Goal: Task Accomplishment & Management: Manage account settings

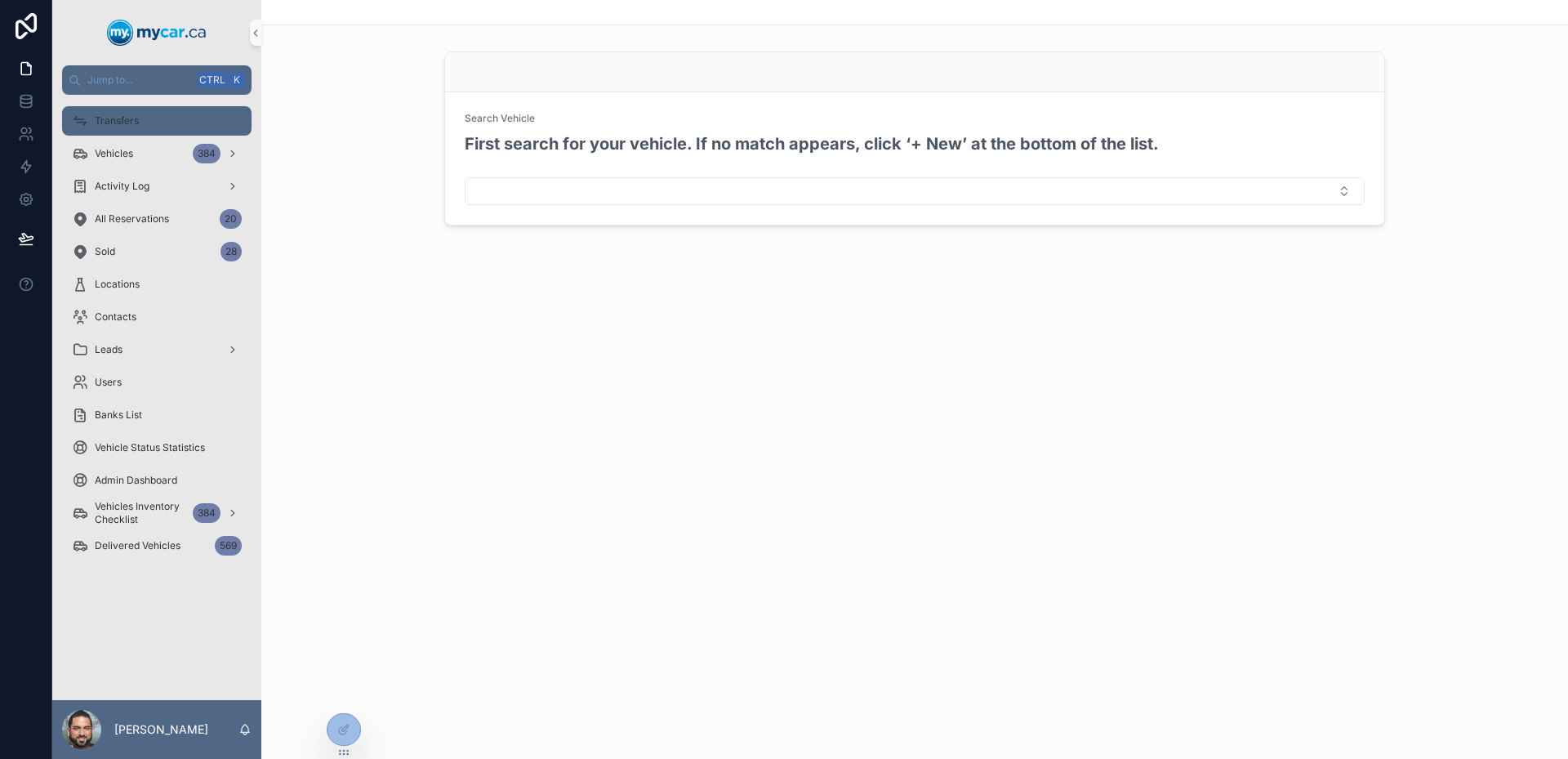
click at [135, 134] on link "Transfers" at bounding box center [156, 121] width 189 height 29
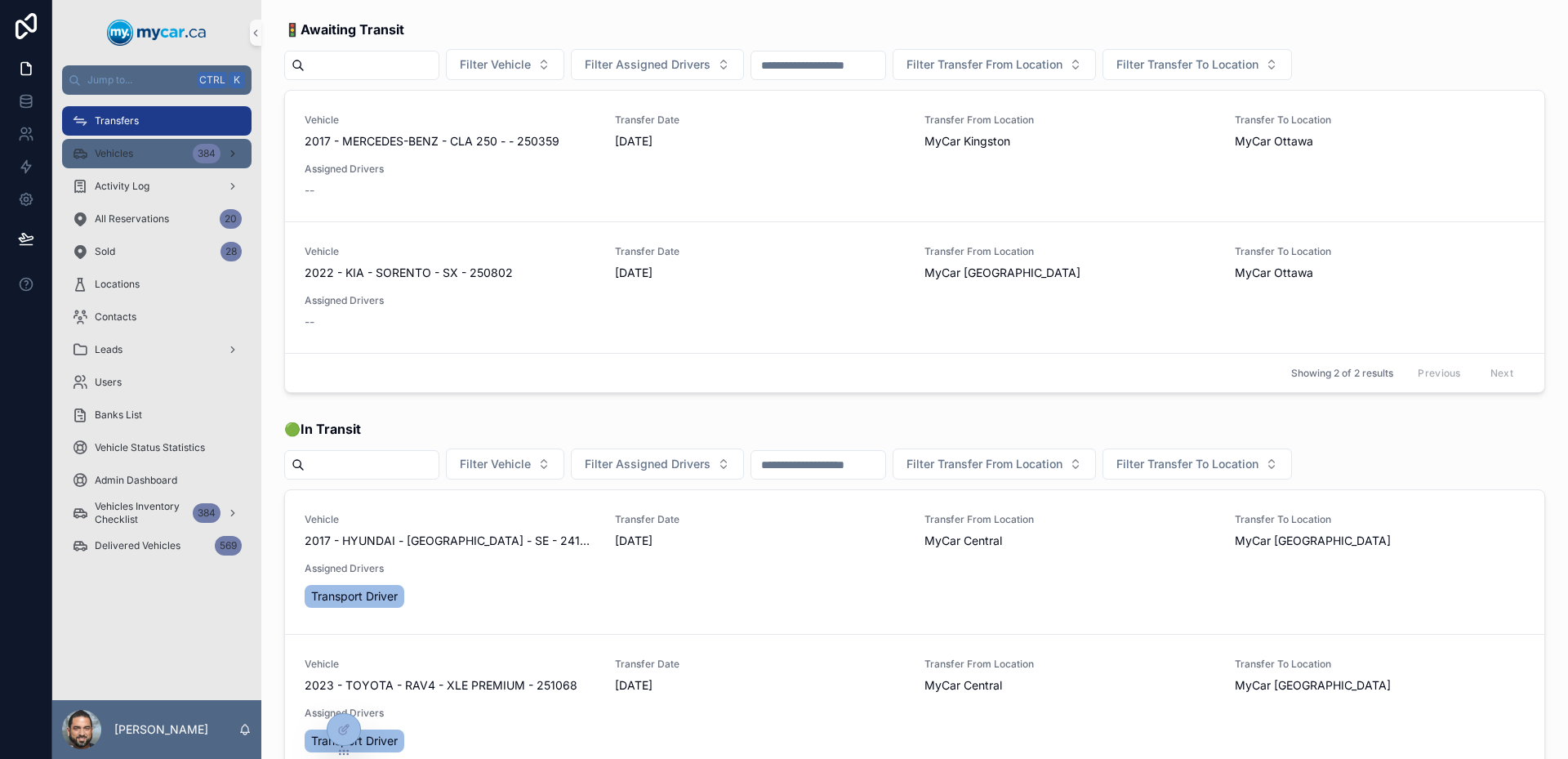
click at [145, 152] on div "Vehicles 384" at bounding box center [156, 154] width 170 height 26
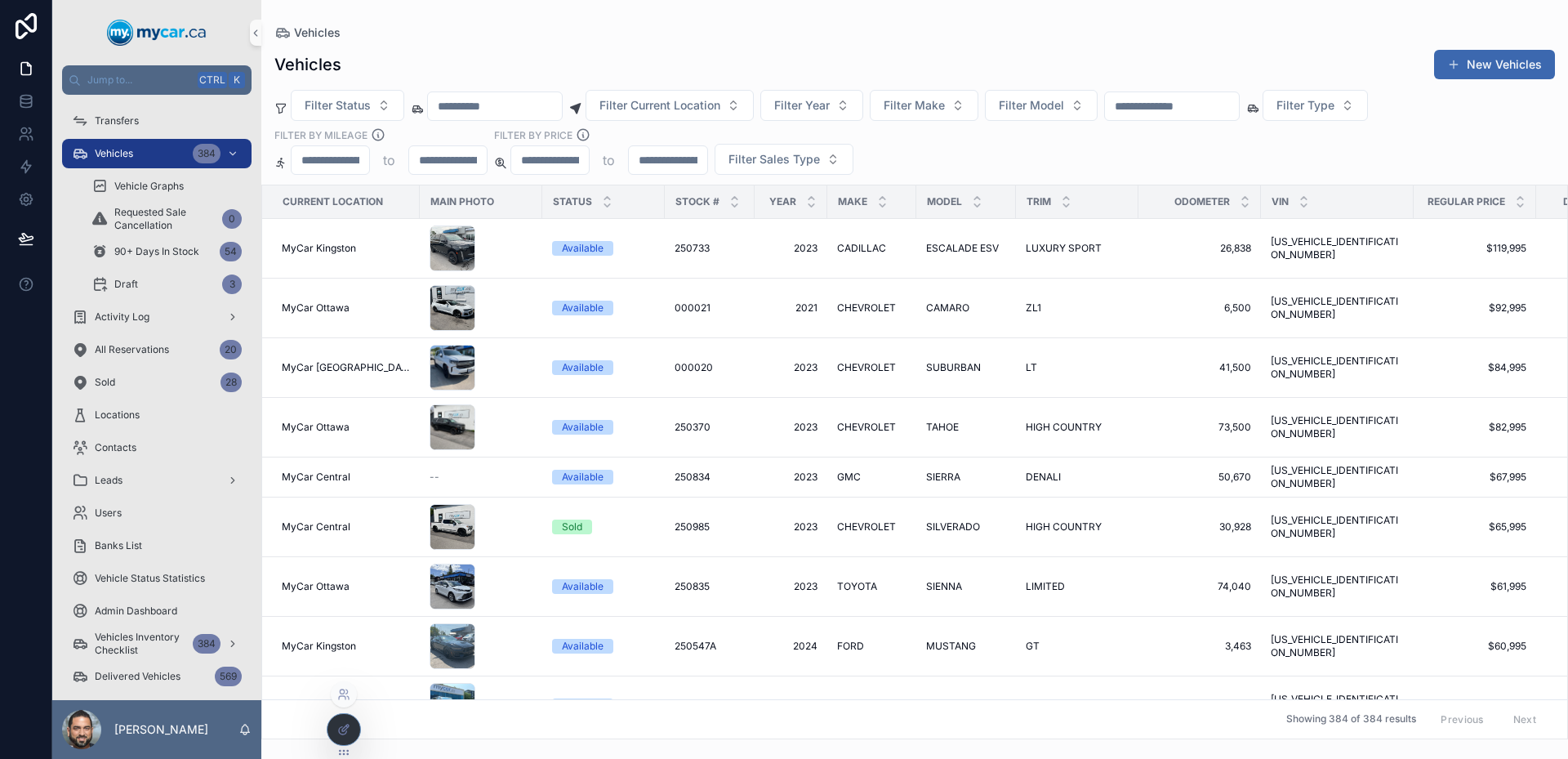
click at [338, 730] on icon at bounding box center [344, 729] width 13 height 13
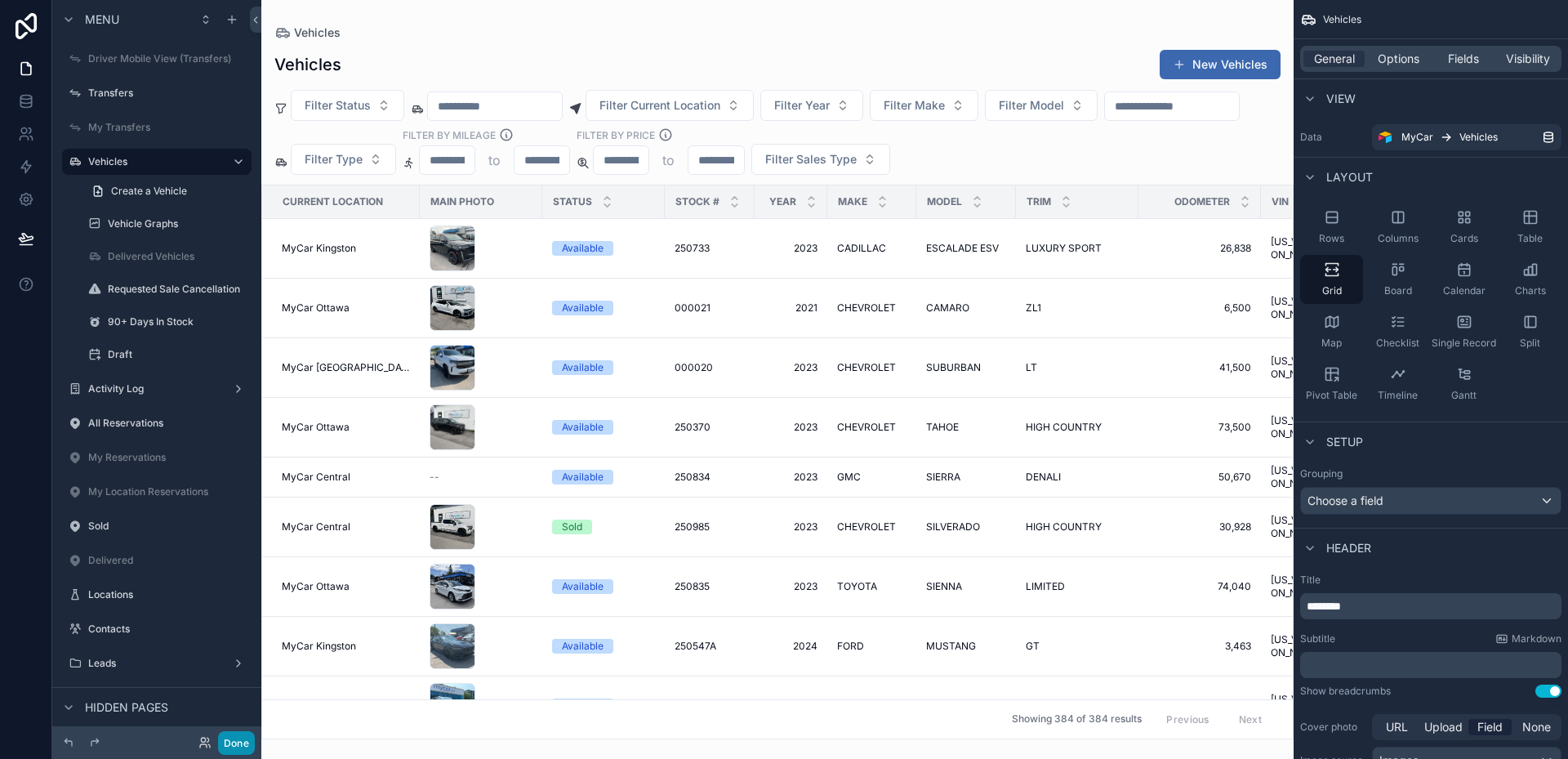
click at [234, 736] on button "Done" at bounding box center [236, 743] width 36 height 24
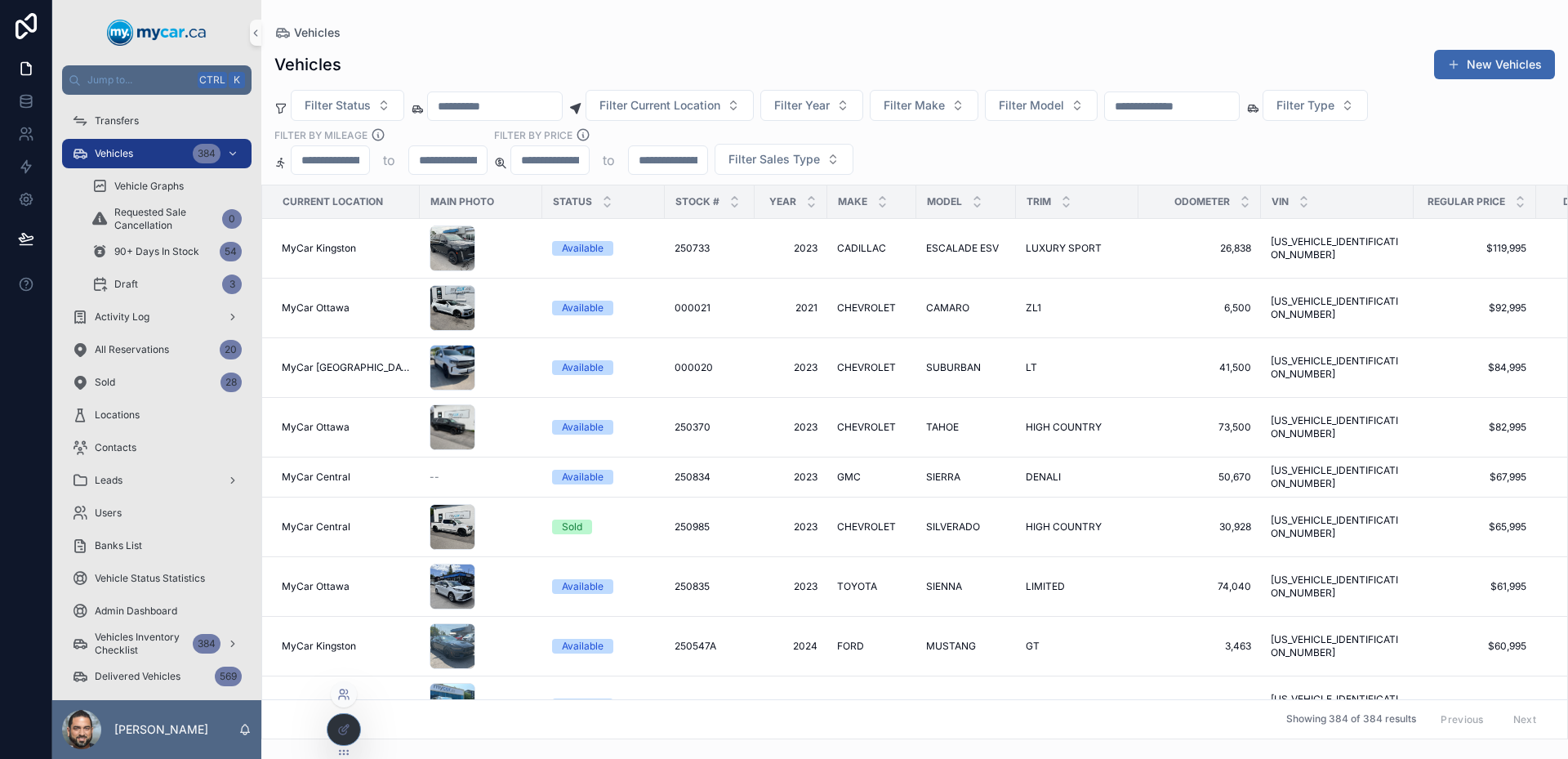
click at [343, 700] on icon at bounding box center [344, 694] width 13 height 13
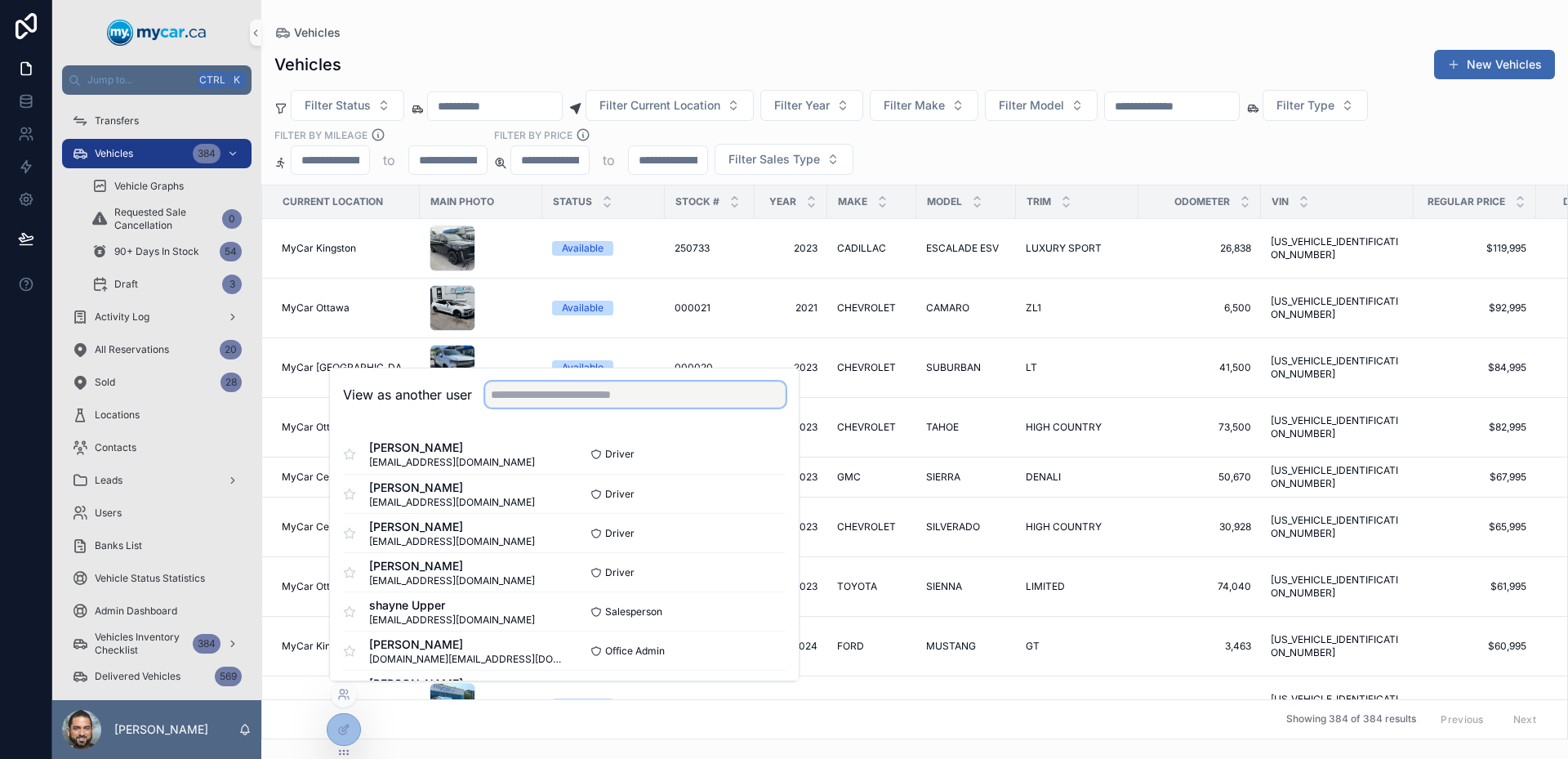
click at [549, 395] on input "text" at bounding box center [635, 394] width 301 height 26
type input "***"
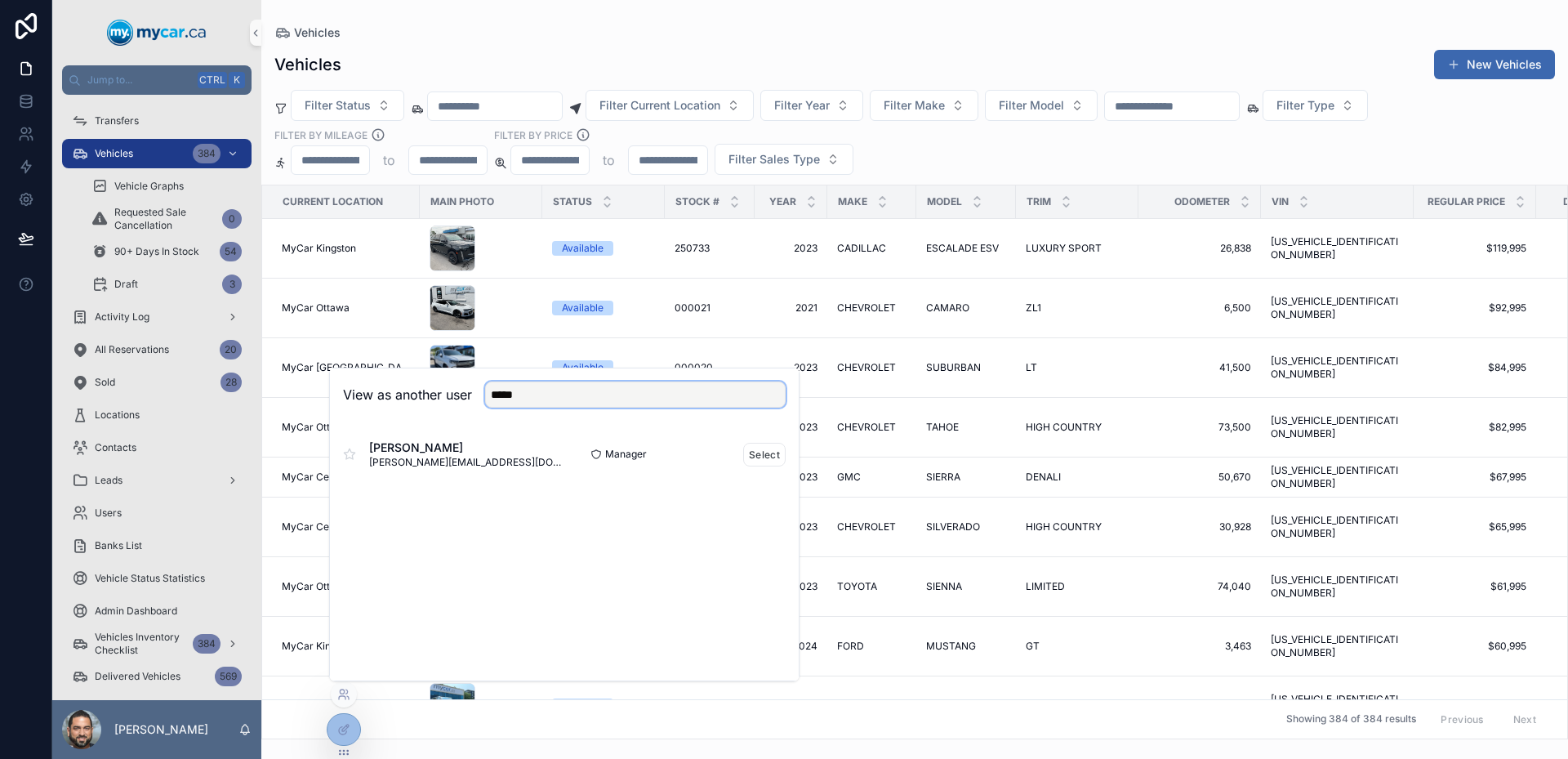
type input "*****"
click at [510, 456] on div "Shawn Cyr shawn@mycar.ca" at bounding box center [454, 454] width 222 height 29
click at [746, 455] on button "Select" at bounding box center [764, 454] width 43 height 24
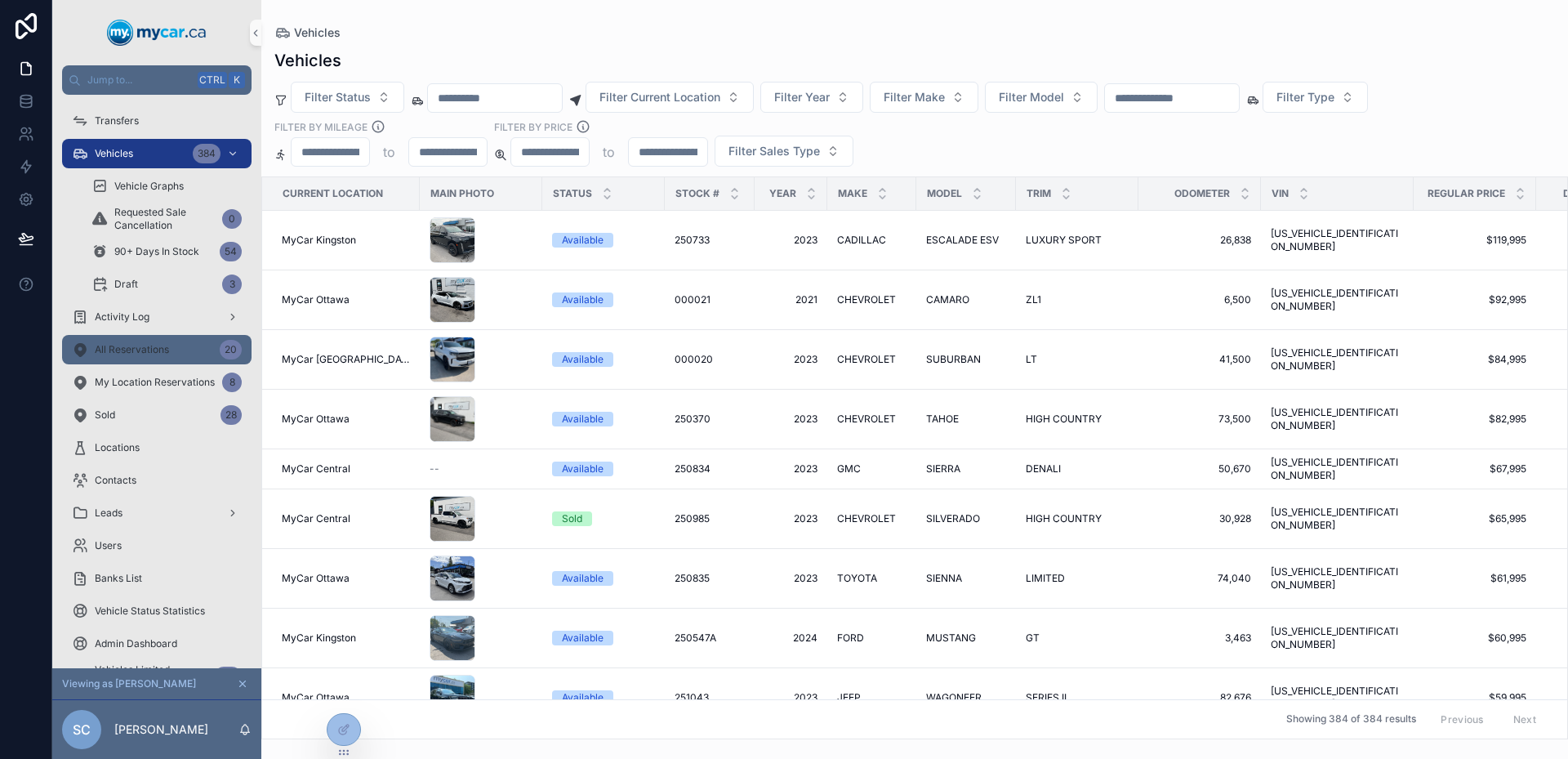
click at [194, 346] on div "All Reservations 20" at bounding box center [156, 349] width 170 height 26
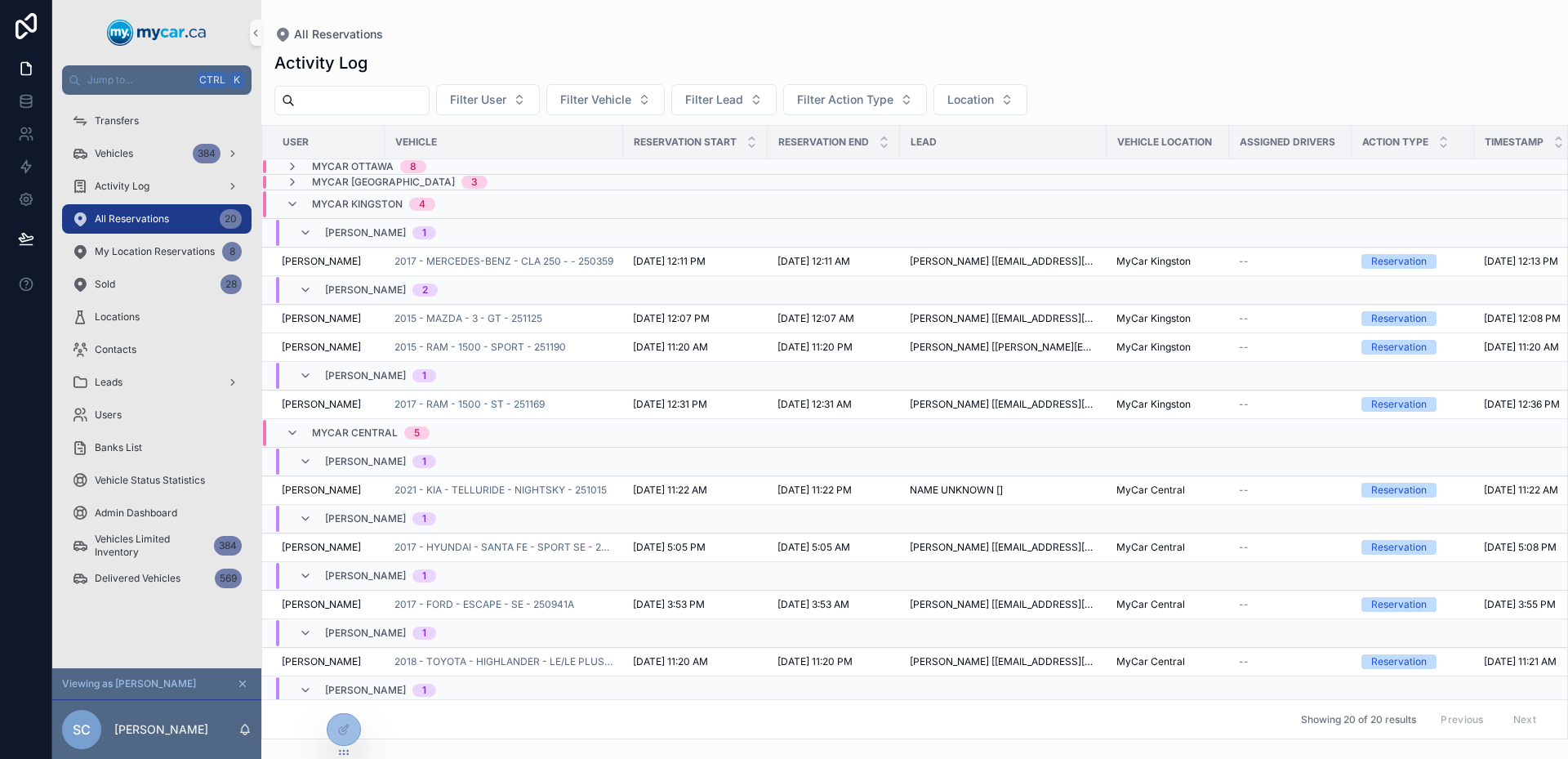
click at [345, 163] on span "MyCar Ottawa" at bounding box center [353, 166] width 82 height 13
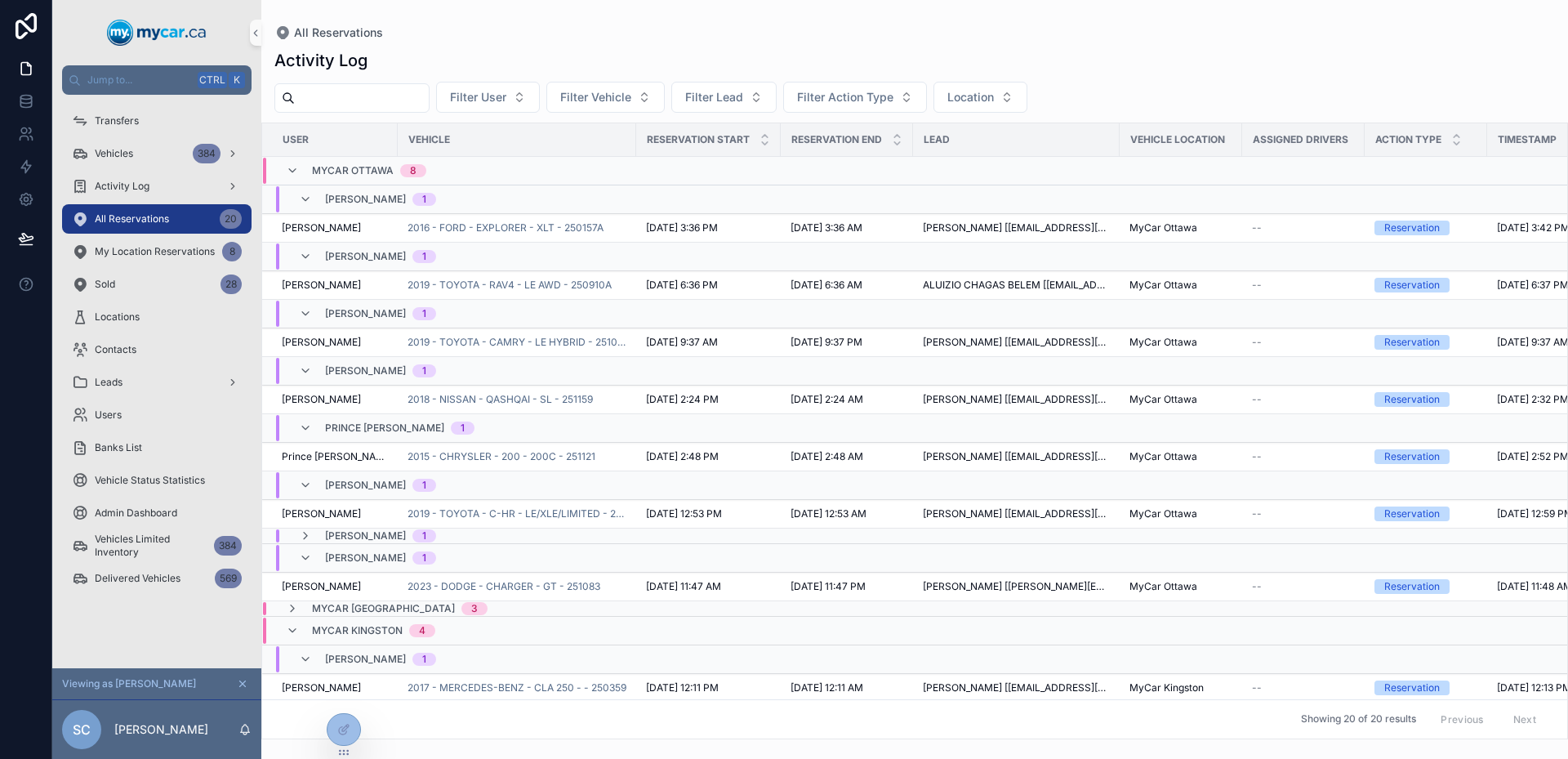
click at [345, 163] on div "MyCar [GEOGRAPHIC_DATA] 8" at bounding box center [369, 170] width 115 height 26
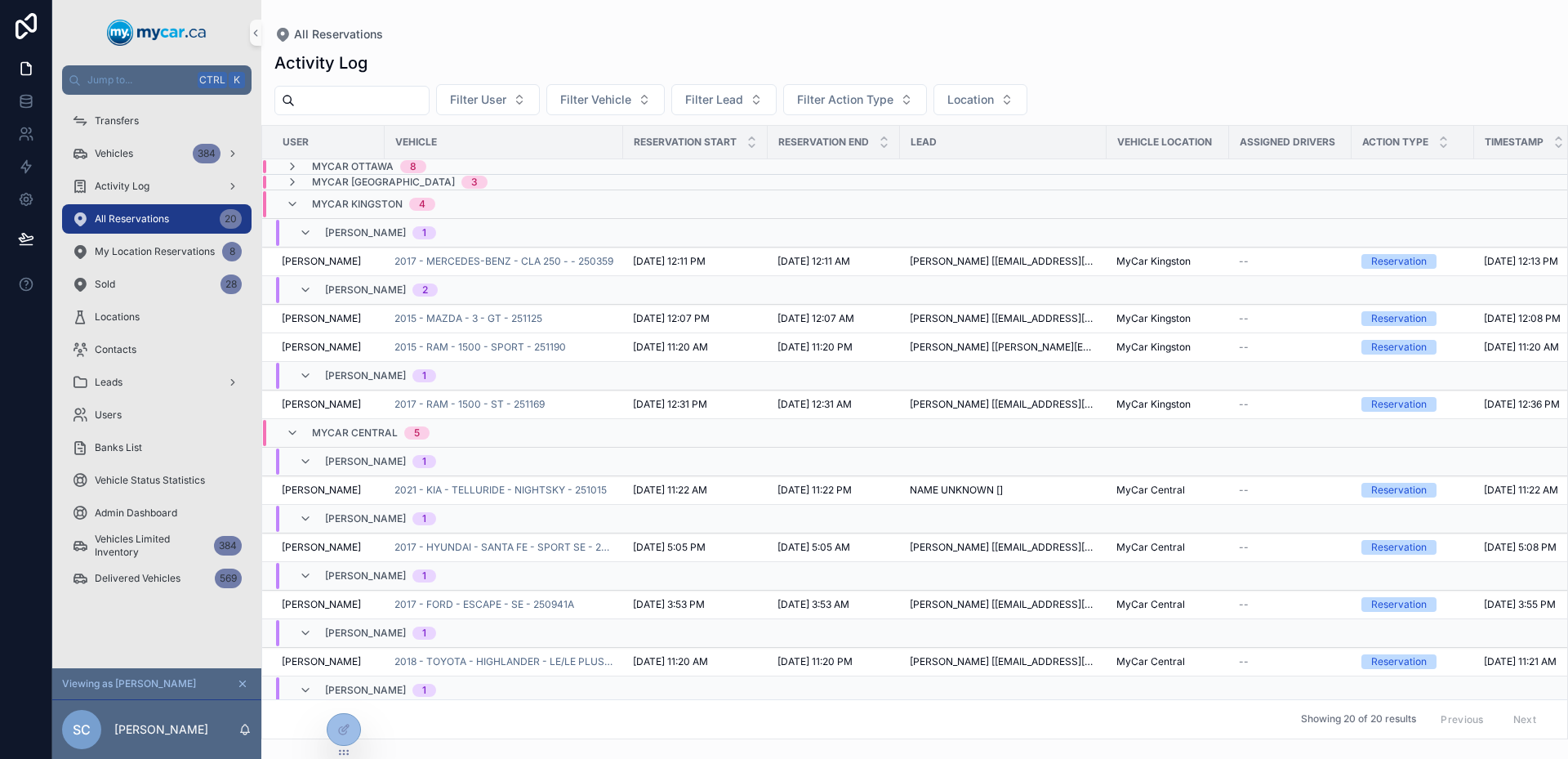
click at [361, 183] on span "MyCar [GEOGRAPHIC_DATA]" at bounding box center [383, 182] width 143 height 13
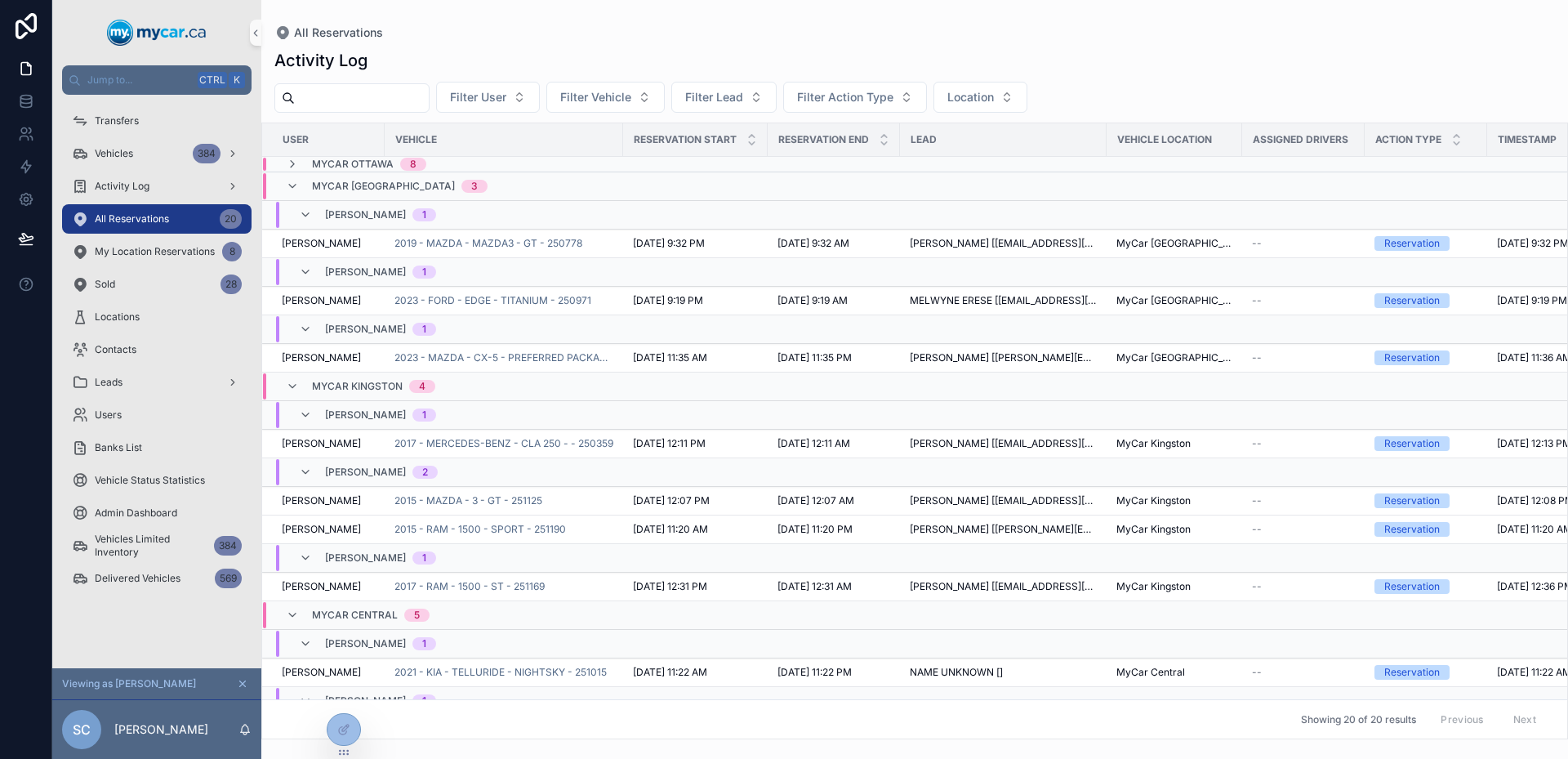
click at [361, 183] on span "MyCar [GEOGRAPHIC_DATA]" at bounding box center [383, 186] width 143 height 13
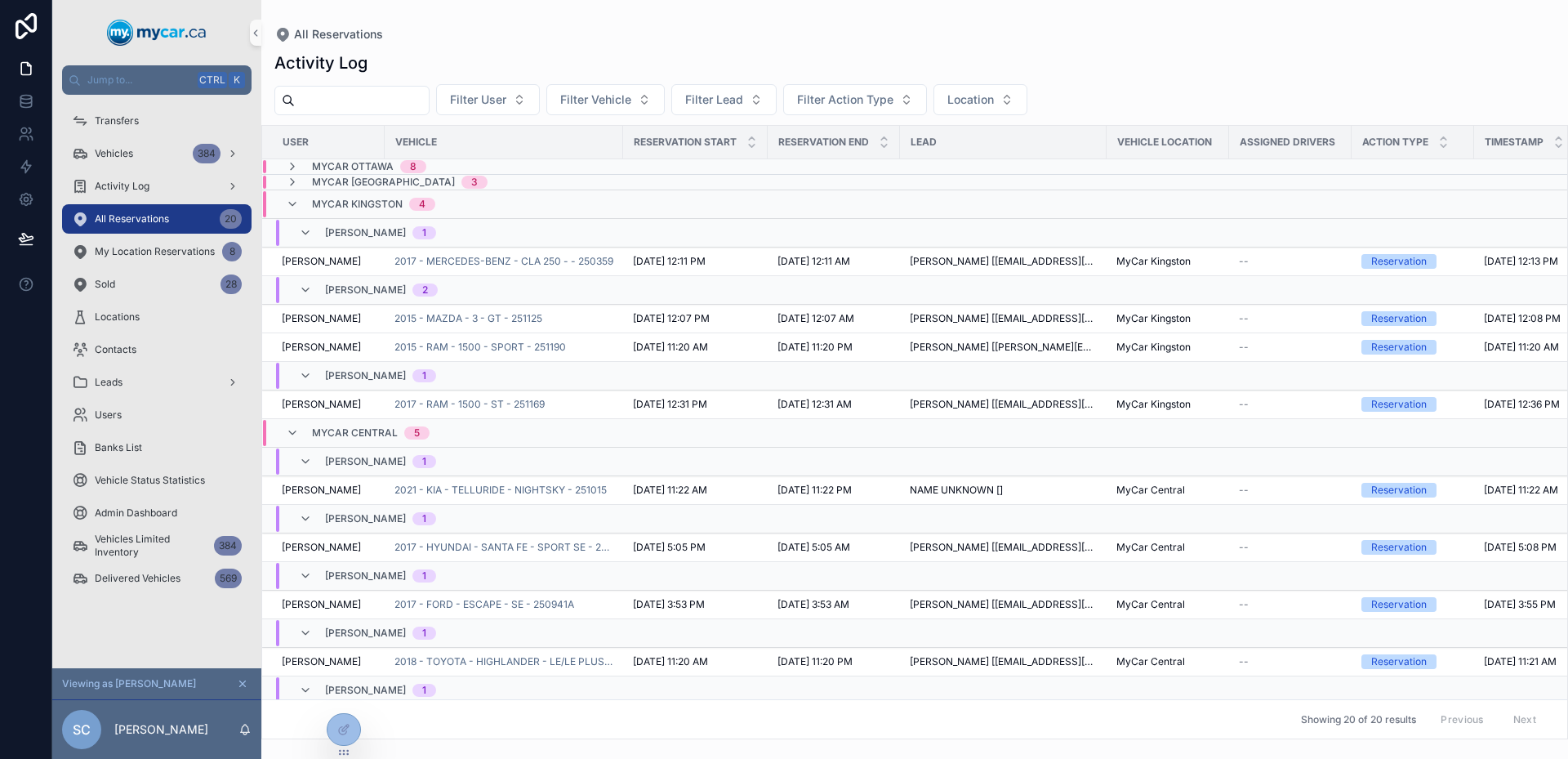
click at [368, 196] on div "MyCar Kingston 4" at bounding box center [374, 204] width 124 height 26
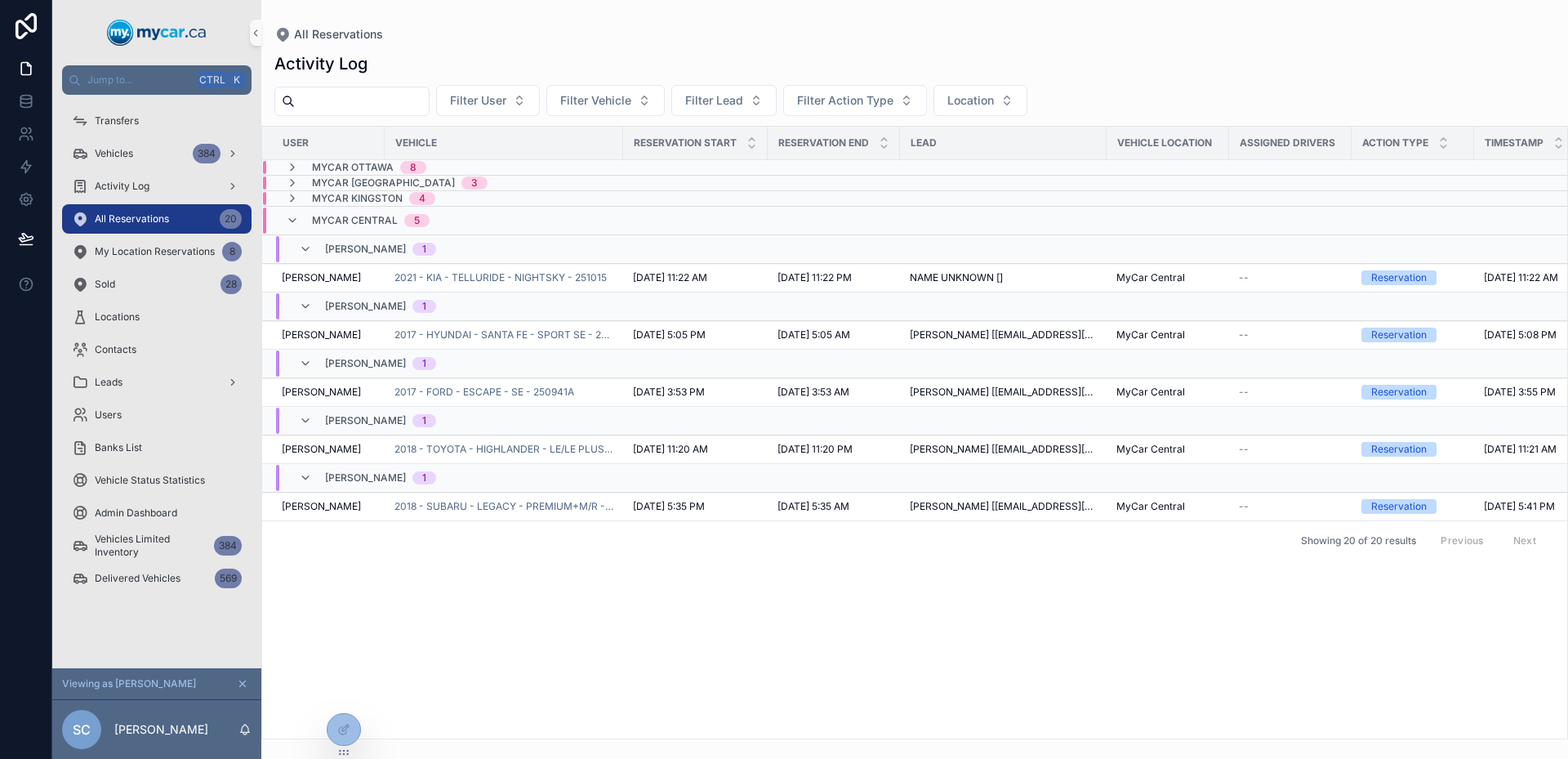
click at [372, 219] on span "MyCar Central" at bounding box center [355, 220] width 85 height 13
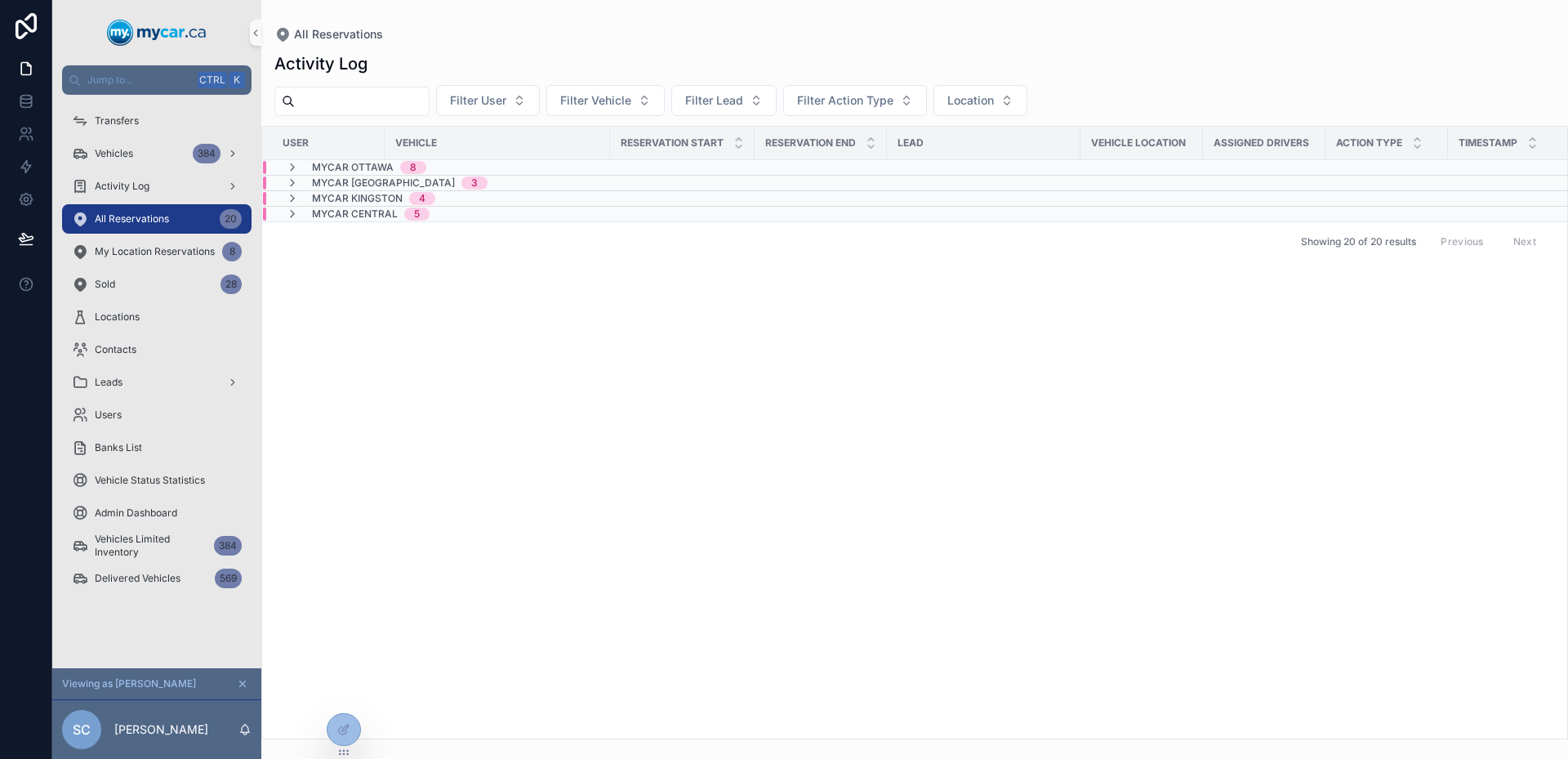
click at [352, 197] on span "MyCar Kingston" at bounding box center [357, 198] width 91 height 13
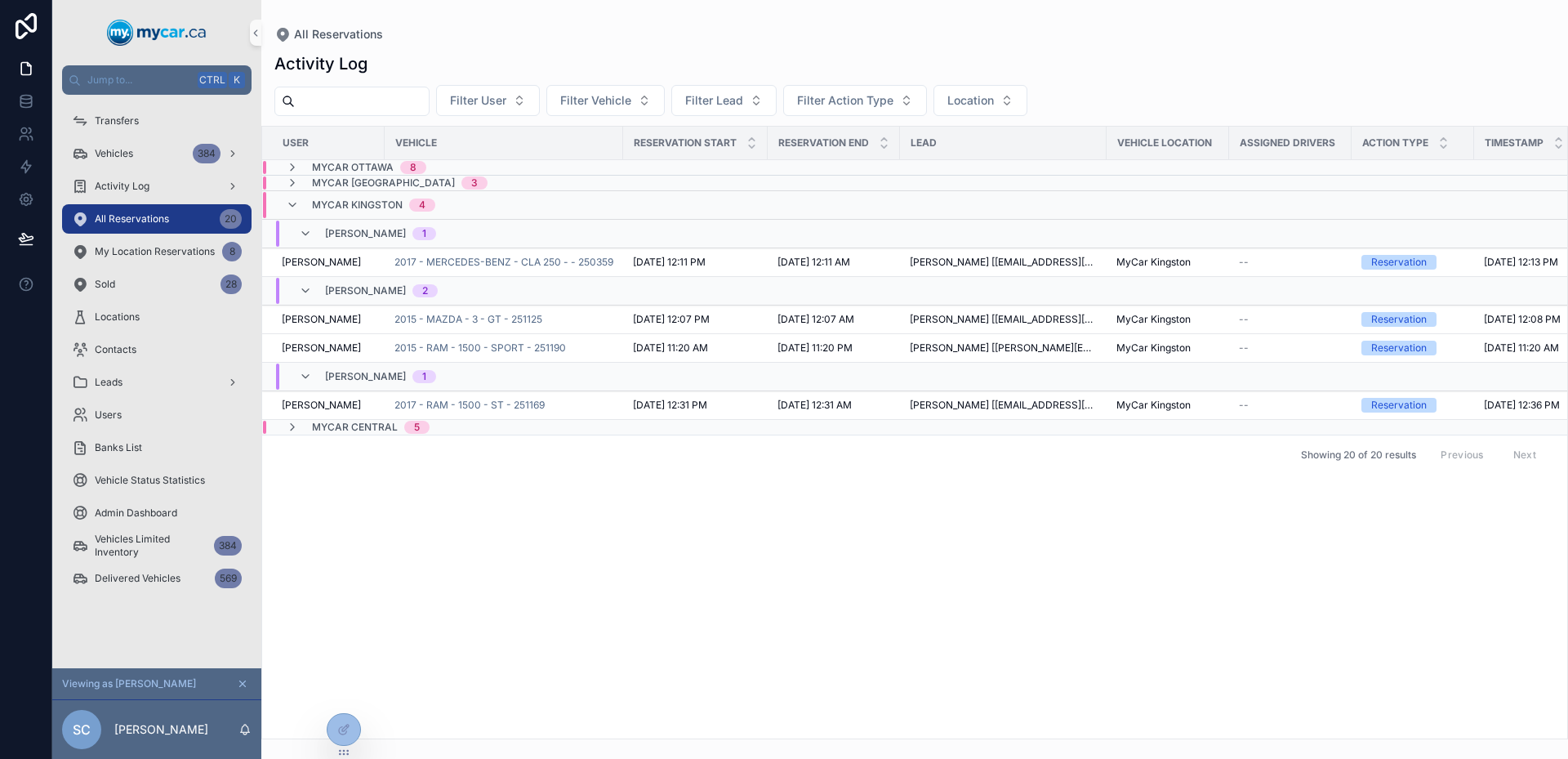
click at [352, 197] on div "MyCar Kingston 4" at bounding box center [374, 205] width 124 height 26
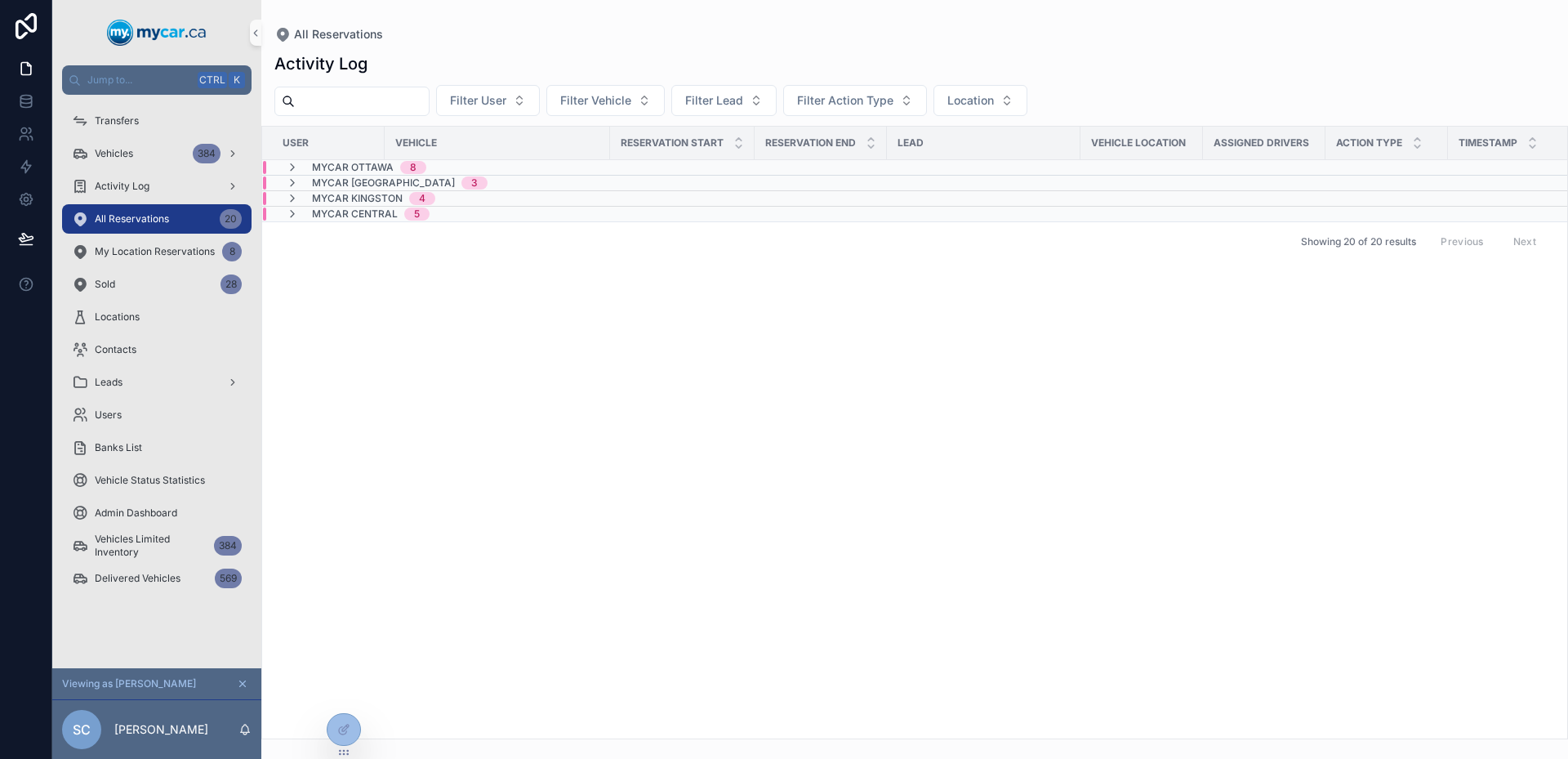
click at [341, 183] on span "MyCar [GEOGRAPHIC_DATA]" at bounding box center [383, 183] width 143 height 13
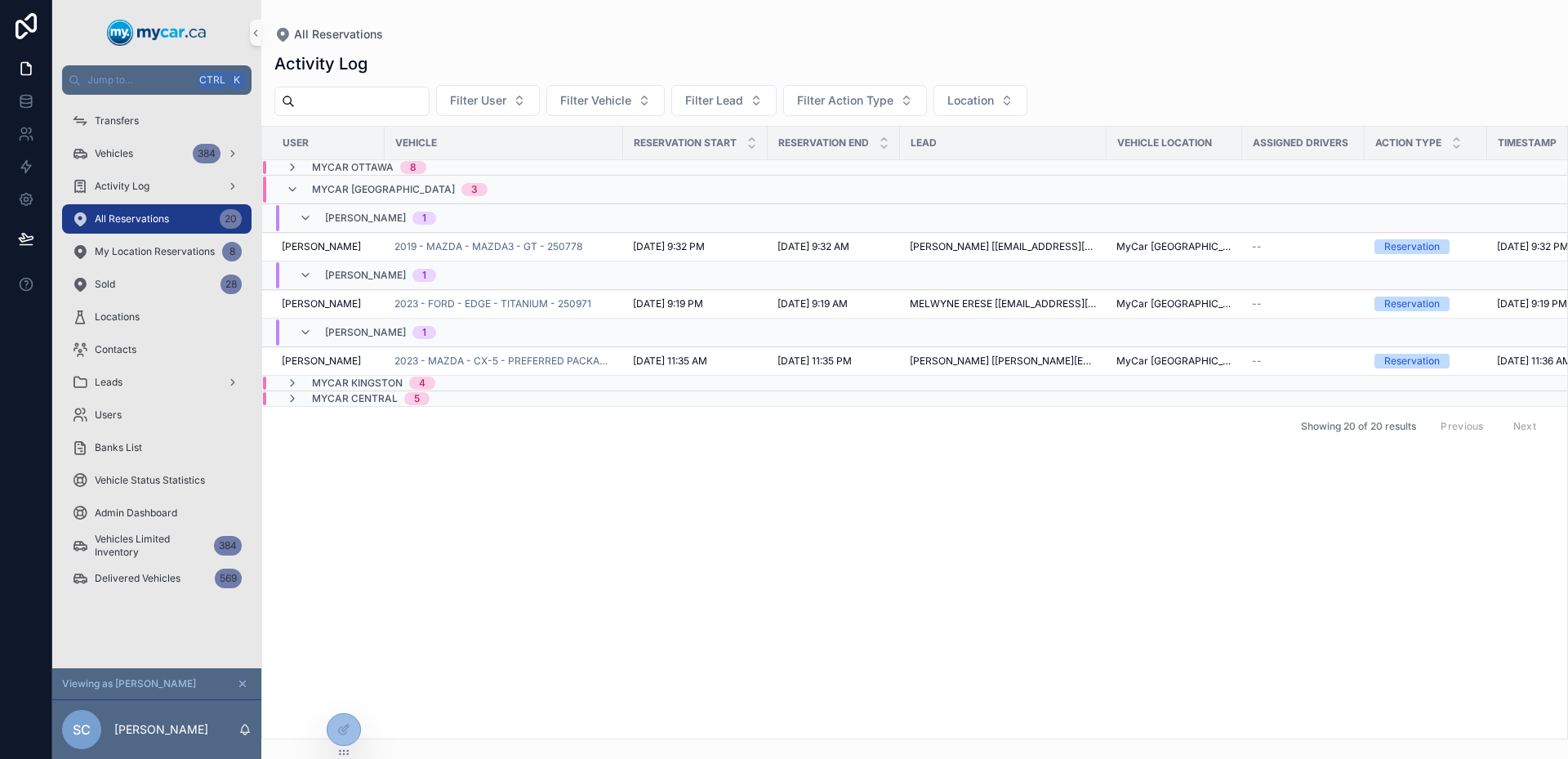
click at [341, 183] on span "MyCar [GEOGRAPHIC_DATA]" at bounding box center [383, 189] width 143 height 13
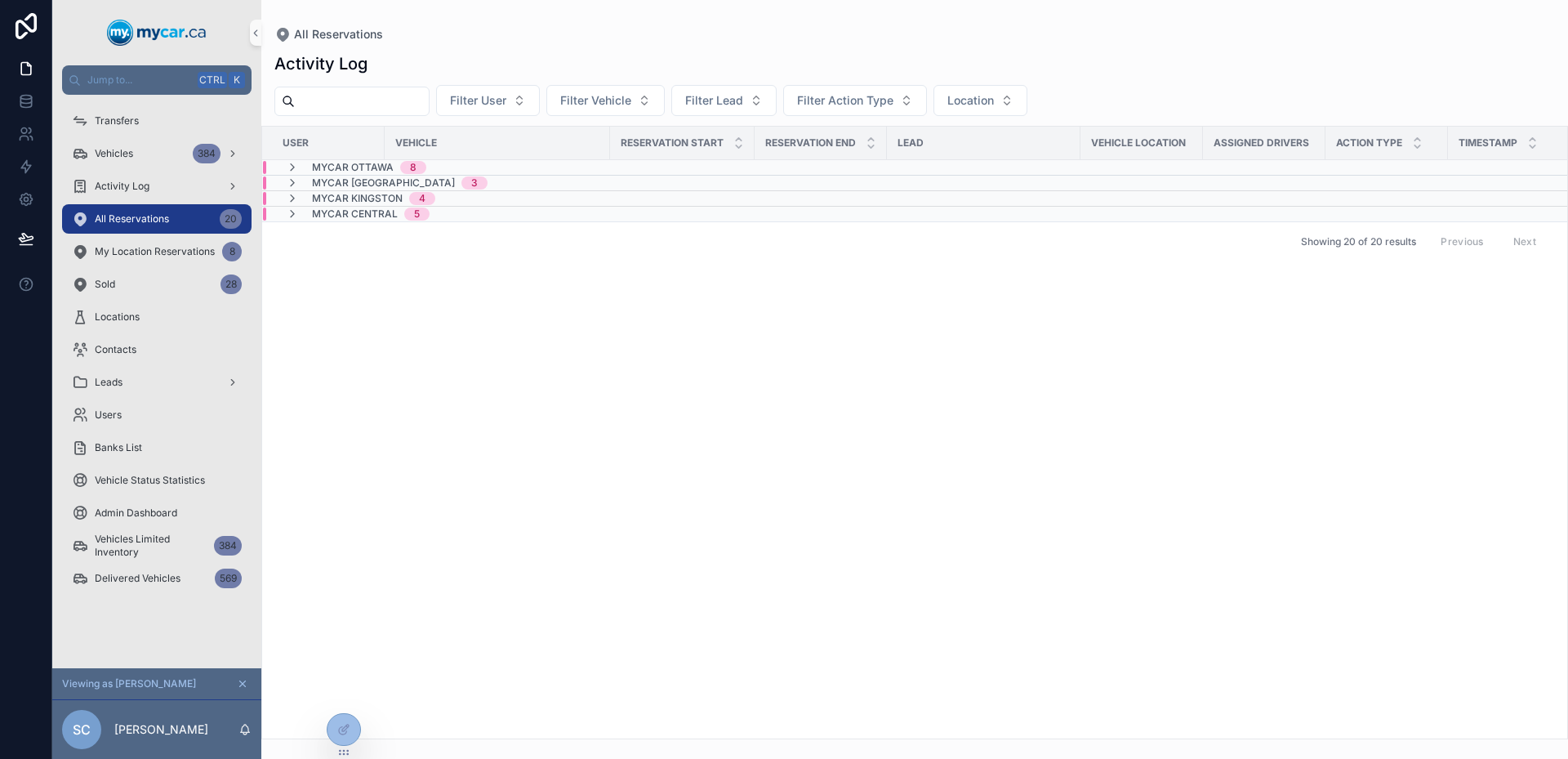
click at [325, 165] on span "MyCar Ottawa" at bounding box center [353, 167] width 82 height 13
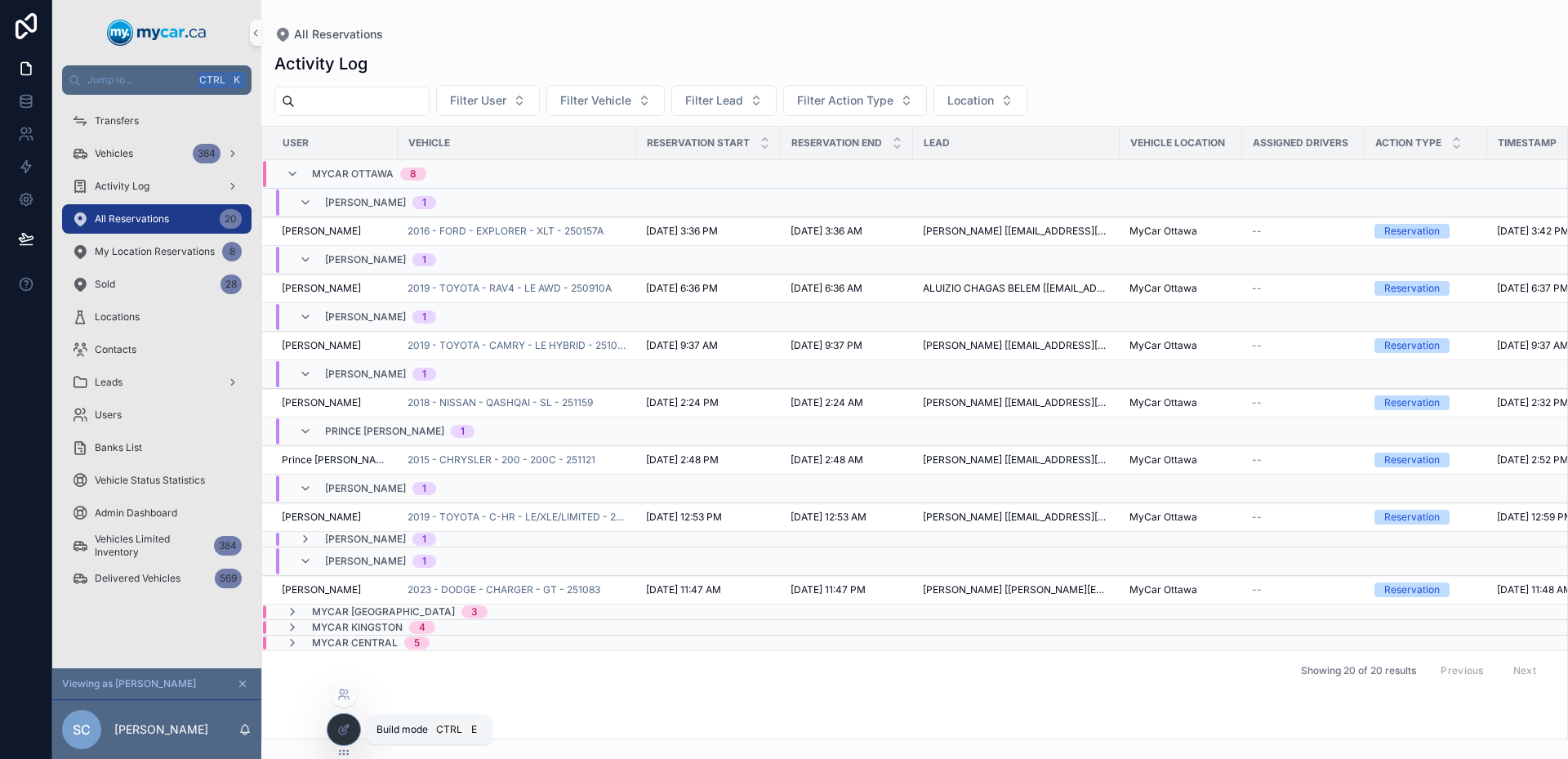
click at [341, 734] on icon at bounding box center [343, 731] width 7 height 7
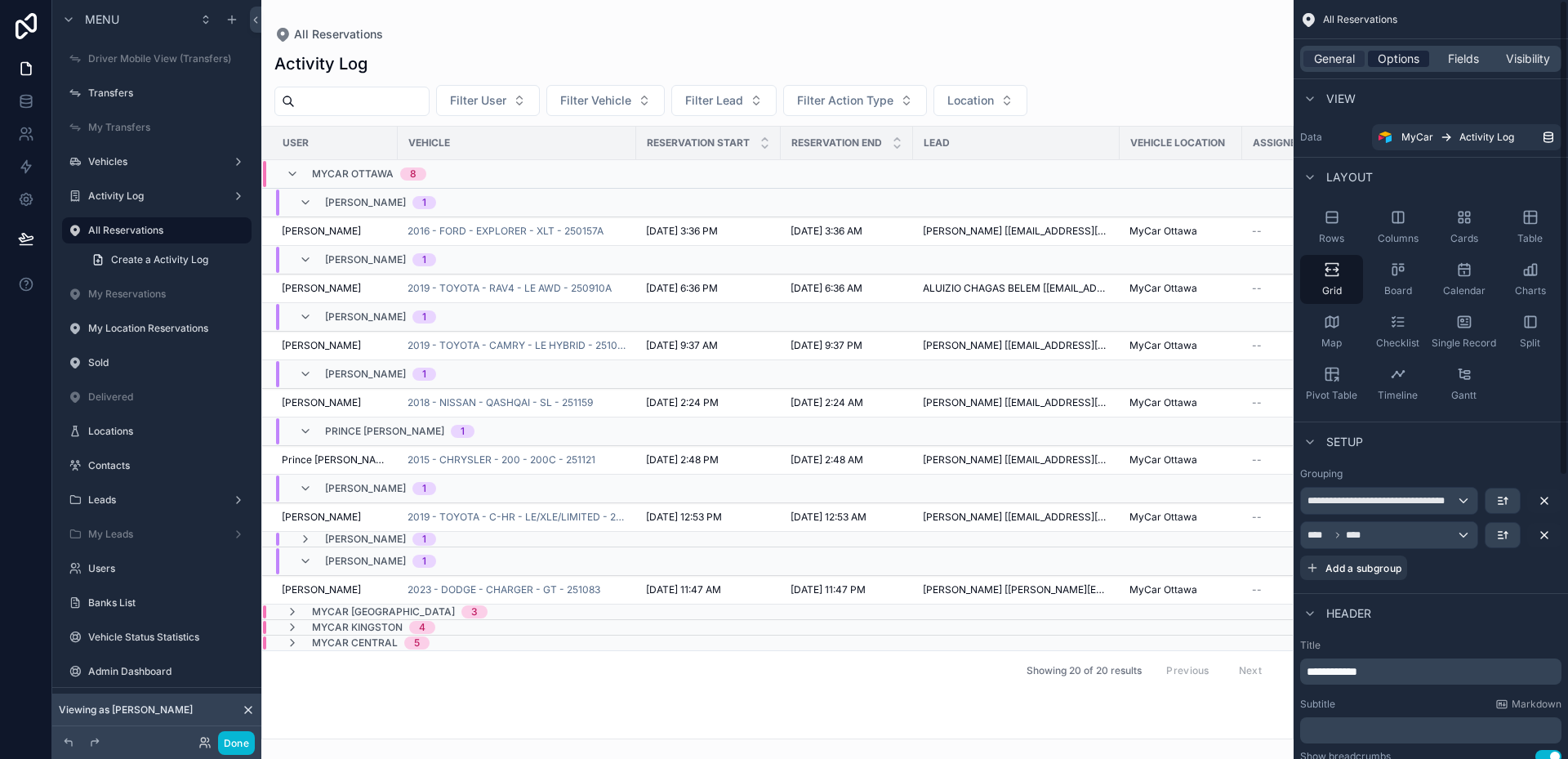
click at [1402, 61] on span "Options" at bounding box center [1399, 59] width 42 height 16
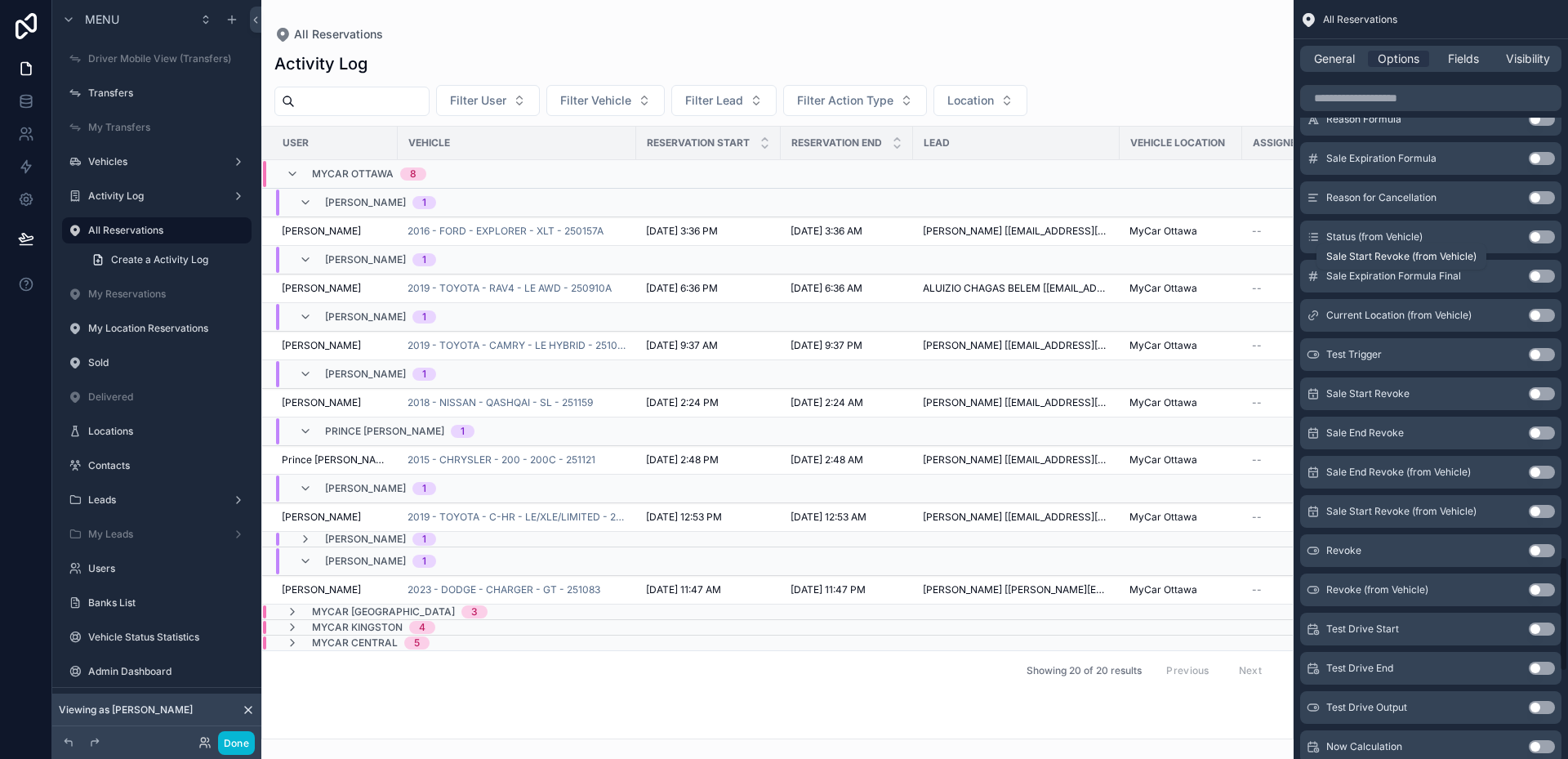
scroll to position [4206, 0]
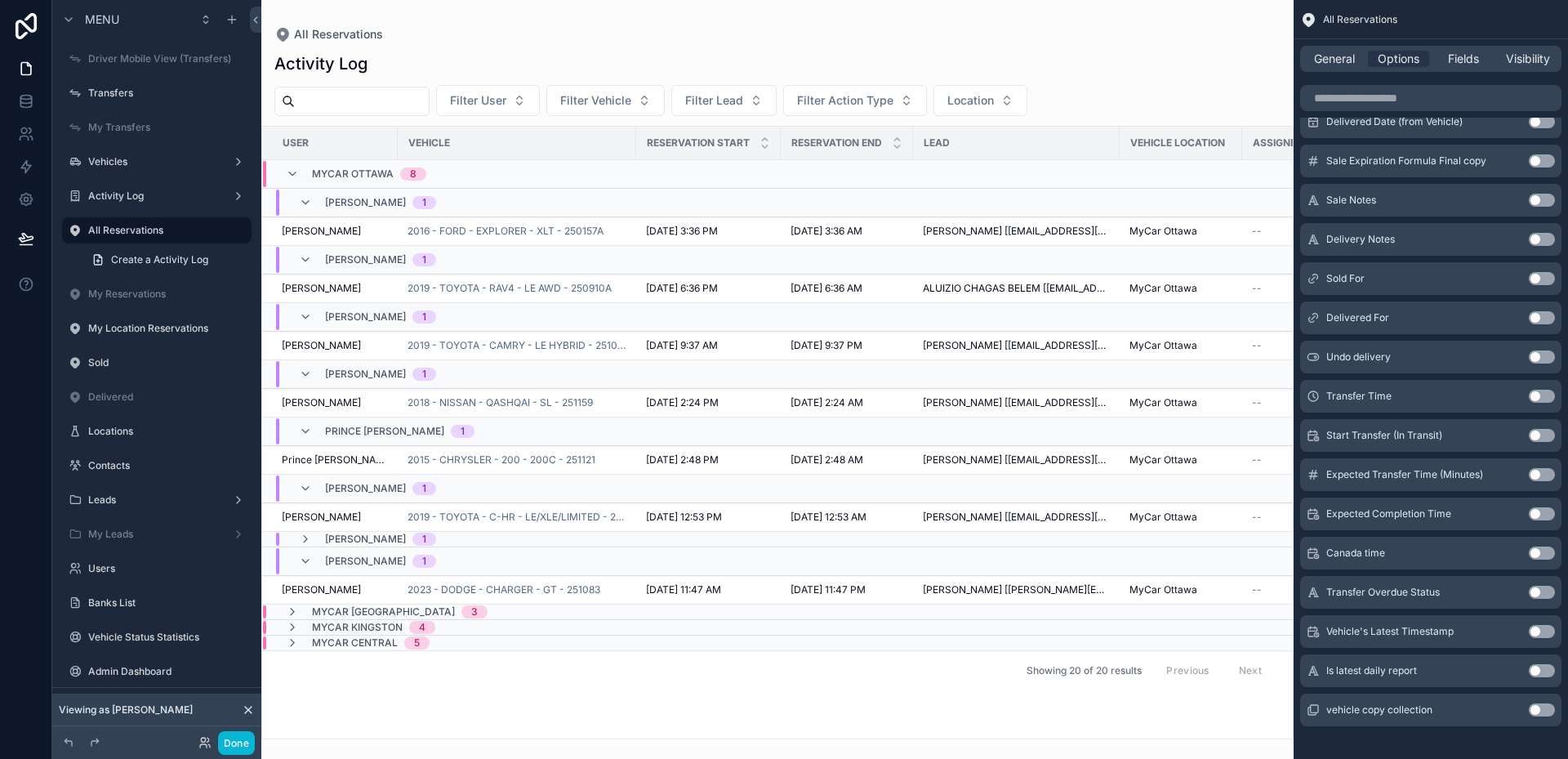
click at [842, 45] on div "scrollable content" at bounding box center [778, 379] width 1033 height 759
click at [355, 103] on input "scrollable content" at bounding box center [361, 101] width 134 height 23
type input "******"
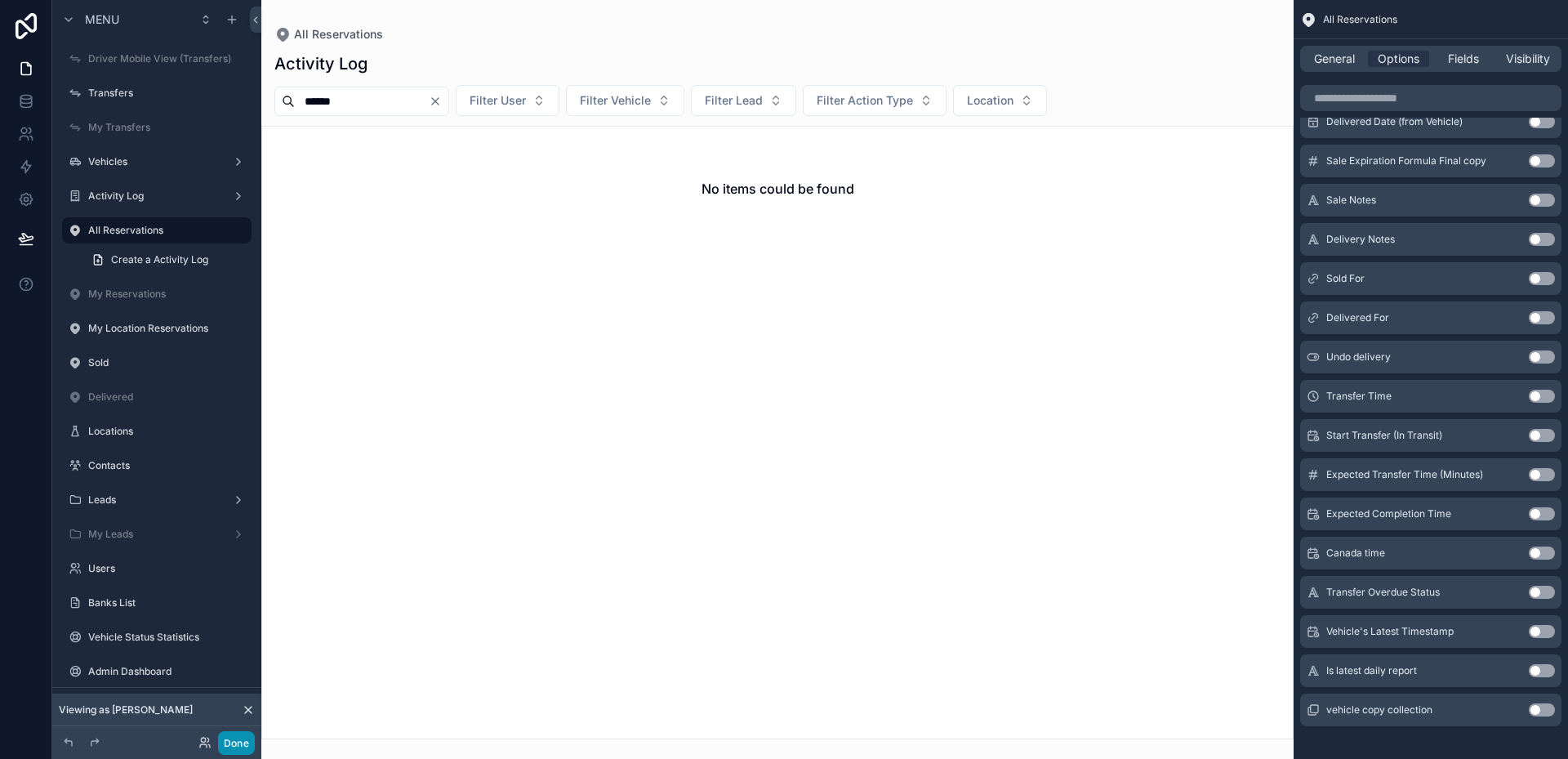
type input "******"
click at [236, 737] on button "Done" at bounding box center [236, 743] width 36 height 24
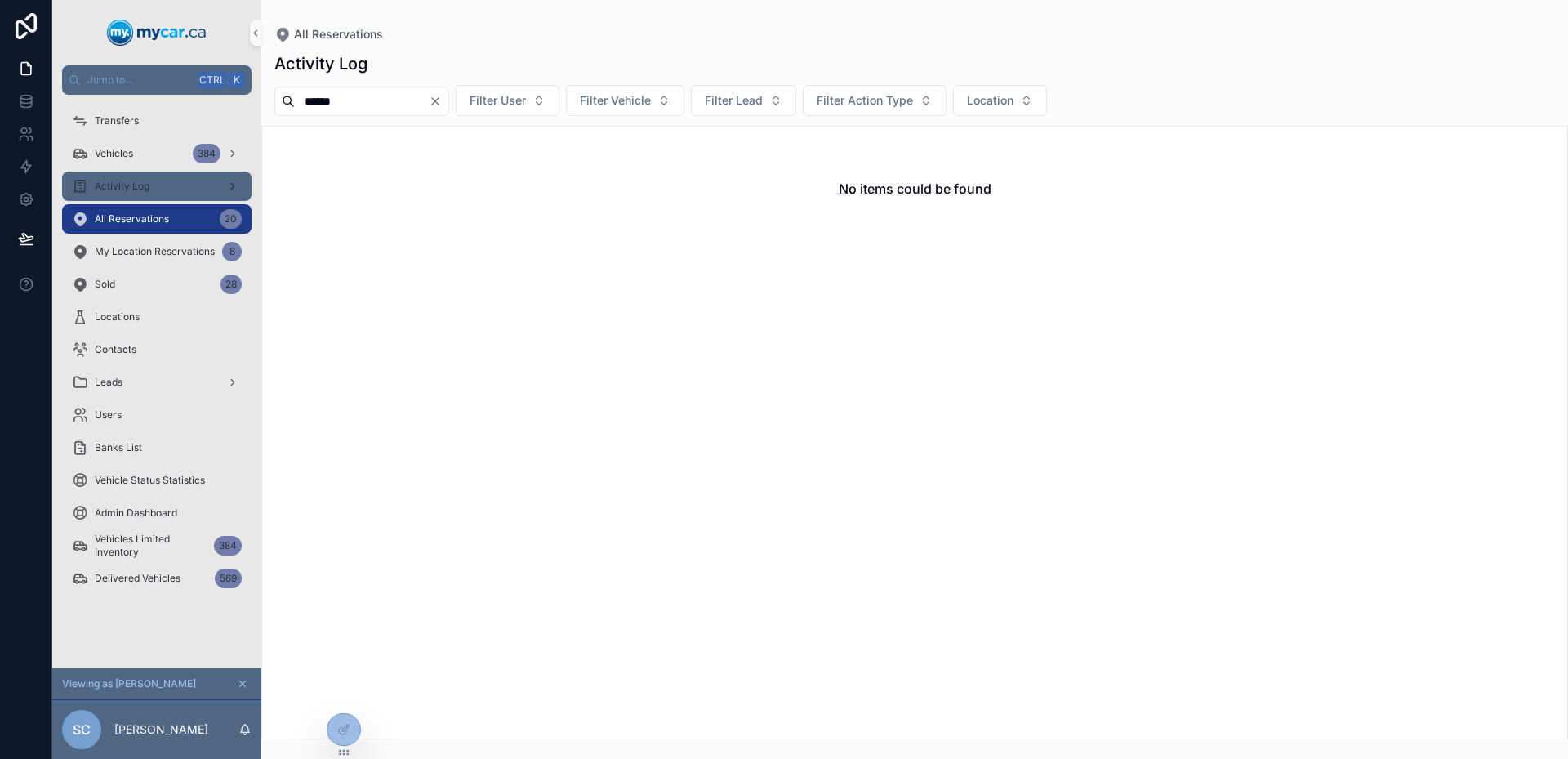
click at [116, 190] on span "Activity Log" at bounding box center [122, 186] width 55 height 13
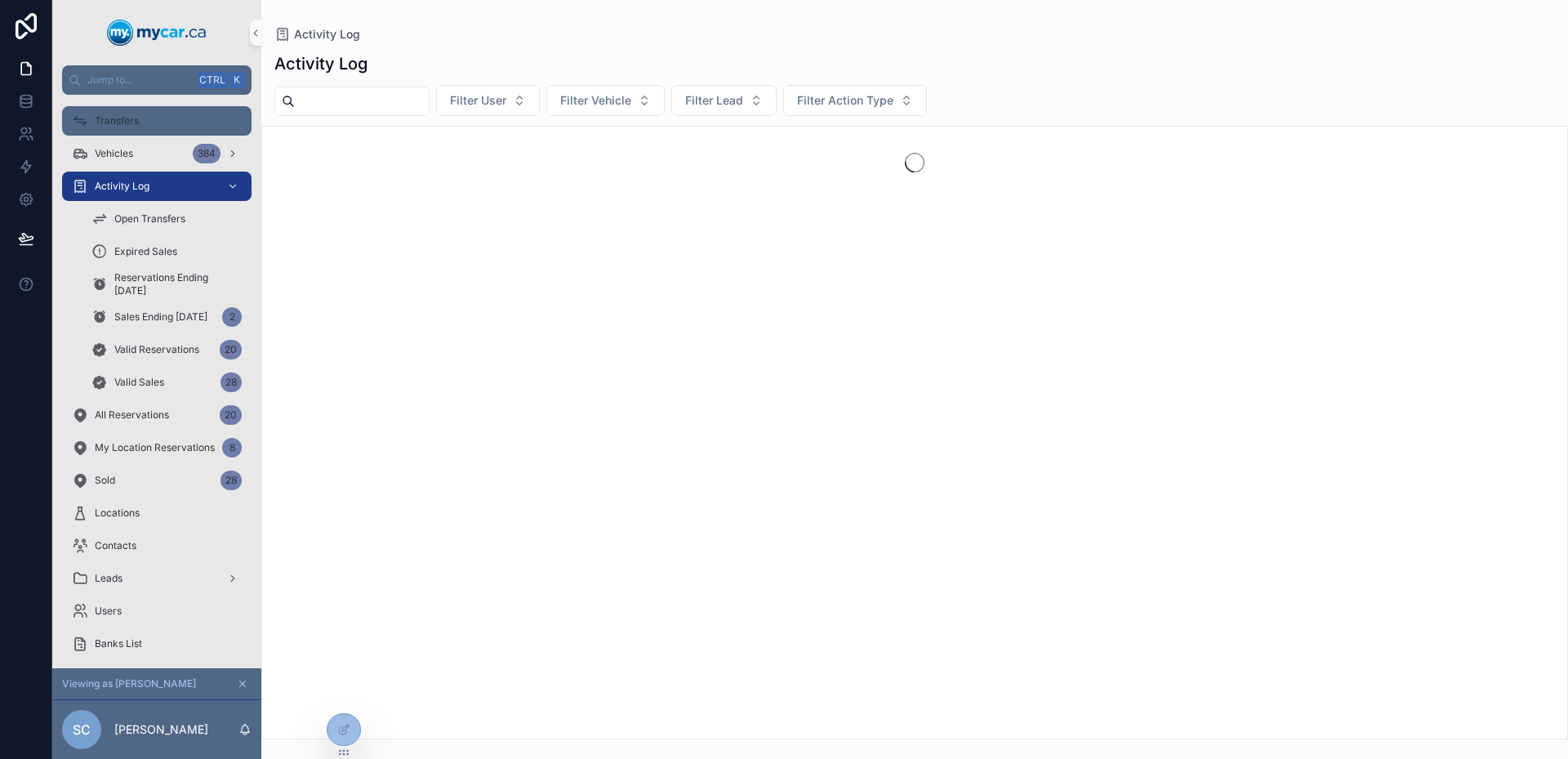
click at [125, 127] on div "Transfers" at bounding box center [156, 121] width 170 height 26
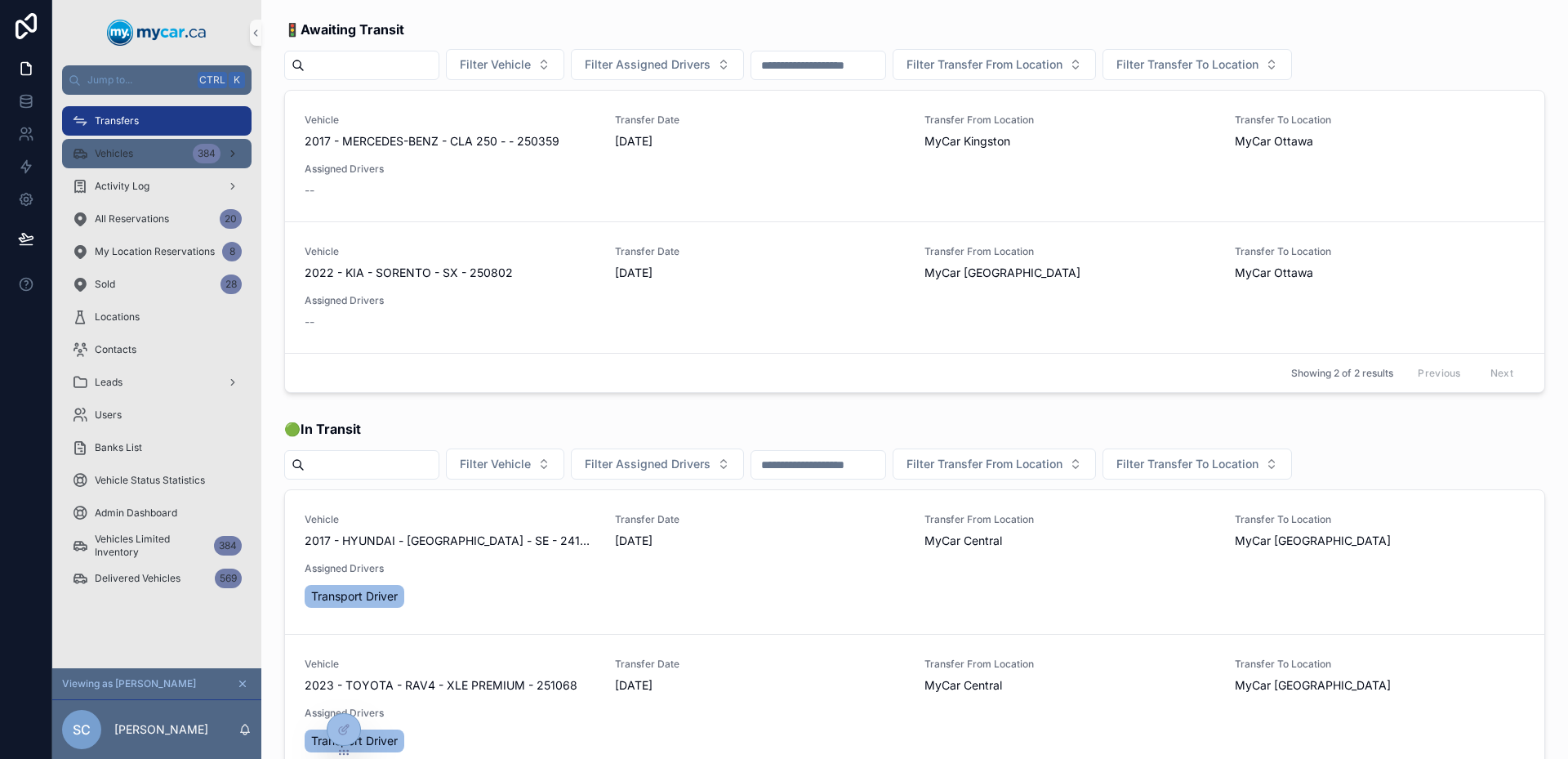
click at [146, 154] on div "Vehicles 384" at bounding box center [156, 154] width 170 height 26
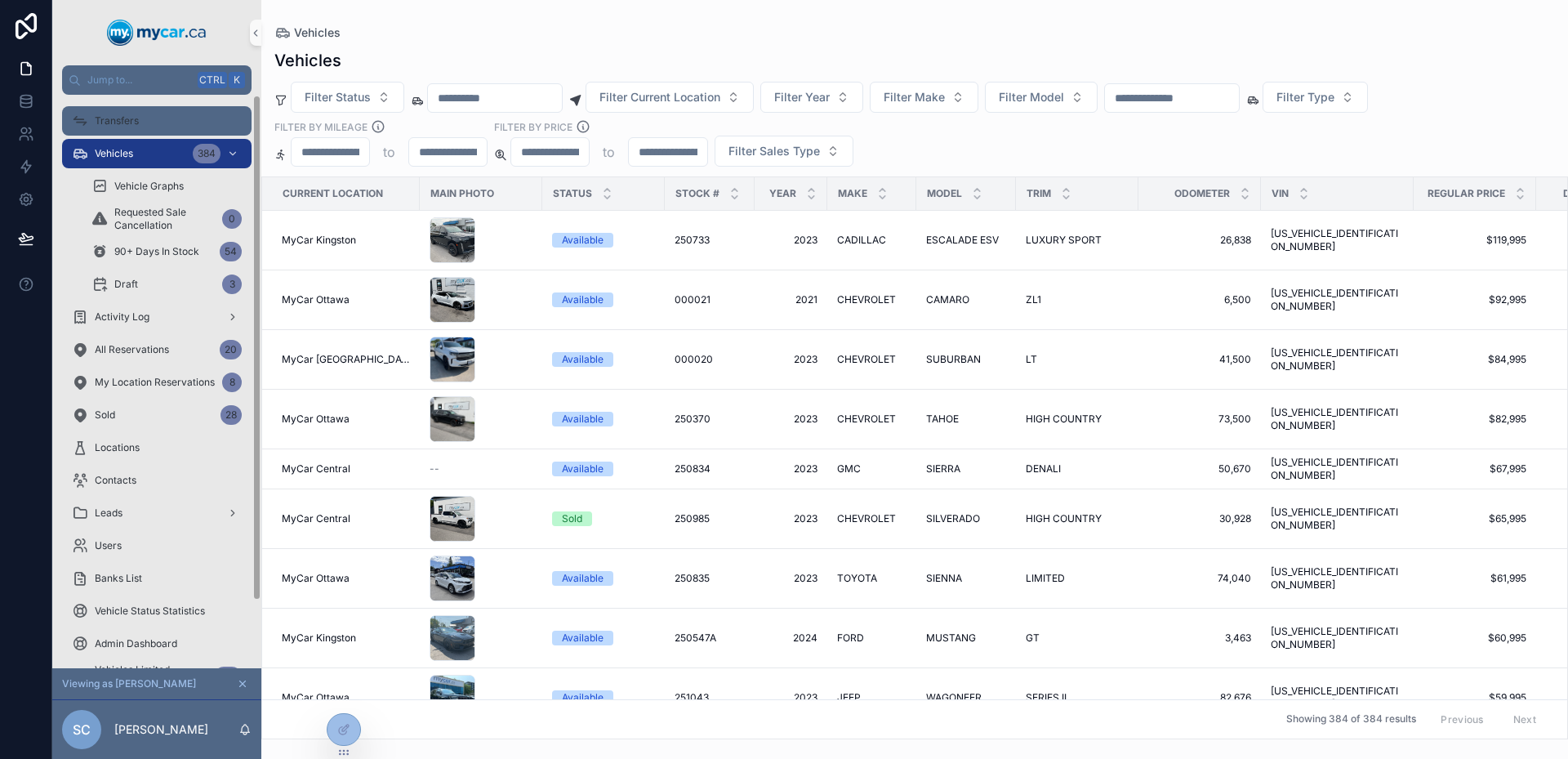
click at [151, 113] on div "Transfers" at bounding box center [156, 121] width 170 height 26
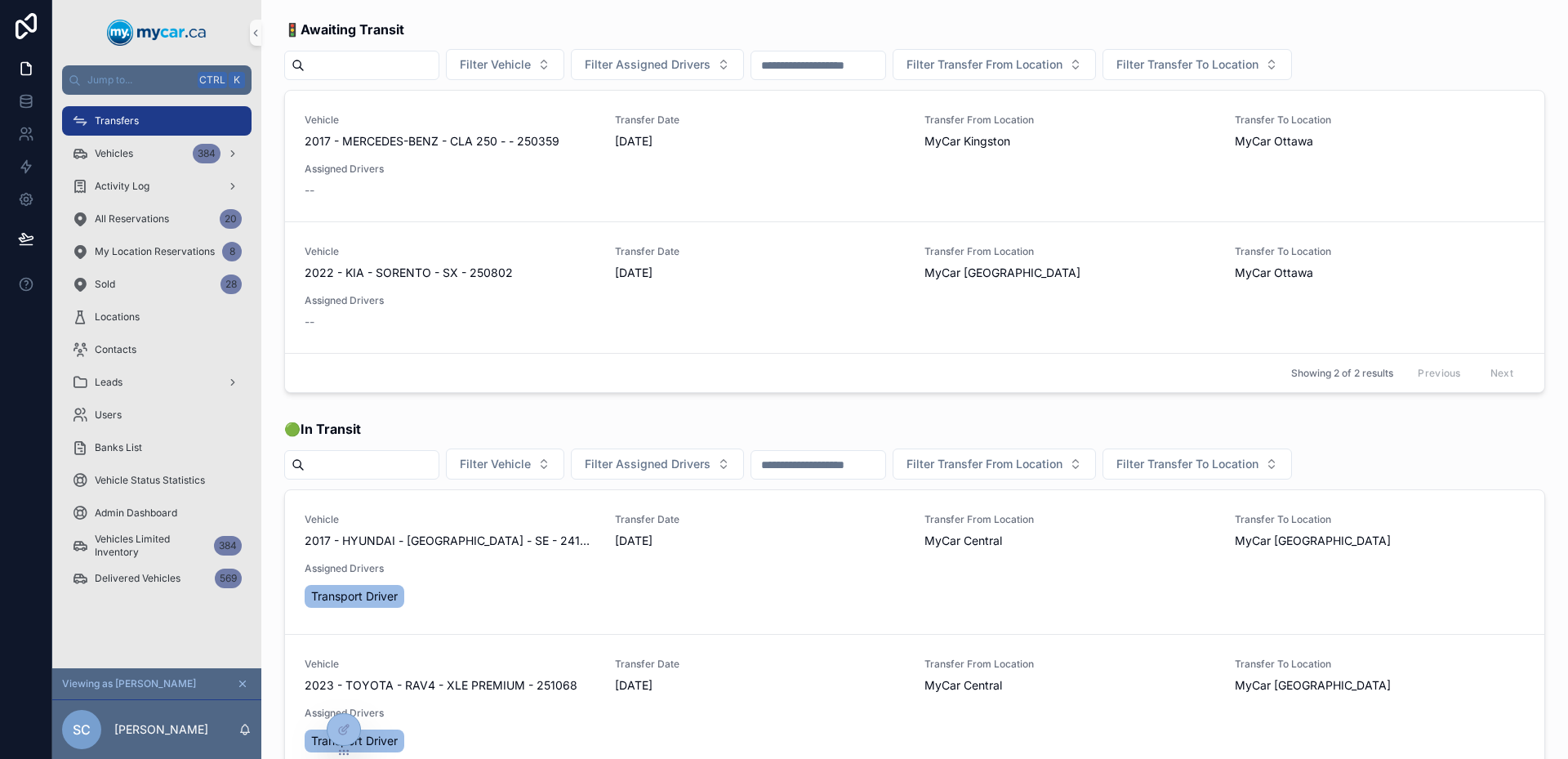
click at [439, 63] on input "scrollable content" at bounding box center [371, 65] width 134 height 23
click at [156, 155] on div "Vehicles 384" at bounding box center [156, 154] width 170 height 26
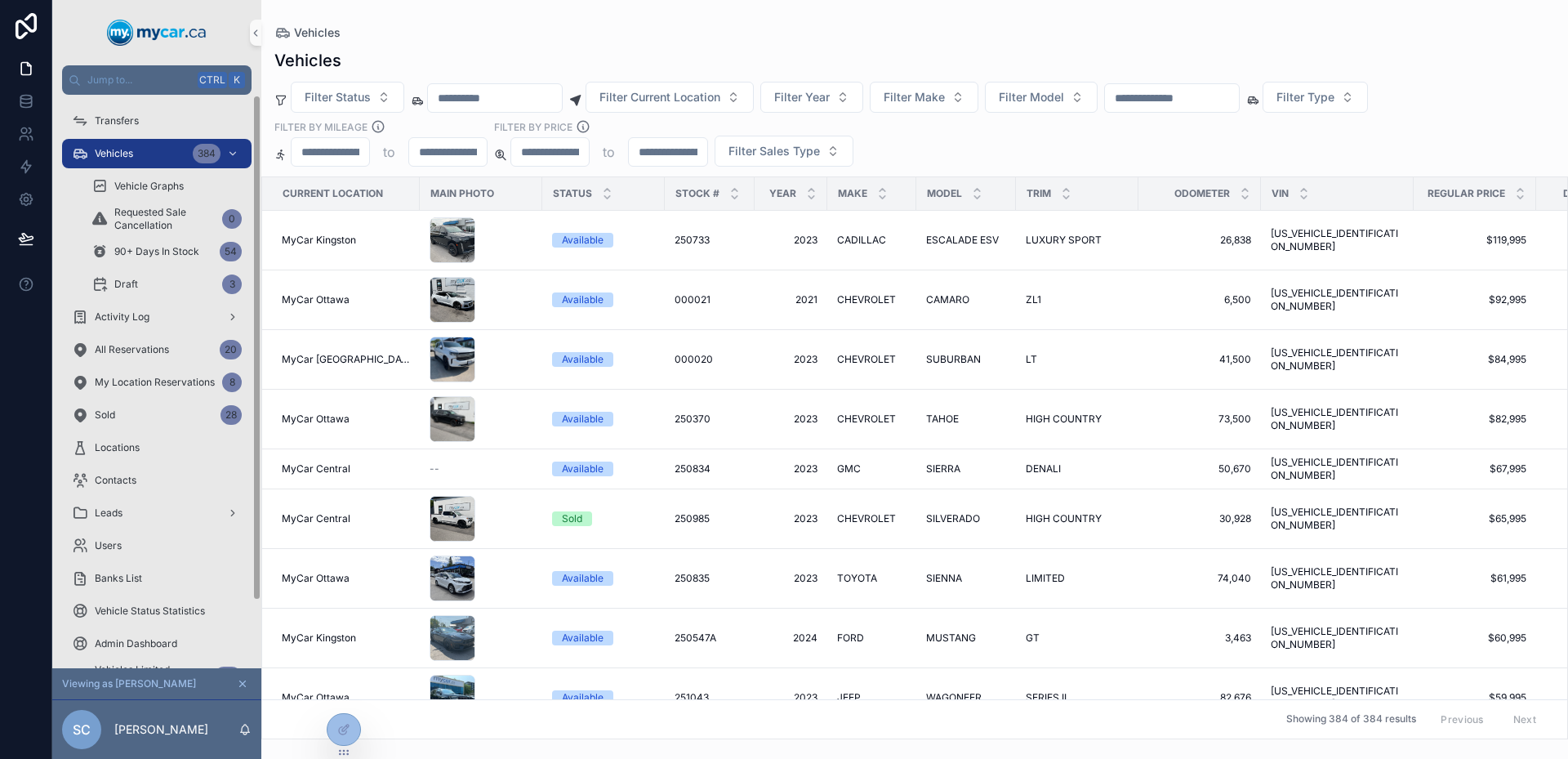
click at [502, 101] on input "scrollable content" at bounding box center [494, 97] width 134 height 23
paste input "******"
type input "******"
click at [1193, 105] on input "scrollable content" at bounding box center [1172, 97] width 134 height 23
paste input "******"
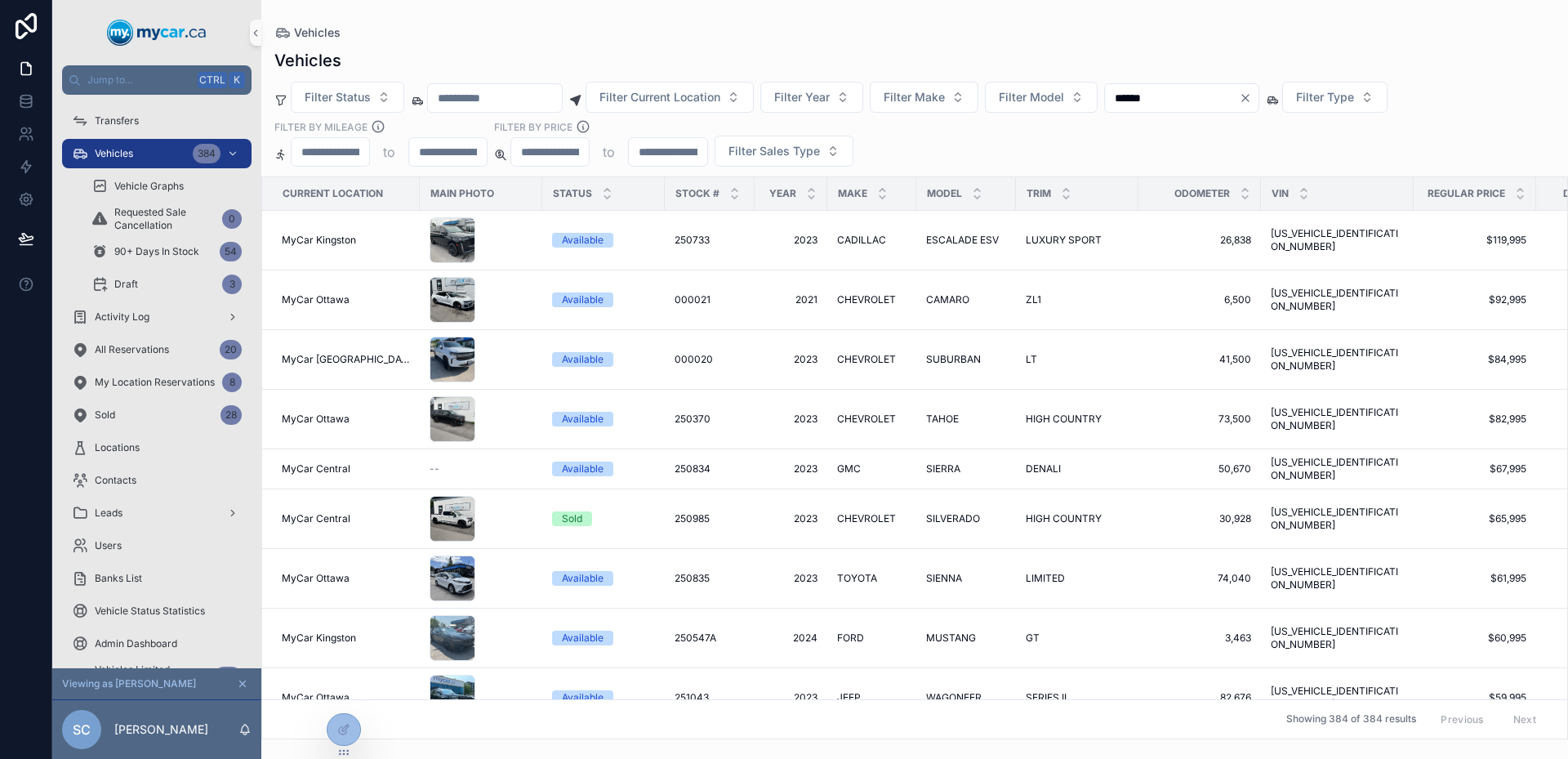
type input "******"
click at [1140, 36] on div "Vehicles" at bounding box center [914, 33] width 1281 height 13
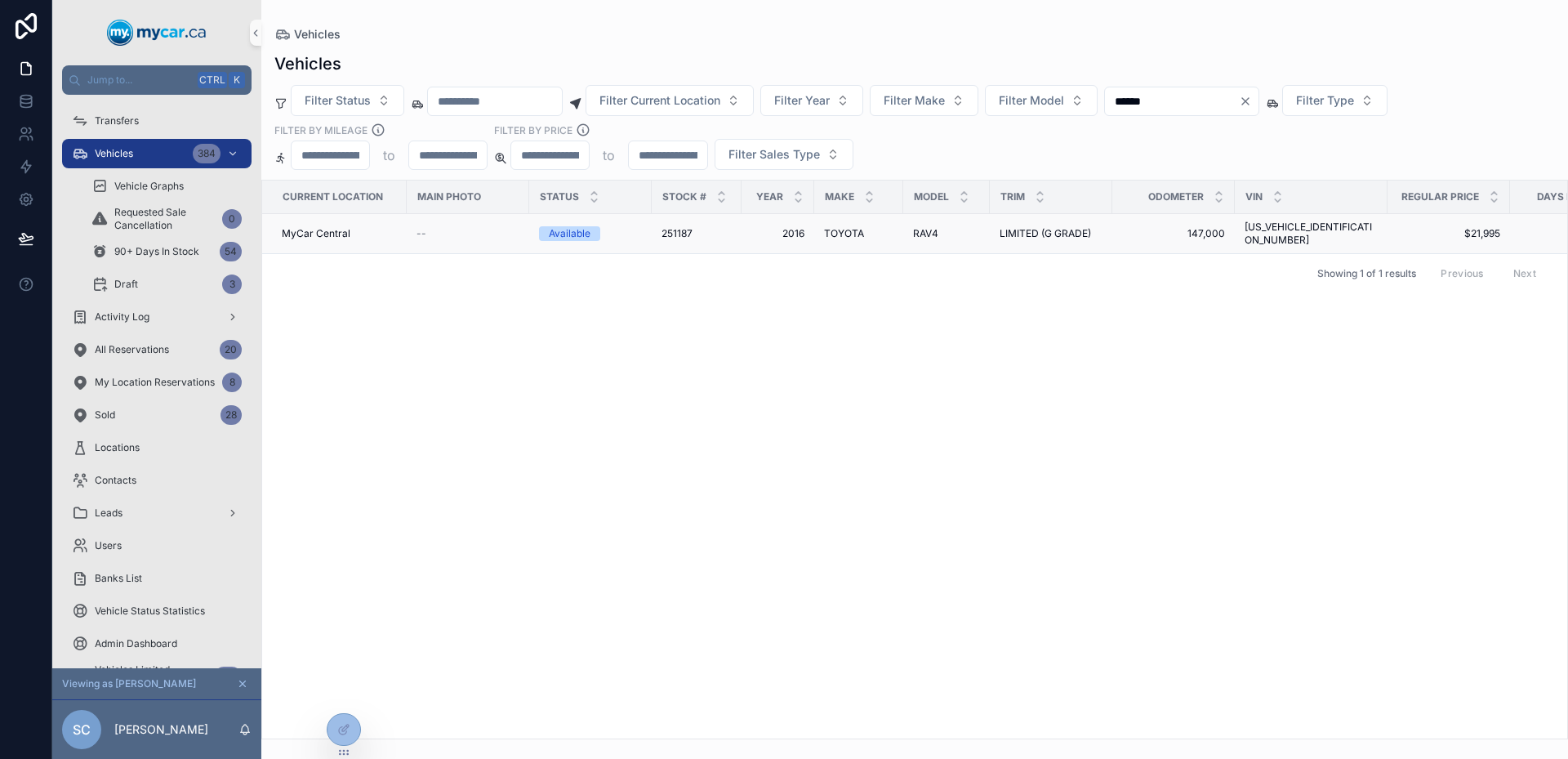
click at [494, 229] on div "--" at bounding box center [467, 234] width 103 height 13
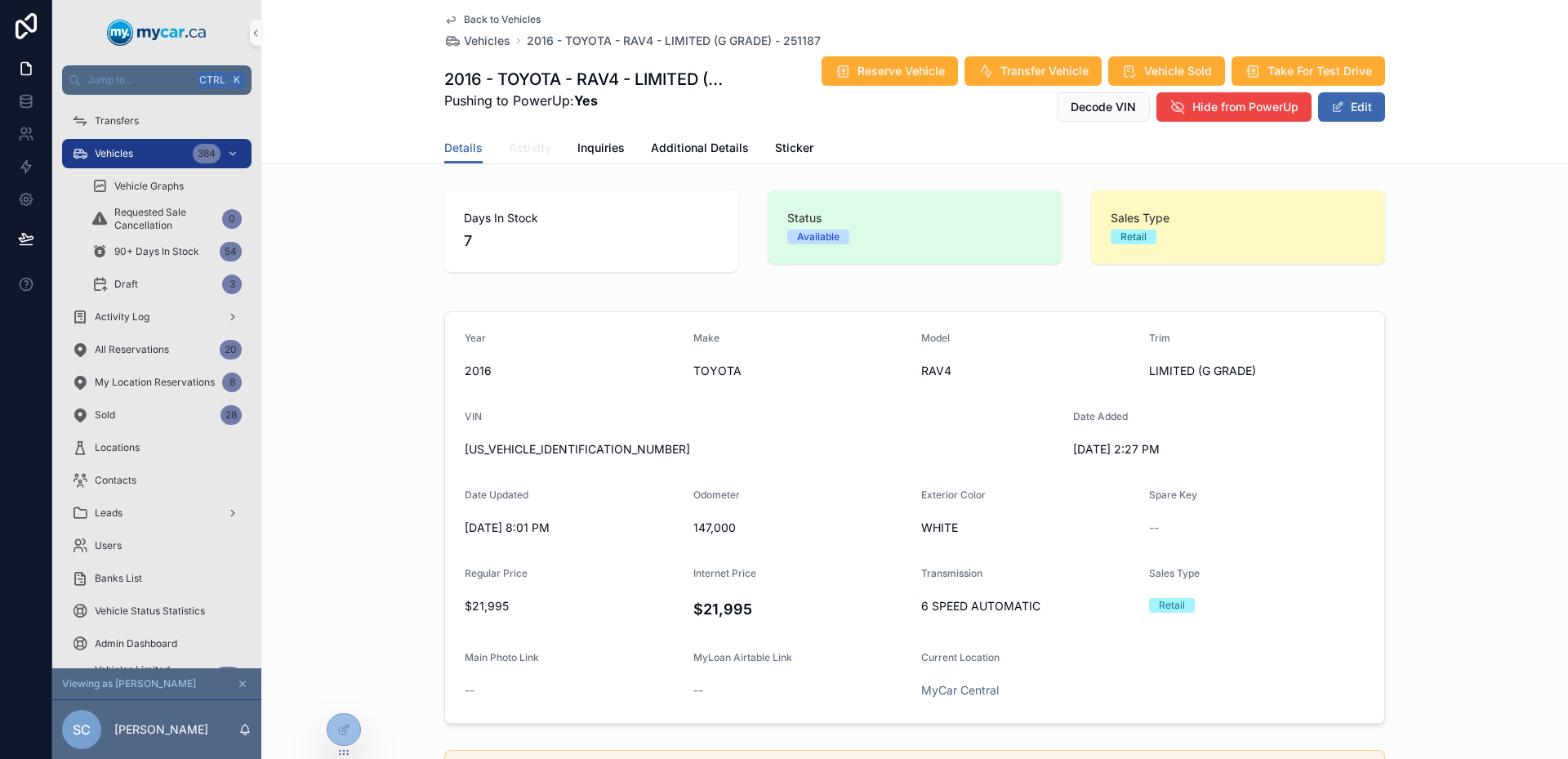
click at [528, 151] on span "Activity" at bounding box center [530, 148] width 43 height 16
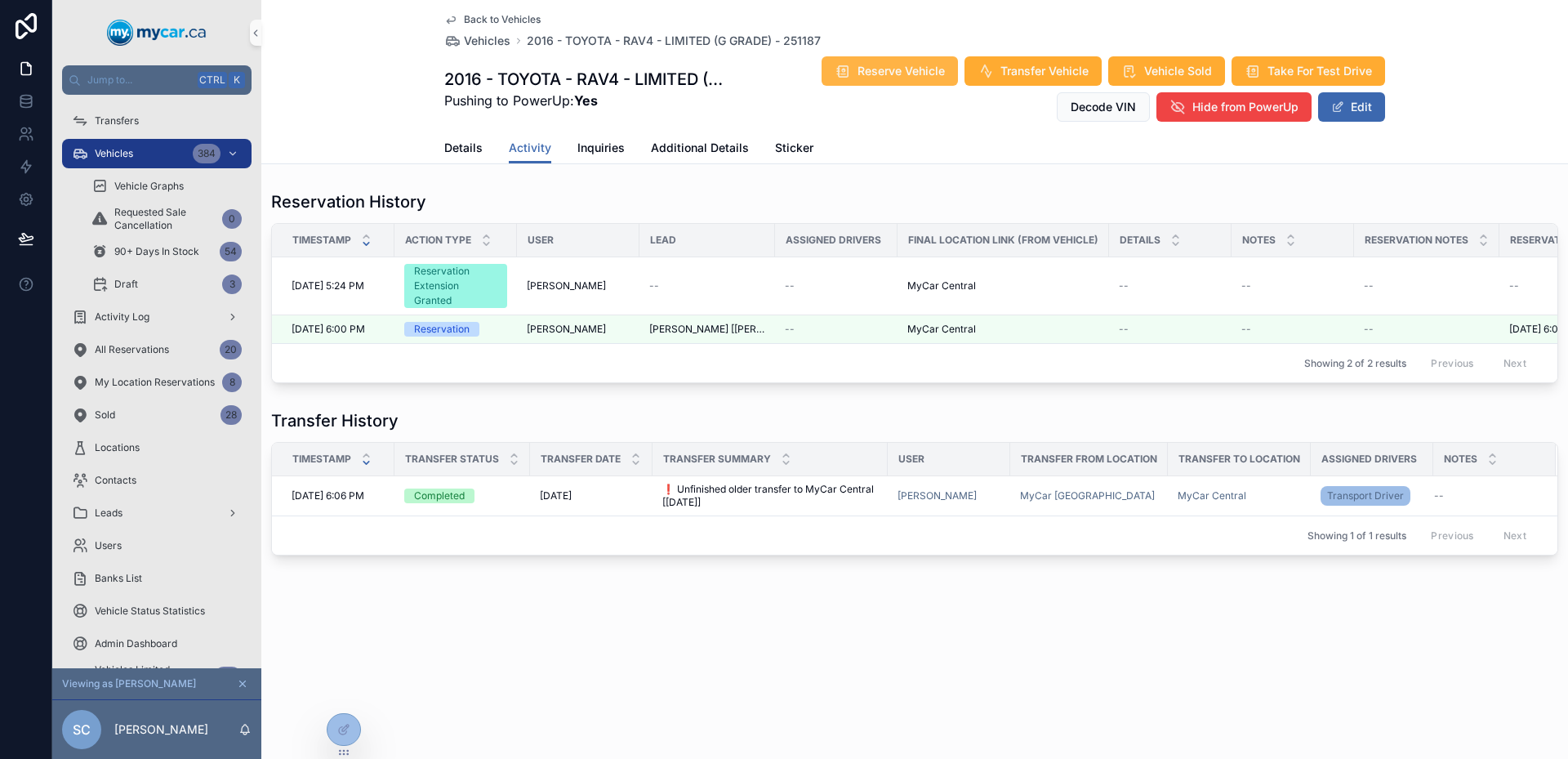
click at [897, 68] on span "Reserve Vehicle" at bounding box center [902, 71] width 87 height 16
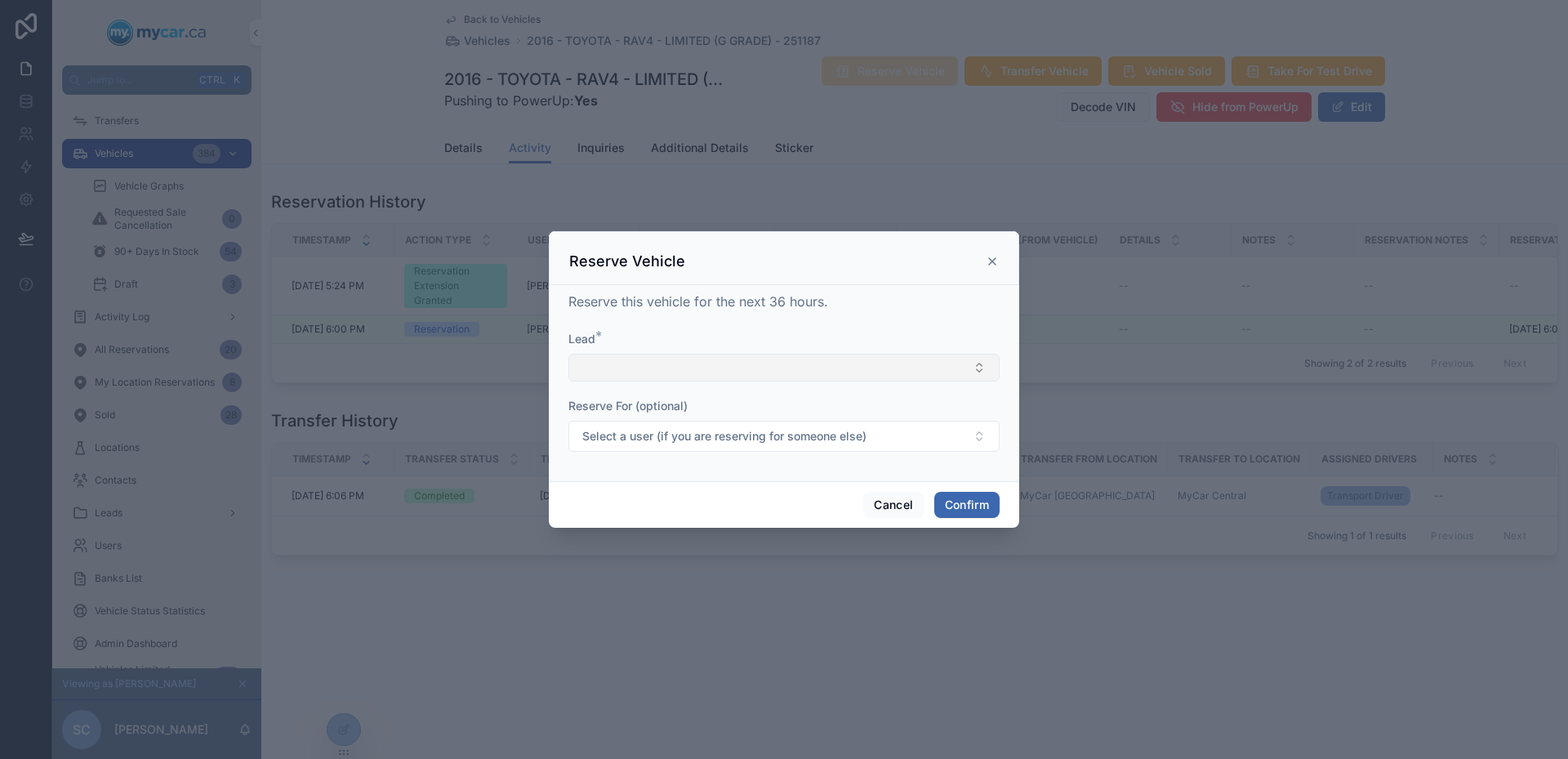
click at [874, 371] on button "Select Button" at bounding box center [784, 367] width 431 height 28
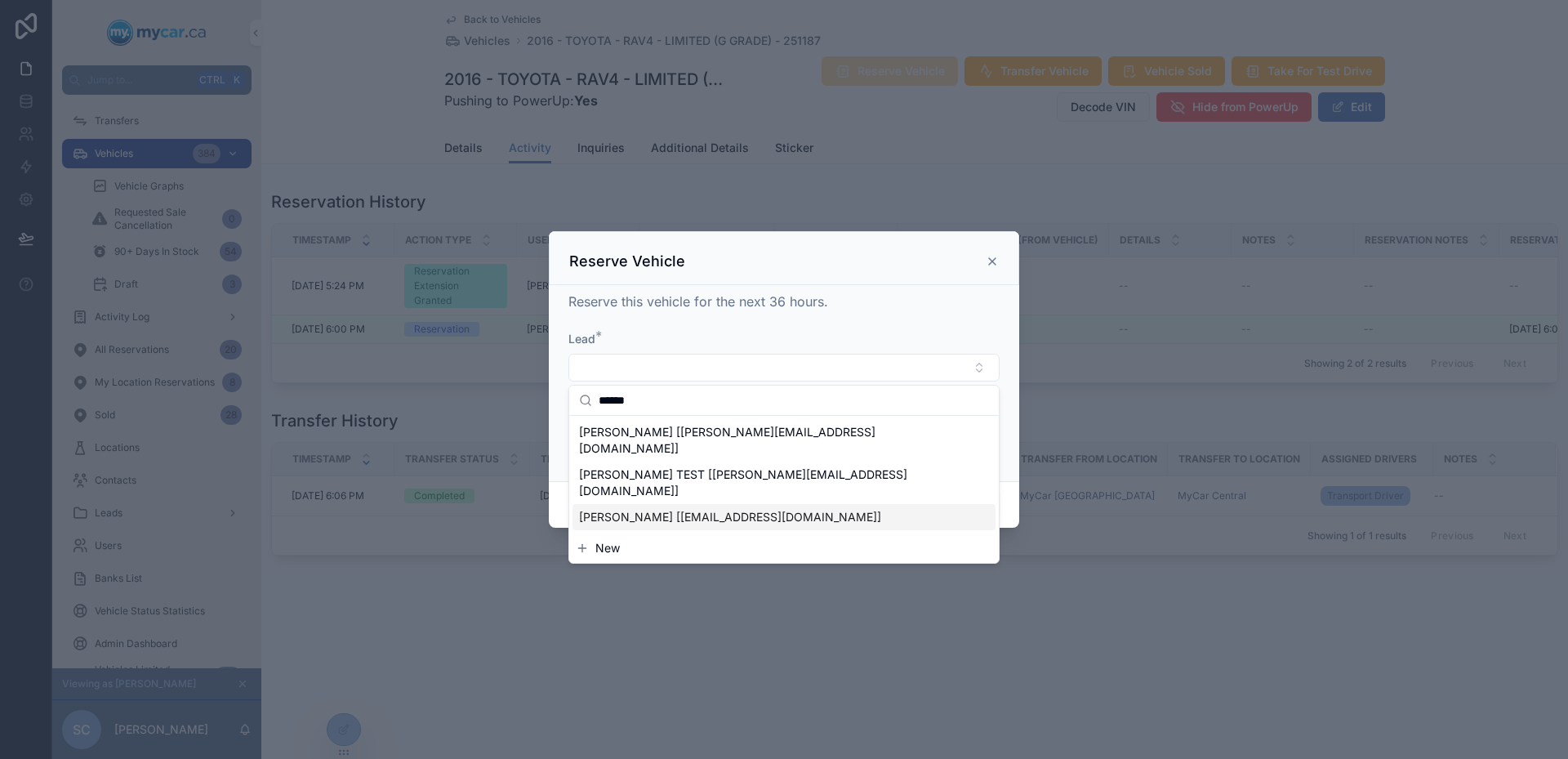
type input "******"
click at [744, 540] on button "New" at bounding box center [784, 548] width 416 height 16
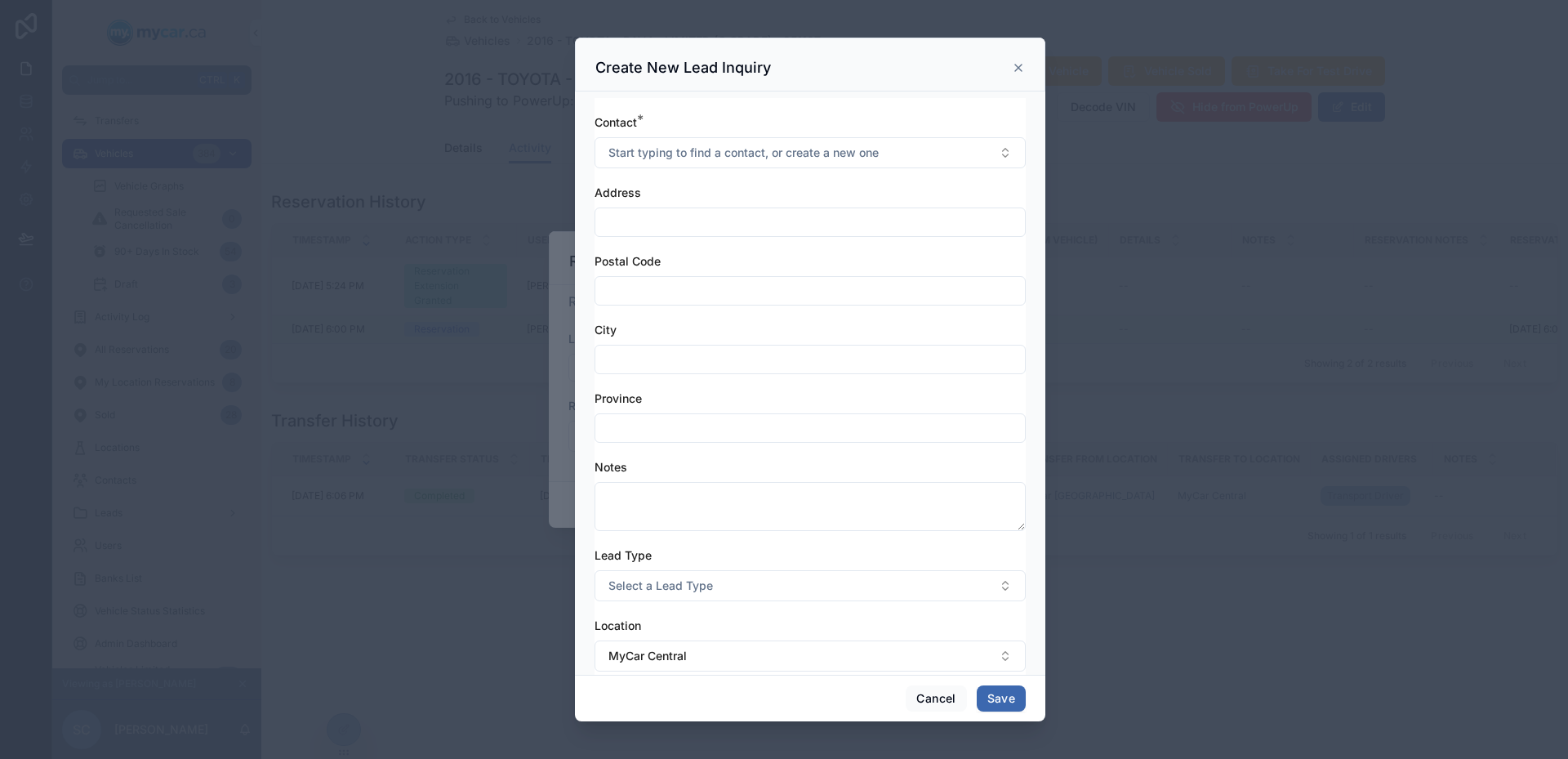
click at [658, 133] on div "Contact * Start typing to find a contact, or create a new one" at bounding box center [810, 141] width 431 height 54
click at [668, 146] on span "Start typing to find a contact, or create a new one" at bounding box center [743, 153] width 270 height 16
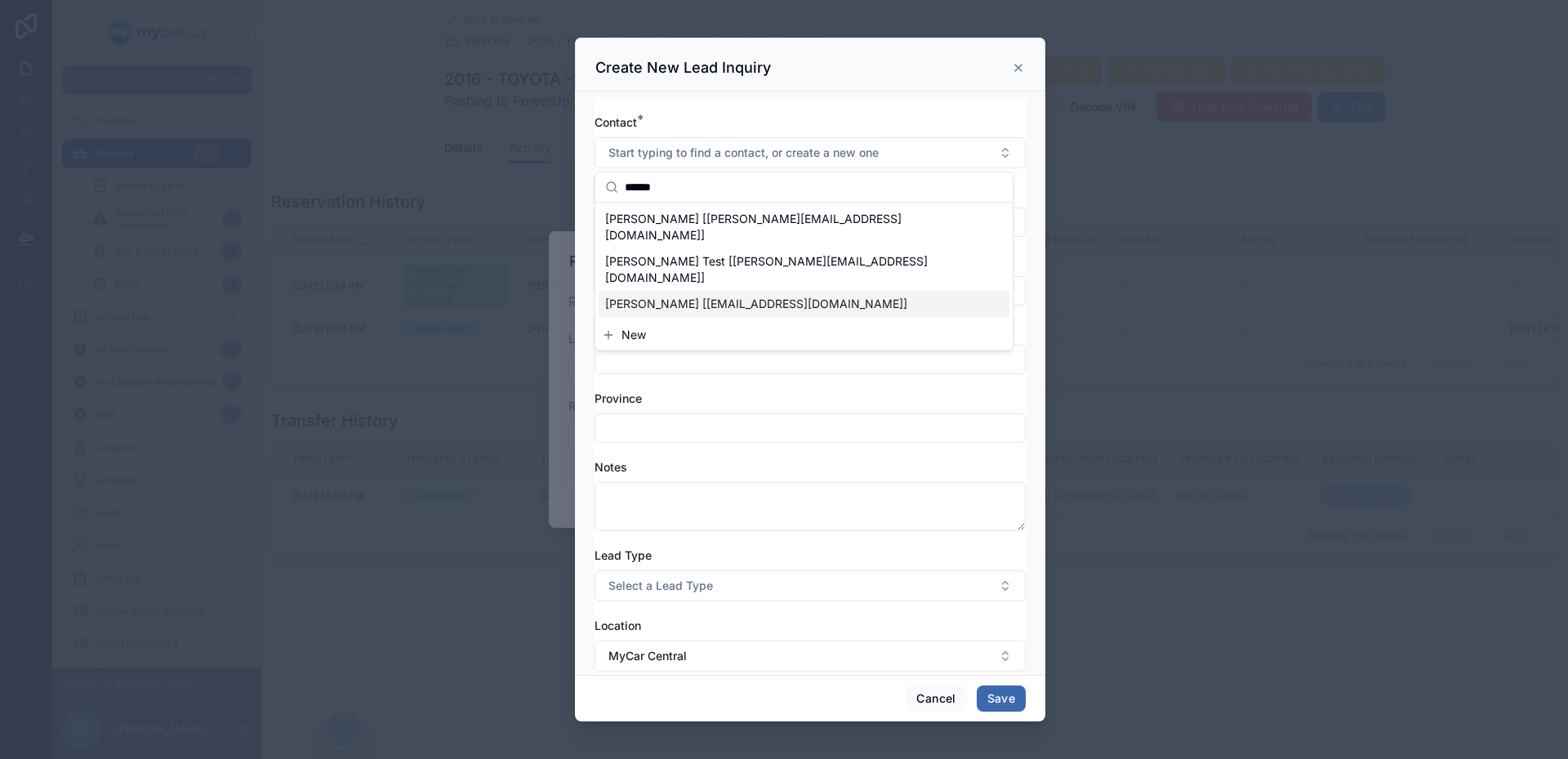
type input "******"
click at [755, 326] on button "New" at bounding box center [804, 335] width 404 height 16
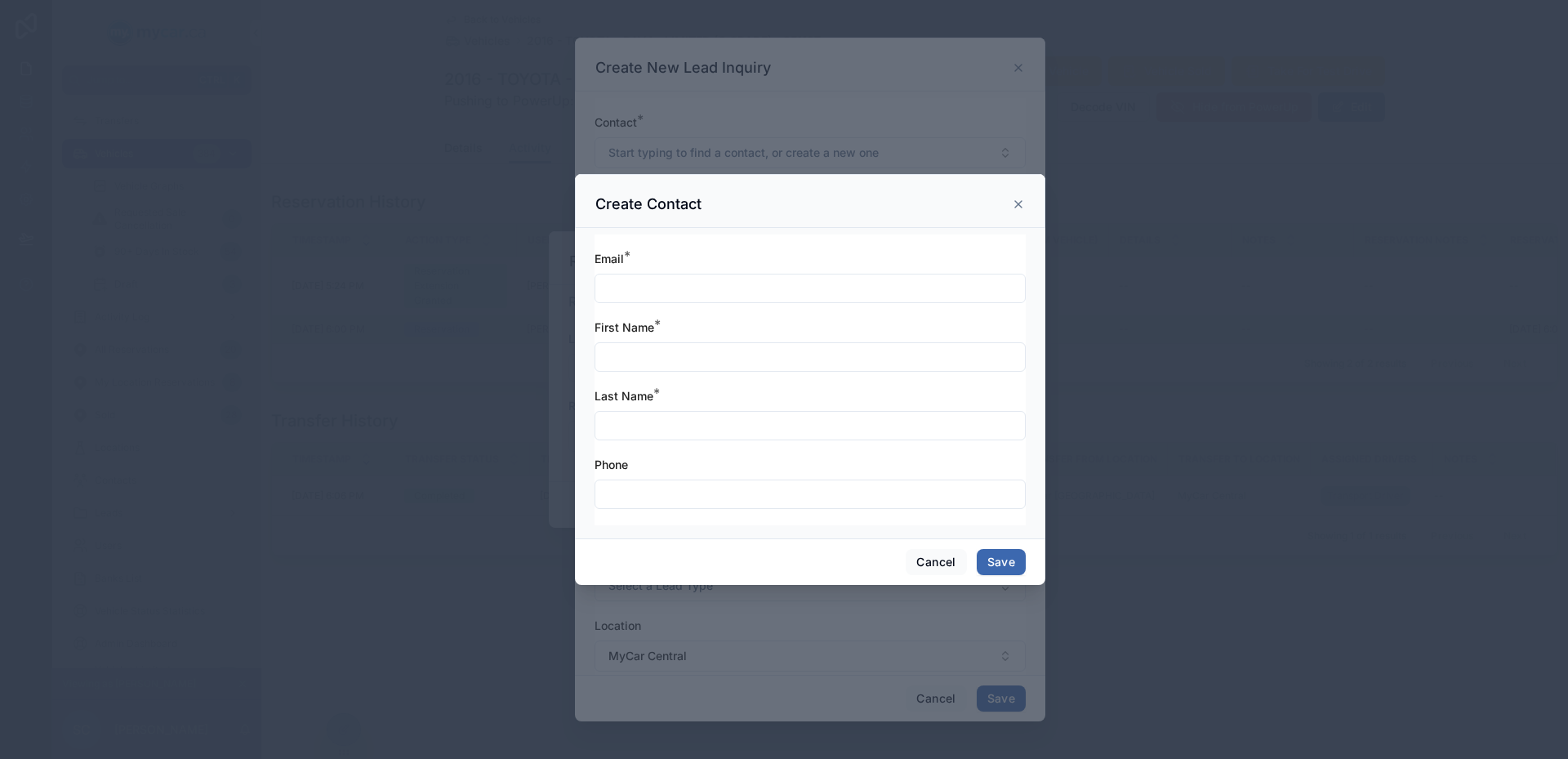
click at [734, 288] on input "text" at bounding box center [810, 288] width 430 height 23
type input "**********"
type input "******"
type input "****"
click at [1007, 561] on button "Save" at bounding box center [1002, 562] width 49 height 26
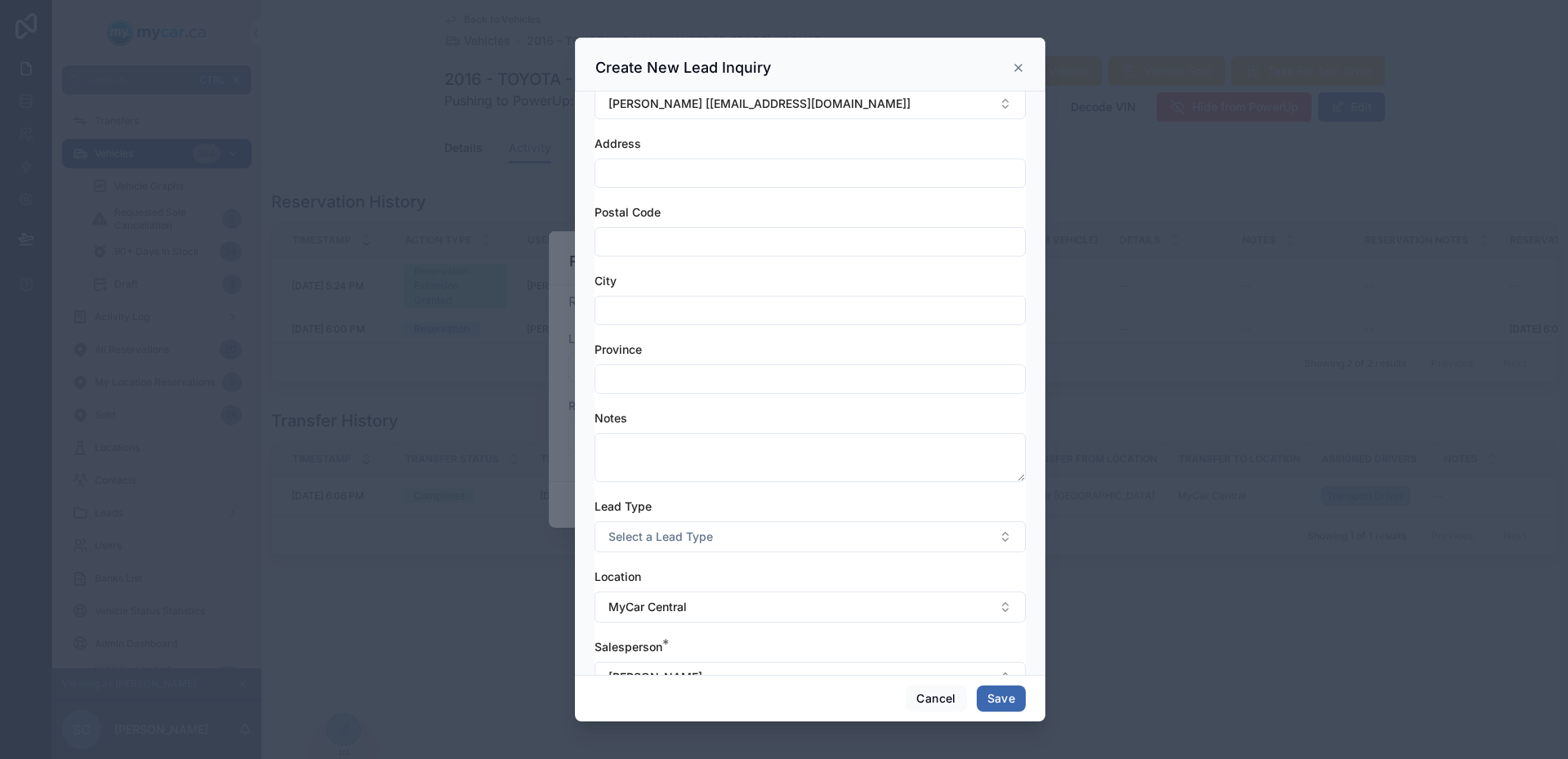
scroll to position [96, 0]
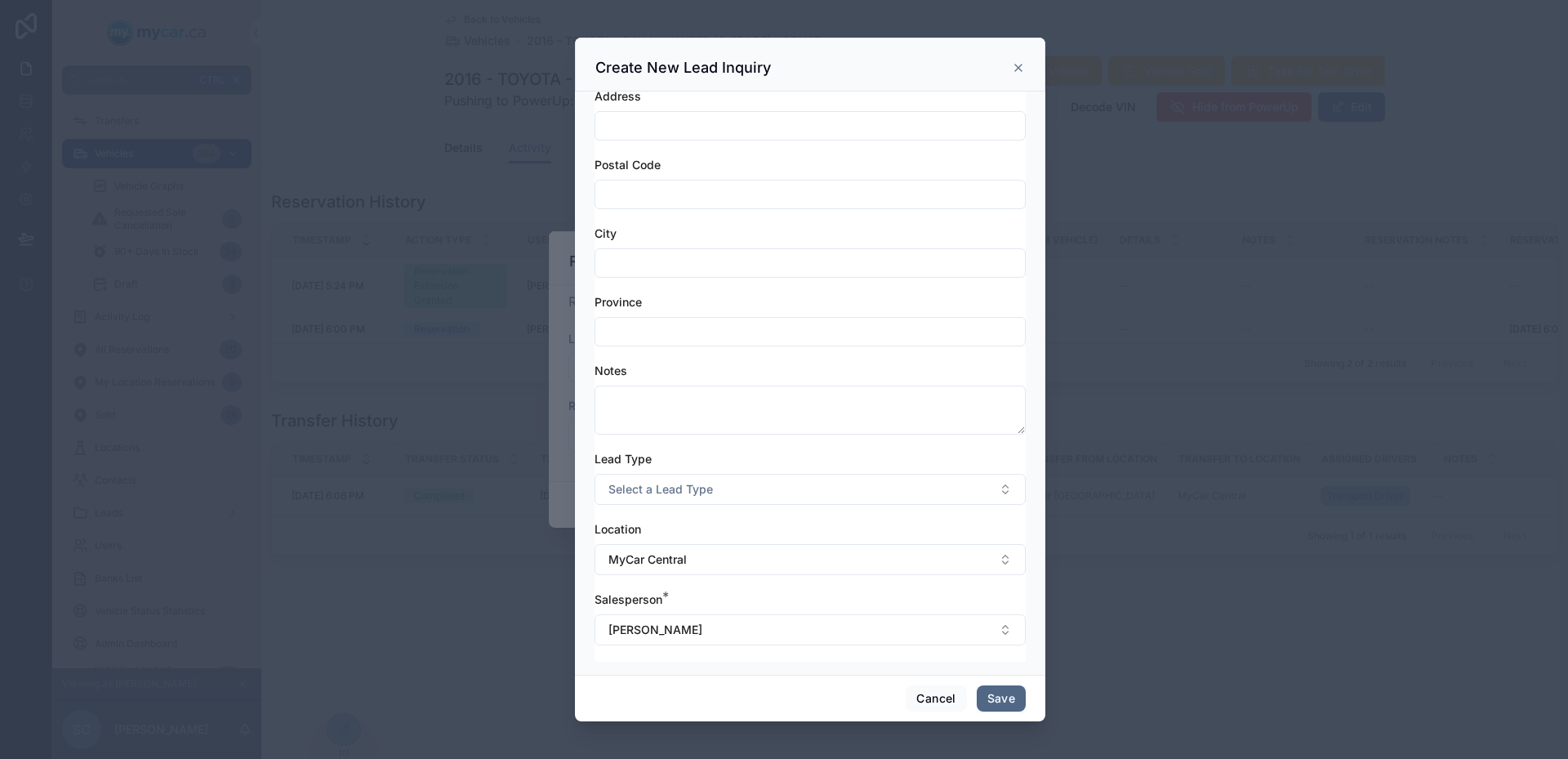
click at [995, 694] on button "Save" at bounding box center [1002, 698] width 49 height 26
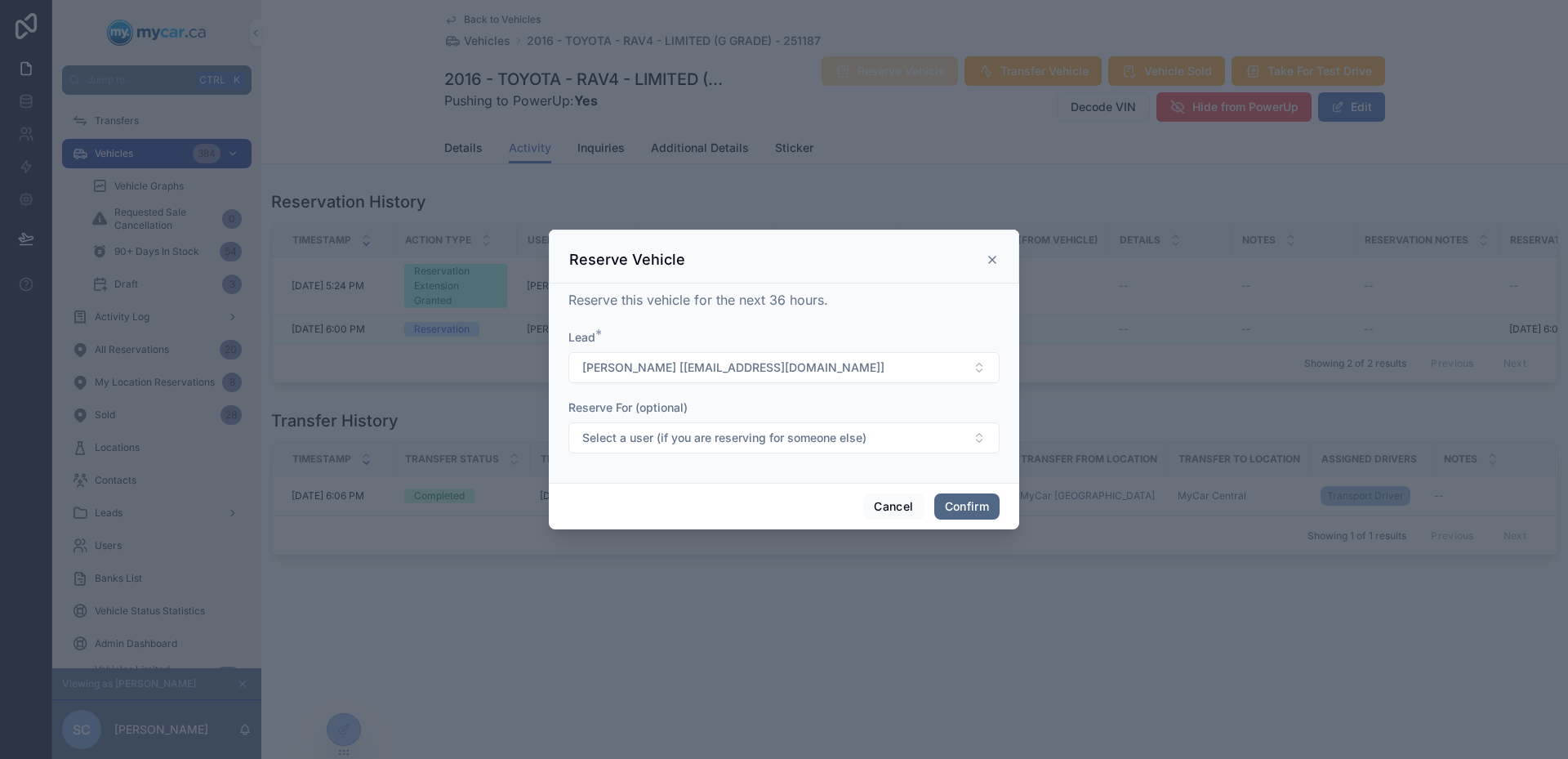
click at [950, 507] on button "Confirm" at bounding box center [967, 506] width 65 height 26
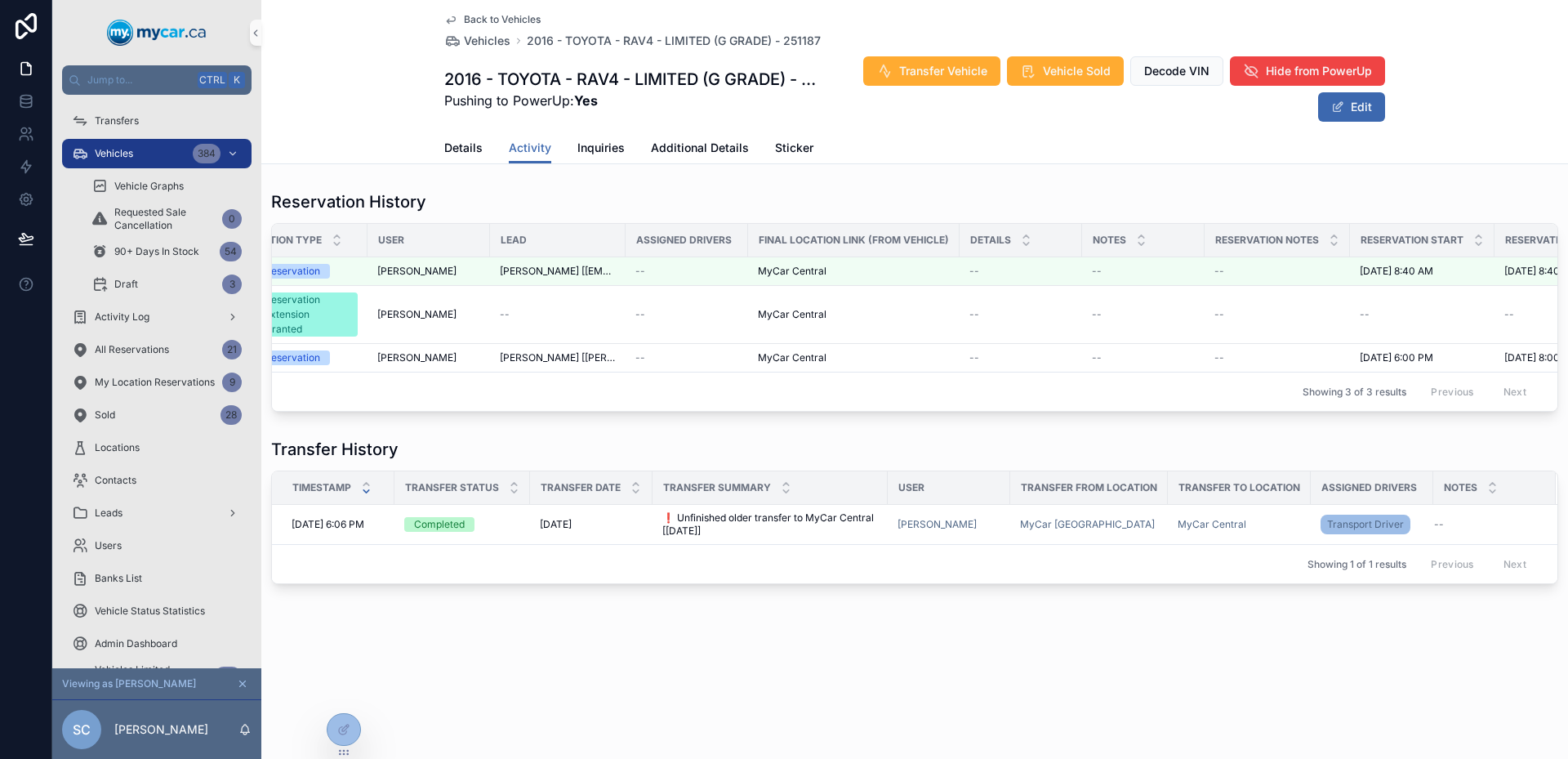
scroll to position [0, 0]
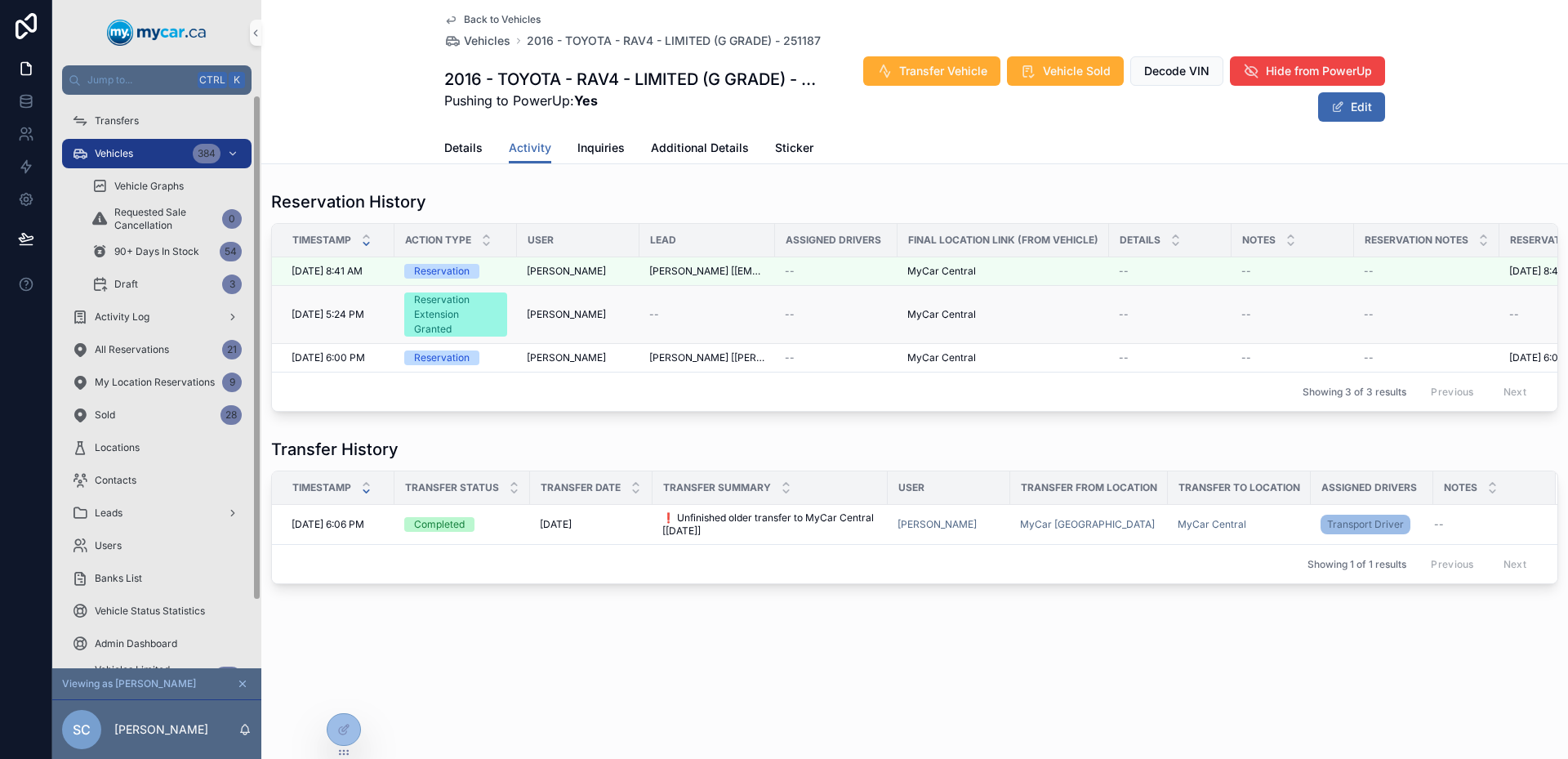
click at [309, 314] on span "[DATE] 5:24 PM" at bounding box center [328, 315] width 73 height 13
click at [638, 323] on td "[PERSON_NAME]" at bounding box center [578, 315] width 123 height 58
click at [538, 315] on span "[PERSON_NAME]" at bounding box center [566, 315] width 79 height 13
click at [429, 157] on div "Details Activity Inquiries Additional Details Sticker" at bounding box center [914, 148] width 1287 height 31
click at [435, 155] on div "Details Activity Inquiries Additional Details Sticker" at bounding box center [914, 148] width 1287 height 31
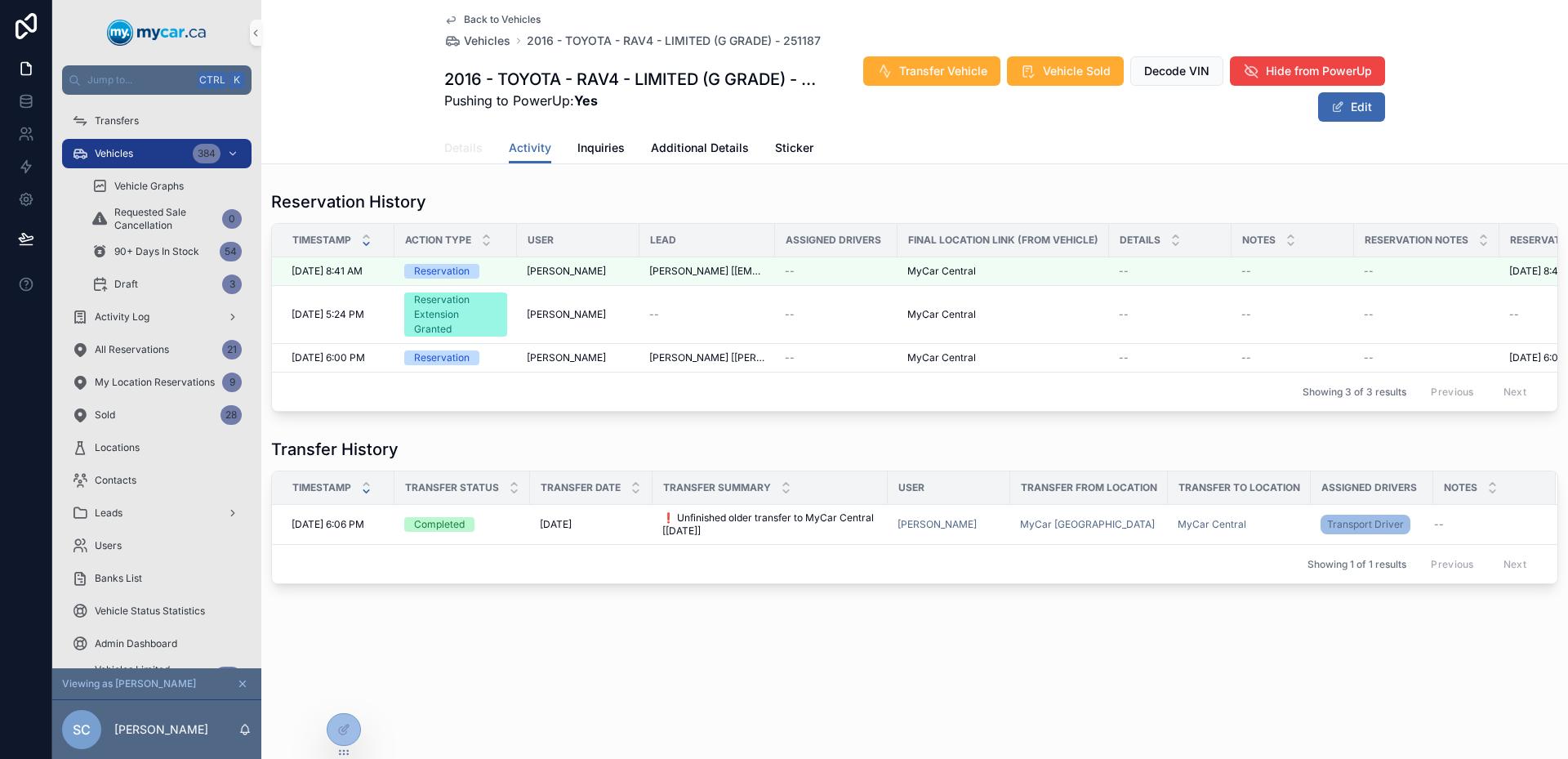
click at [450, 142] on span "Details" at bounding box center [464, 148] width 38 height 16
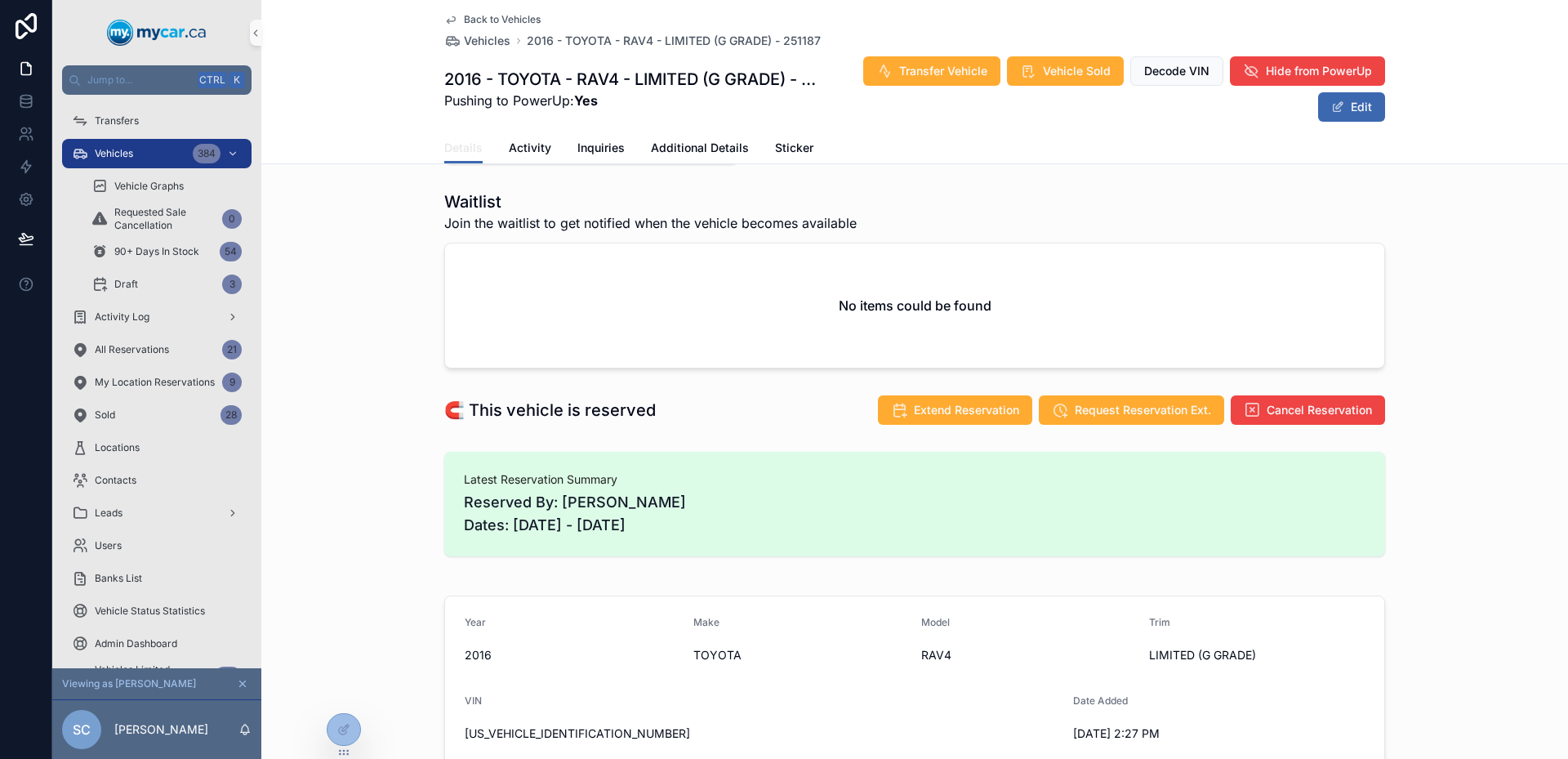
scroll to position [164, 0]
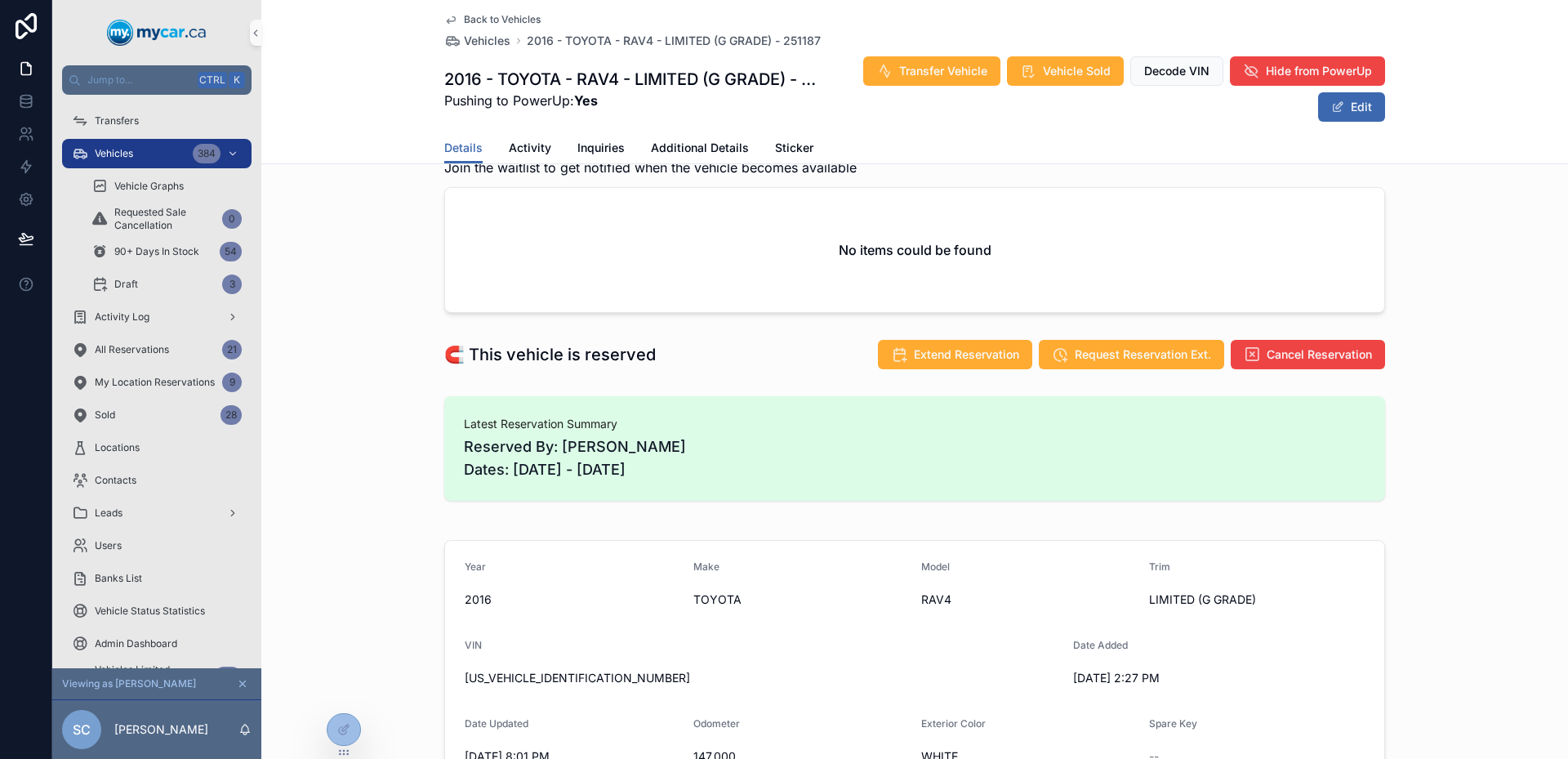
drag, startPoint x: 721, startPoint y: 464, endPoint x: 430, endPoint y: 417, distance: 294.8
click at [430, 417] on div "Latest Reservation Summary Reserved By: [PERSON_NAME] Dates: [DATE] - [DATE]" at bounding box center [915, 448] width 1307 height 117
drag, startPoint x: 430, startPoint y: 417, endPoint x: 685, endPoint y: 474, distance: 261.3
click at [685, 474] on div "Latest Reservation Summary Reserved By: [PERSON_NAME] Dates: [DATE] - [DATE]" at bounding box center [915, 448] width 1307 height 117
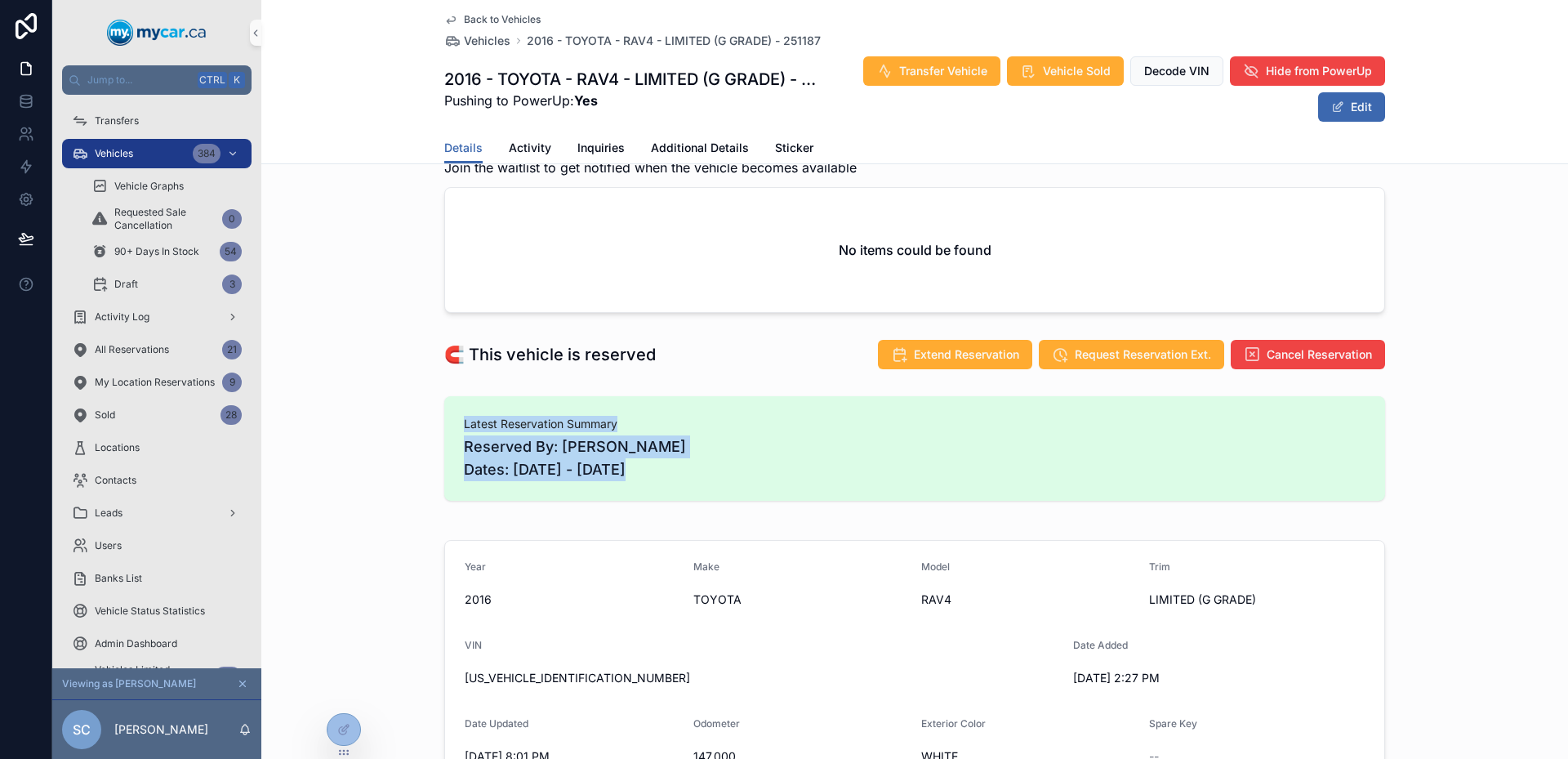
click at [686, 474] on span "Reserved By: [PERSON_NAME] Dates: [DATE] - [DATE]" at bounding box center [914, 458] width 902 height 45
click at [1012, 494] on div "Latest Reservation Summary Reserved By: [PERSON_NAME] Dates: [DATE] - [DATE]" at bounding box center [914, 448] width 941 height 105
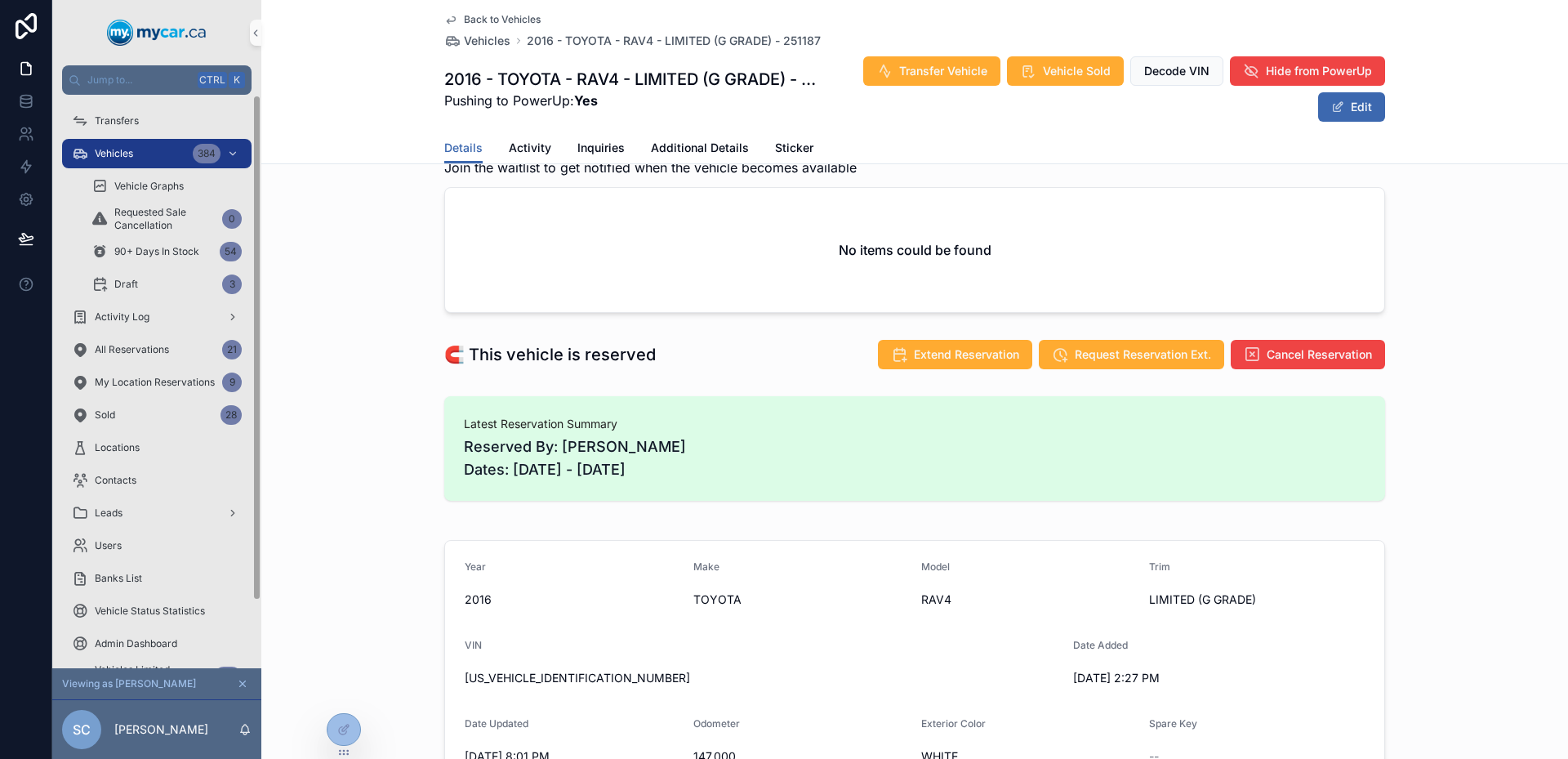
drag, startPoint x: 709, startPoint y: 468, endPoint x: 393, endPoint y: 181, distance: 426.9
click at [393, 181] on div "Waitlist Join the waitlist to get notified when the vehicle becomes available N…" at bounding box center [915, 224] width 1307 height 191
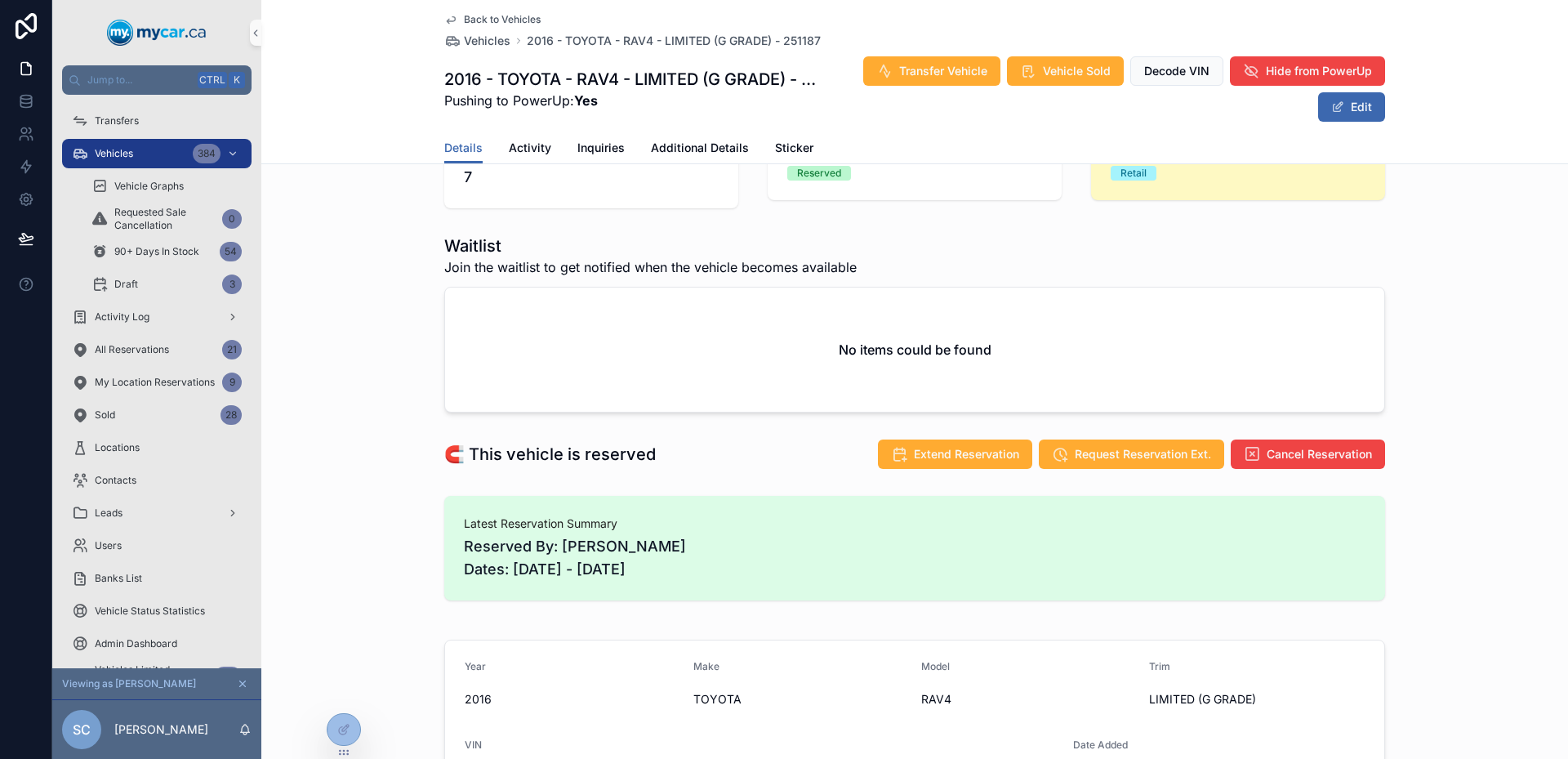
scroll to position [0, 0]
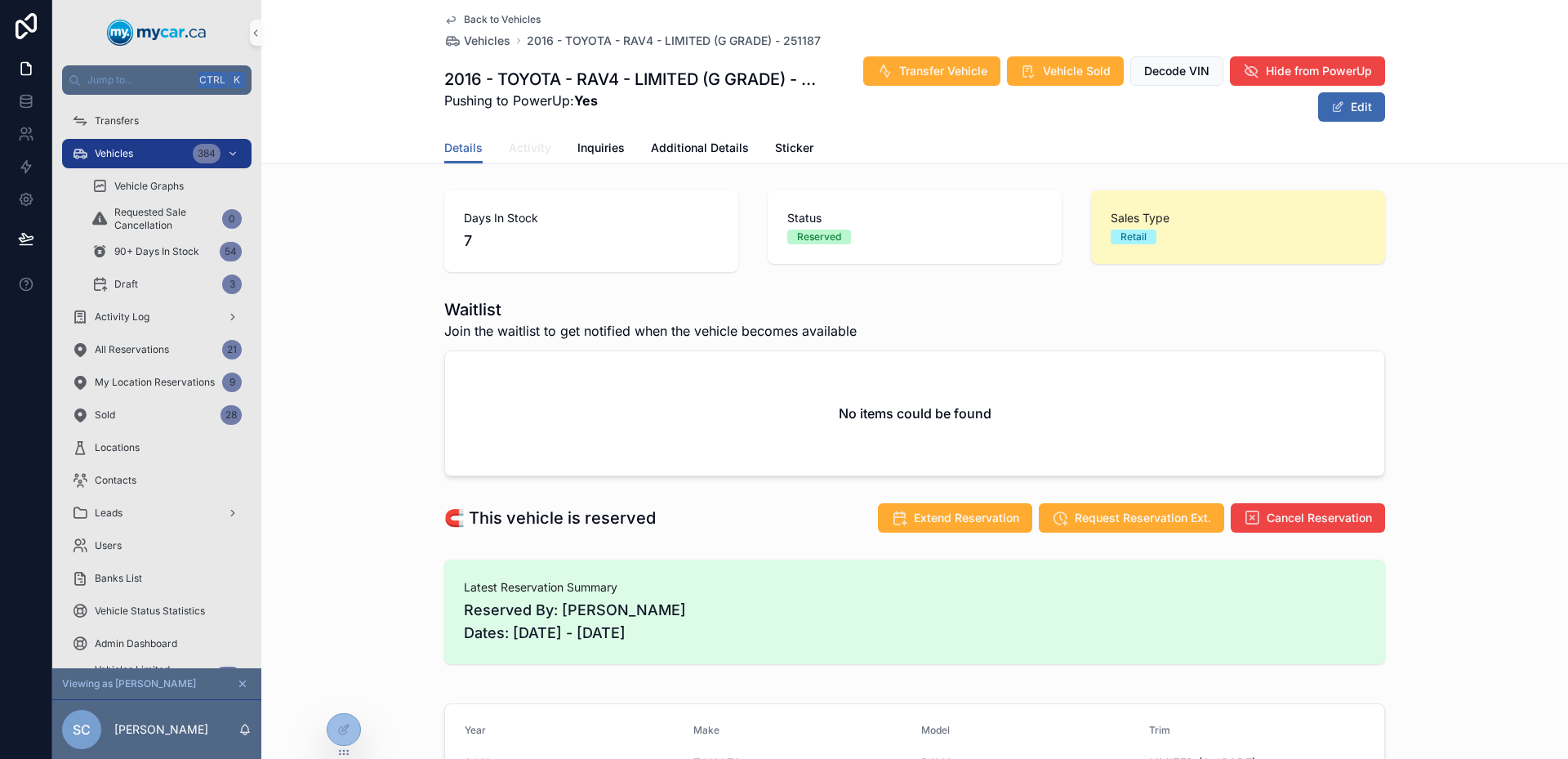
click at [534, 151] on span "Activity" at bounding box center [530, 148] width 43 height 16
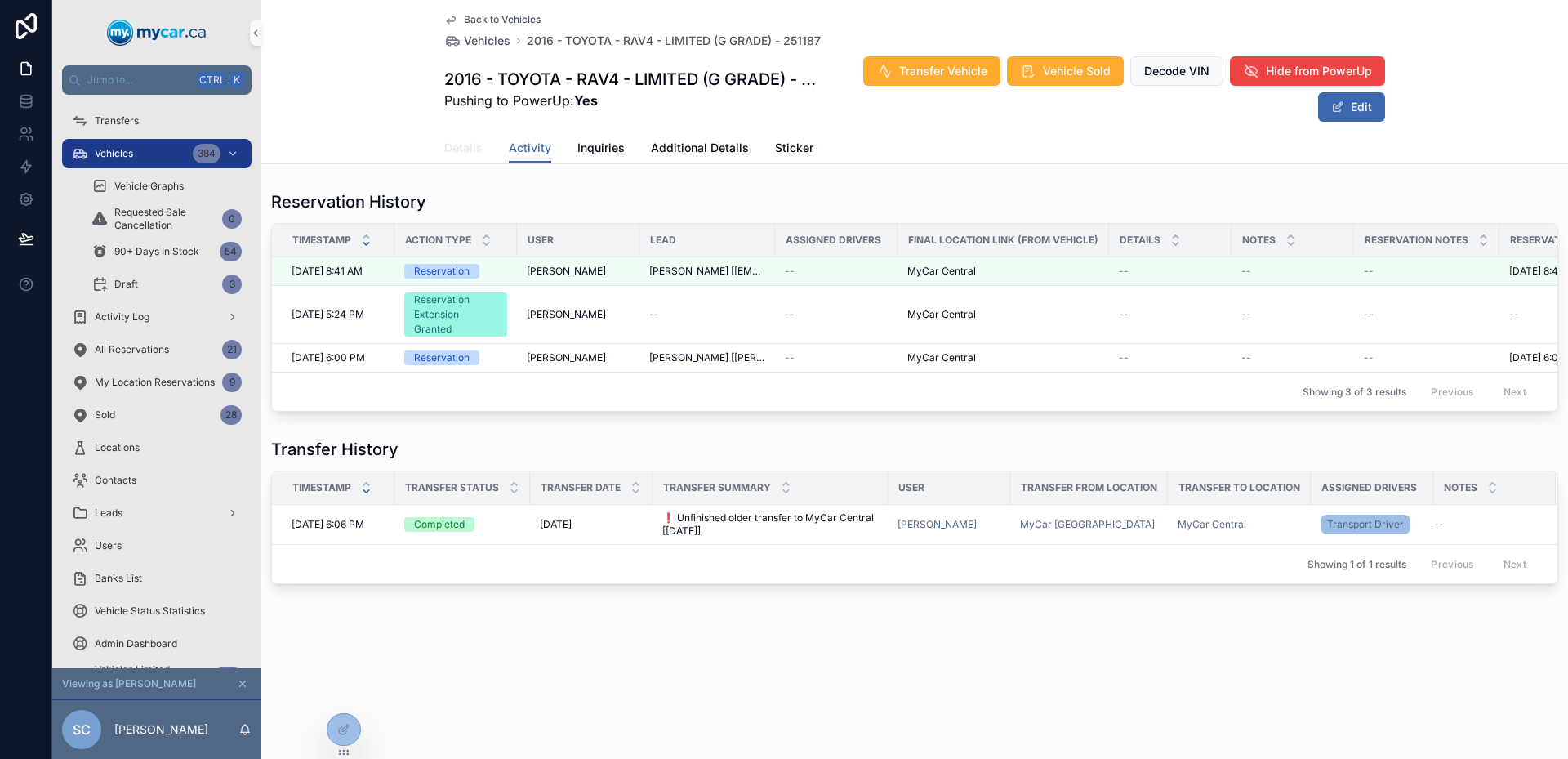
click at [457, 159] on link "Details" at bounding box center [464, 149] width 38 height 33
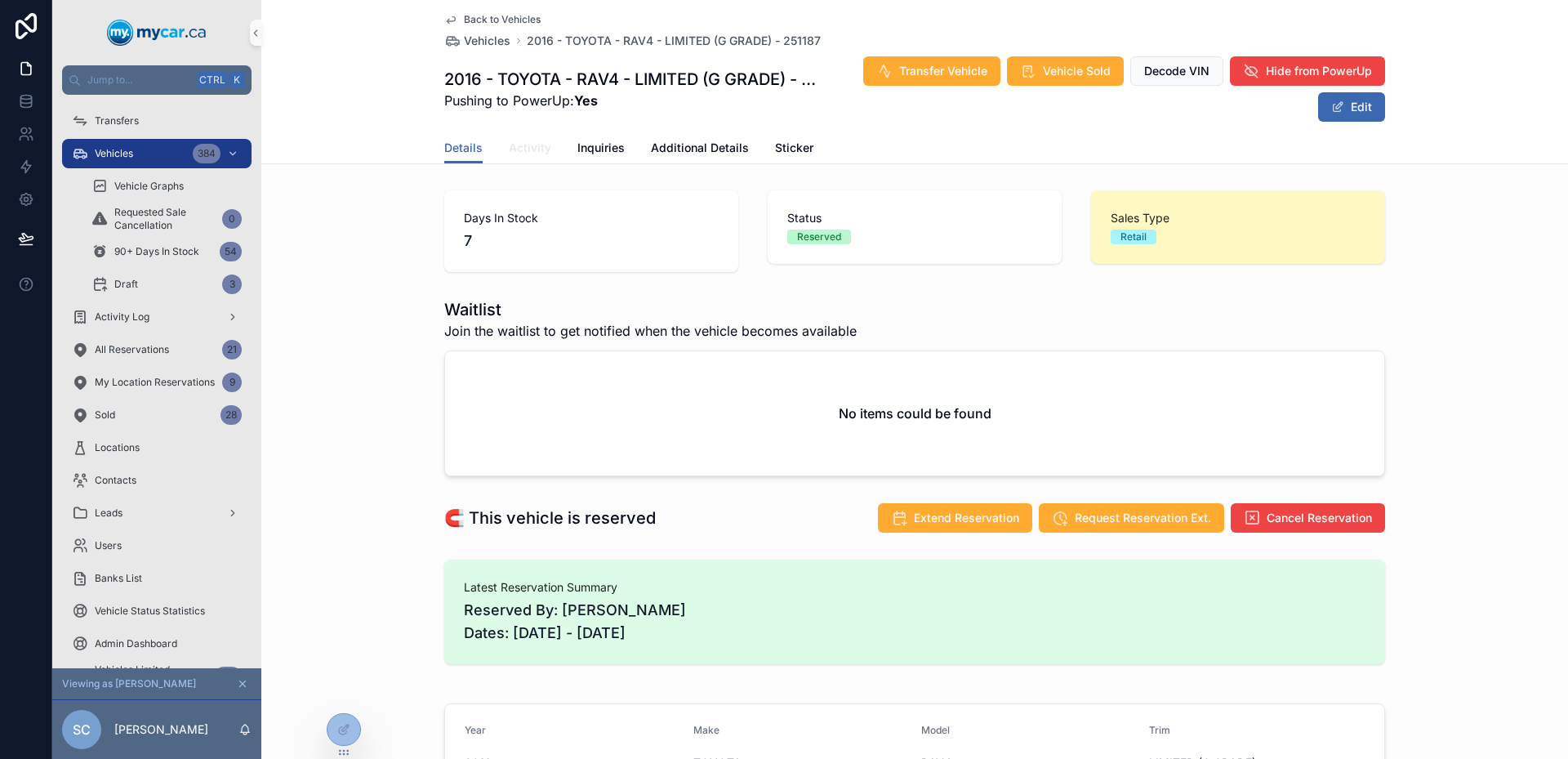
click at [528, 145] on span "Activity" at bounding box center [530, 148] width 43 height 16
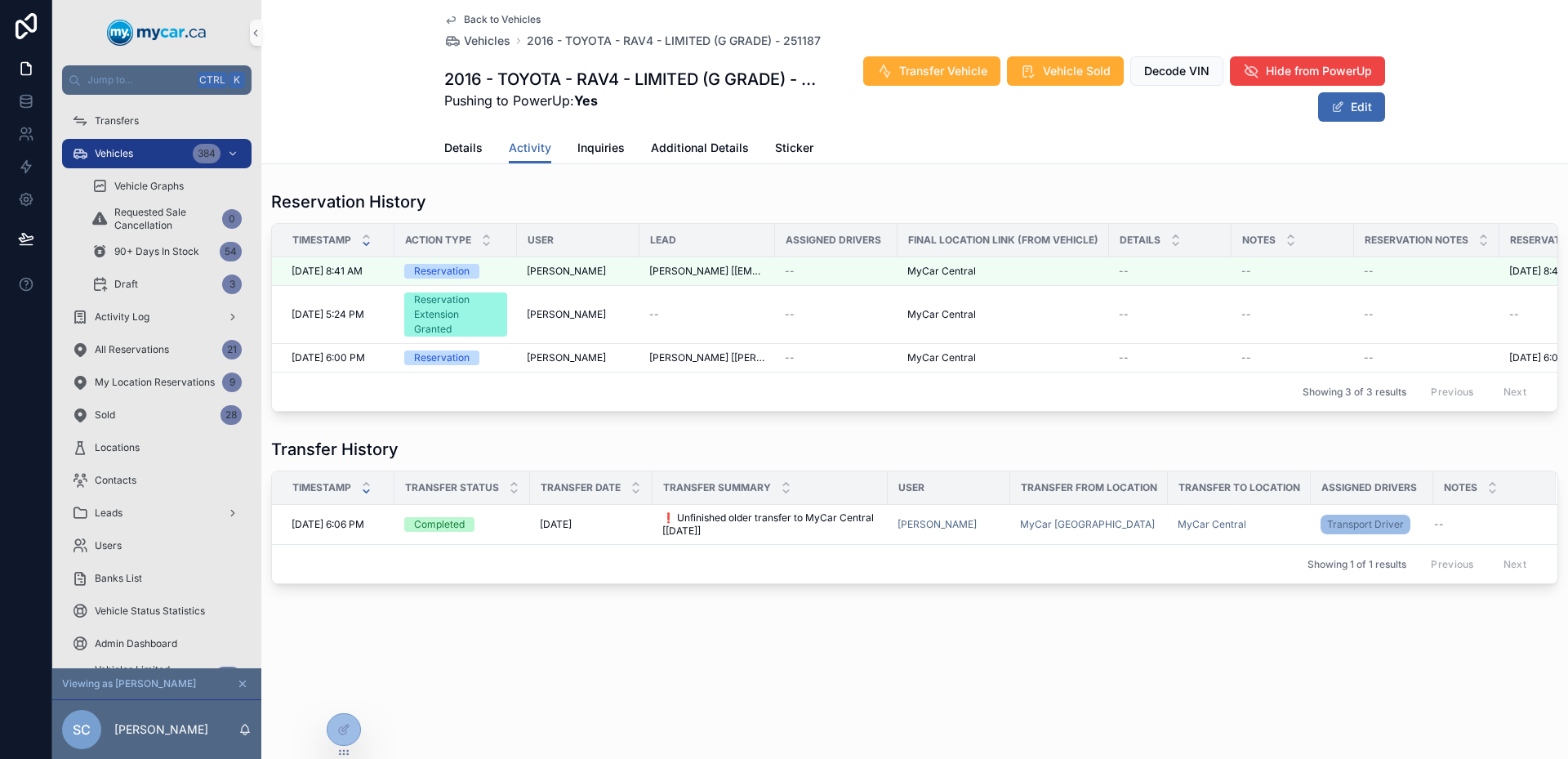
click at [359, 110] on div "Back to Vehicles Vehicles 2016 - TOYOTA - RAV4 - LIMITED (G GRADE) - 251187 201…" at bounding box center [915, 82] width 1307 height 165
click at [1128, 528] on td "MyCar [GEOGRAPHIC_DATA]" at bounding box center [1089, 524] width 157 height 40
click at [1103, 531] on div "MyCar [GEOGRAPHIC_DATA]" at bounding box center [1089, 524] width 138 height 13
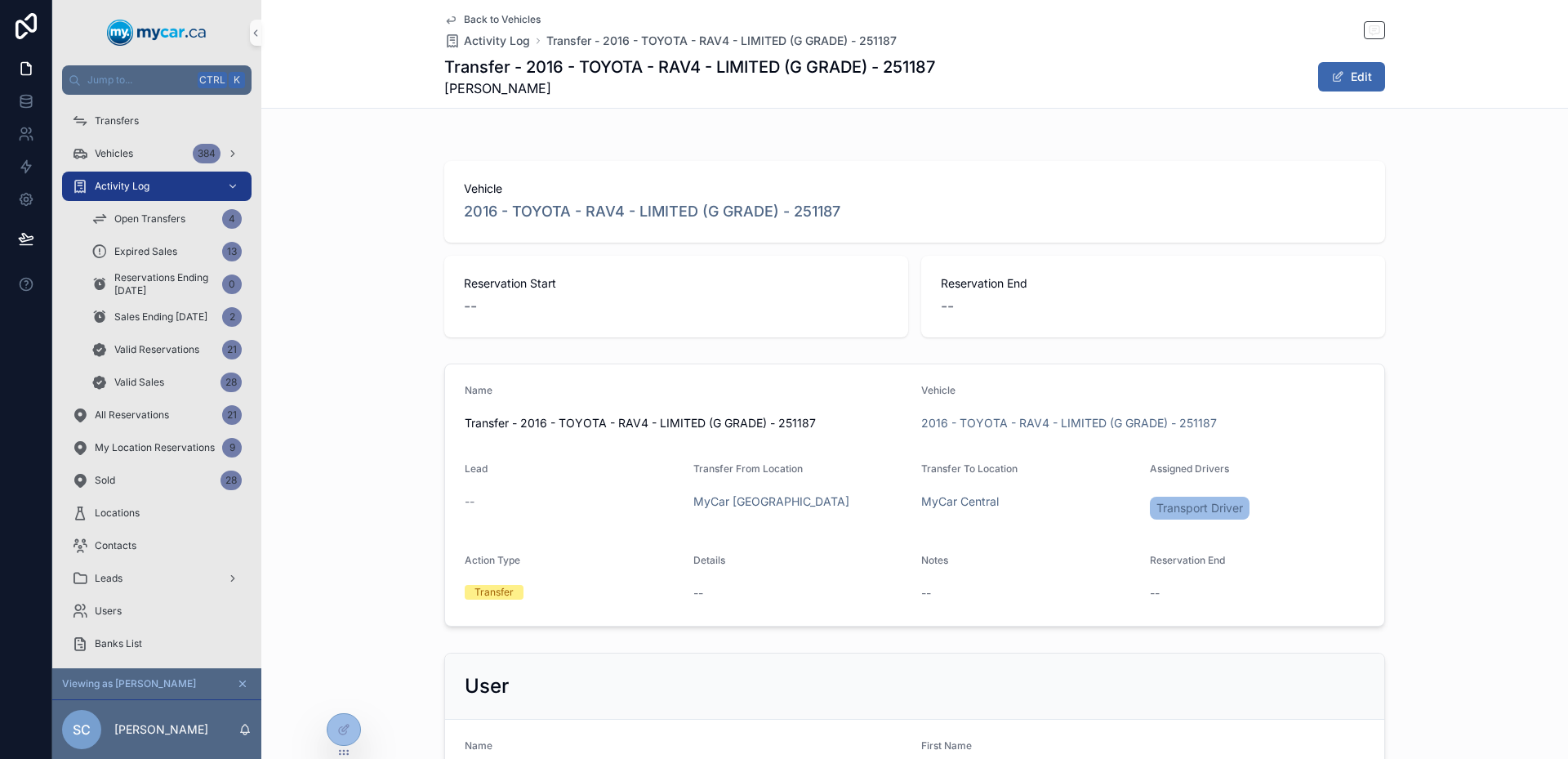
click at [444, 20] on icon "scrollable content" at bounding box center [451, 19] width 13 height 13
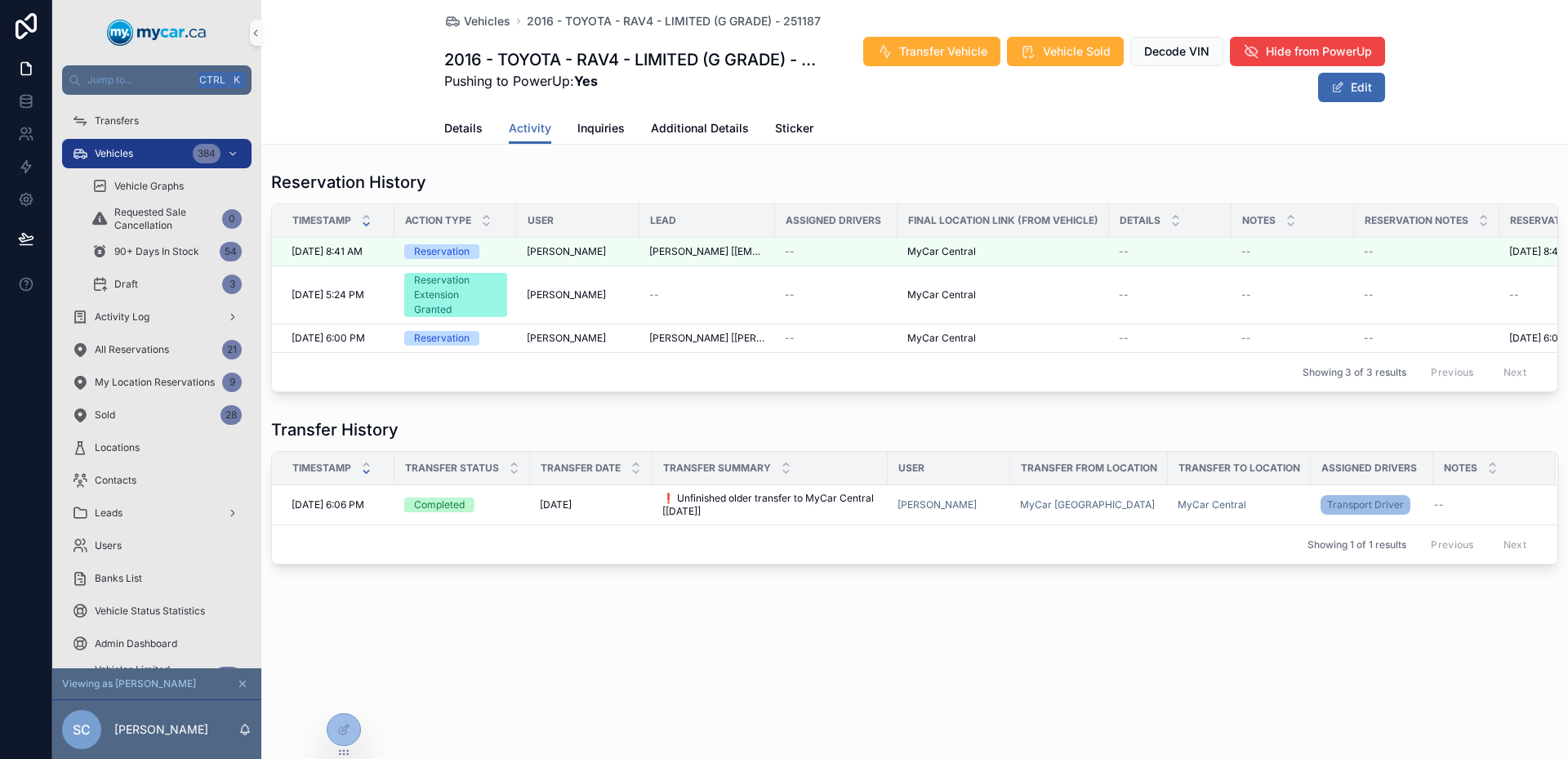
click at [427, 126] on div "Details Activity Inquiries Additional Details Sticker" at bounding box center [914, 128] width 1287 height 31
click at [441, 128] on div "Details Activity Inquiries Additional Details Sticker" at bounding box center [914, 128] width 1287 height 31
click at [450, 135] on span "Details" at bounding box center [464, 128] width 38 height 16
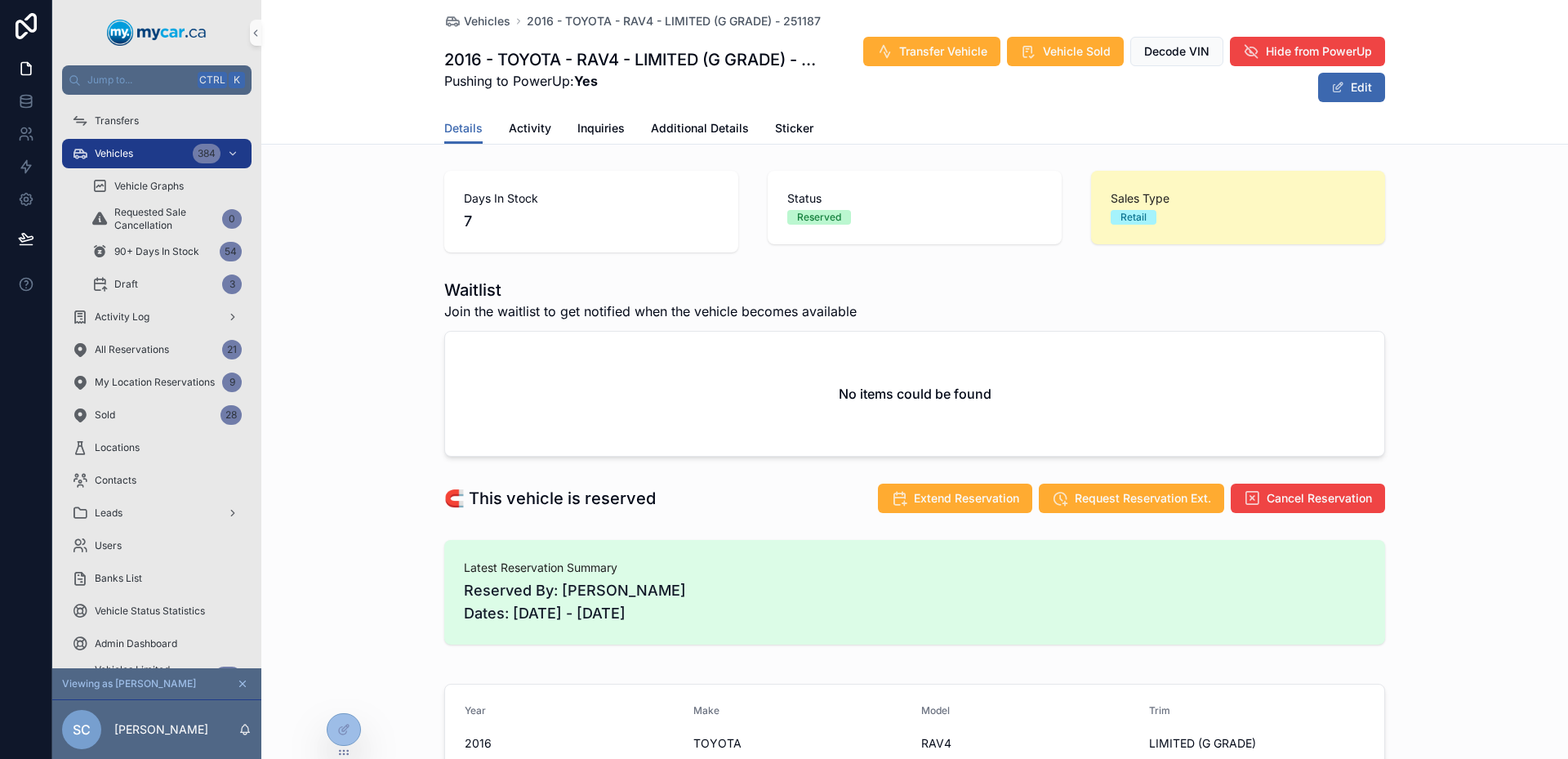
click at [388, 245] on div "Days In Stock 7 Status Reserved Sales Type Retail" at bounding box center [915, 212] width 1307 height 95
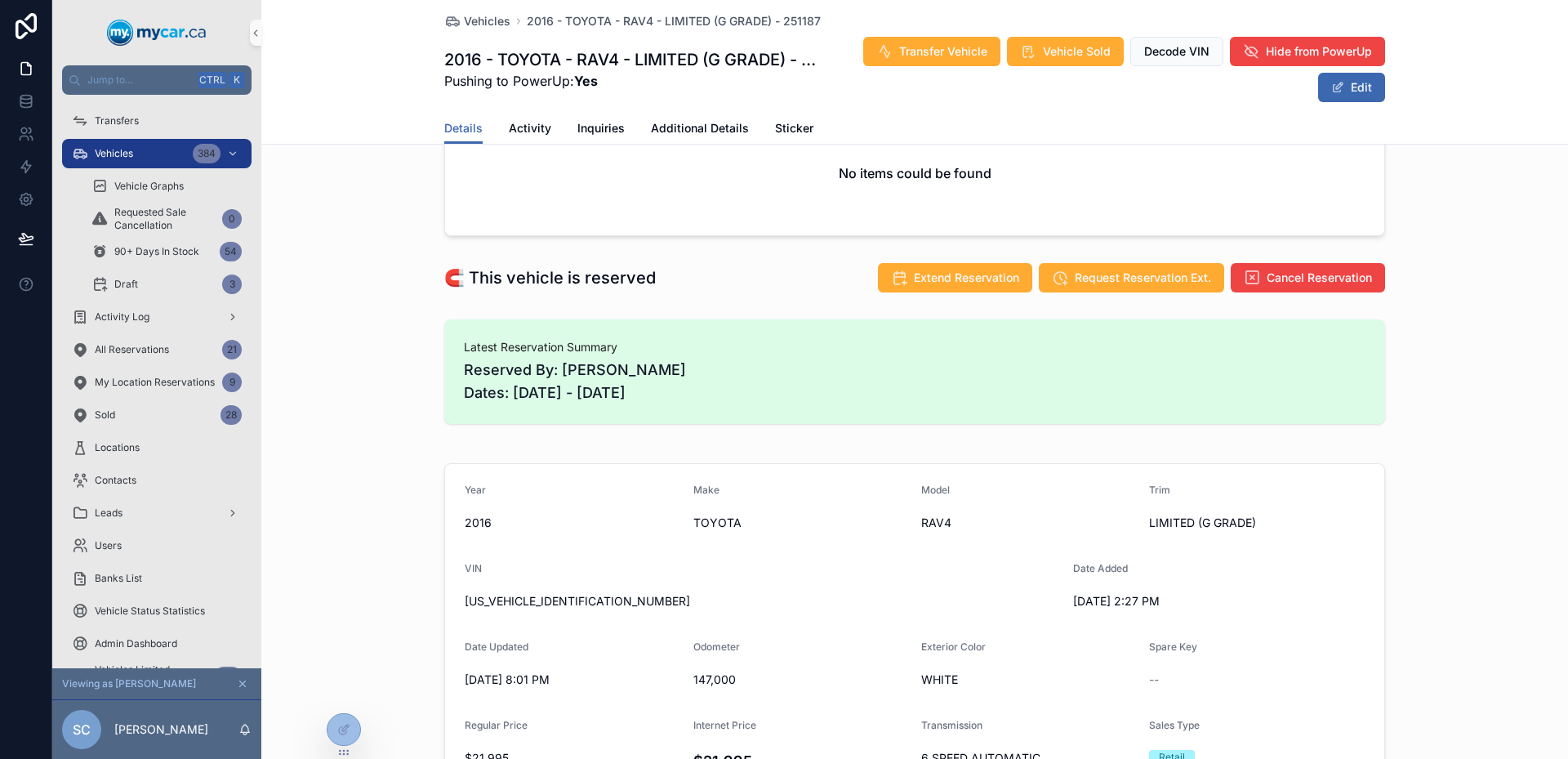
scroll to position [490, 0]
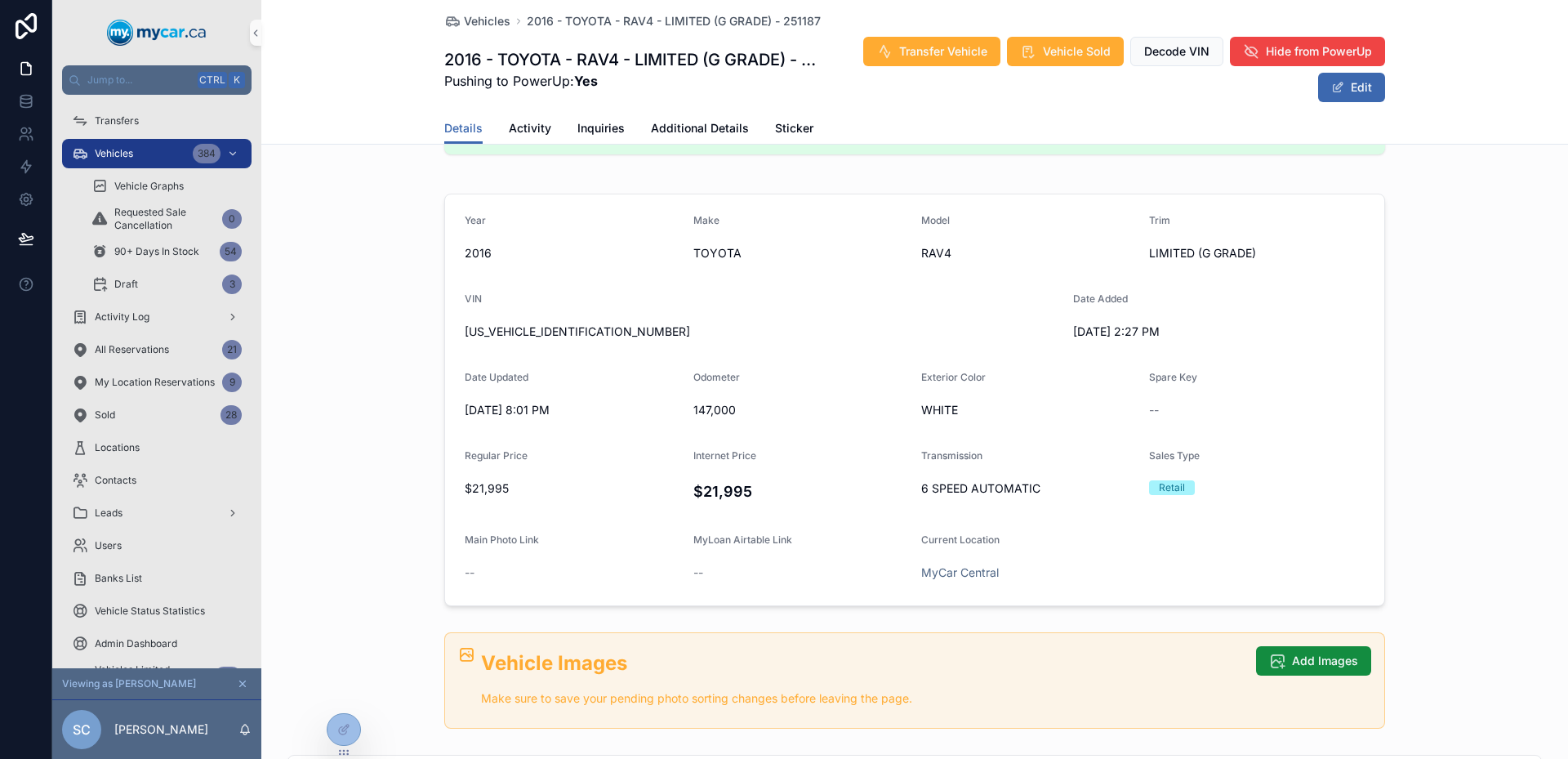
click at [383, 247] on div "Year [DATE] Make TOYOTA Model RAV4 Trim LIMITED (G GRADE) VIN [US_VEHICLE_IDENT…" at bounding box center [915, 400] width 1307 height 425
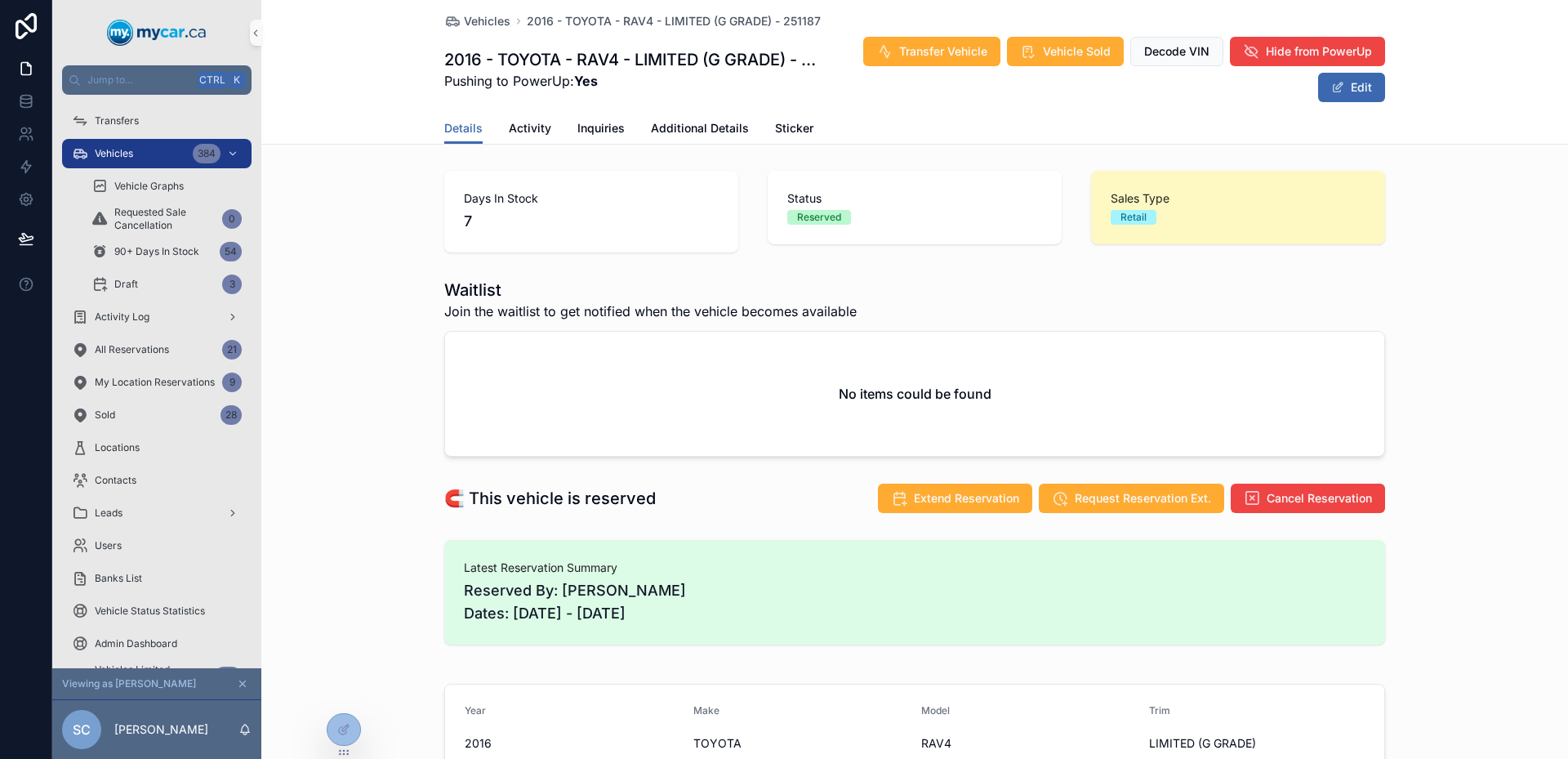
click at [404, 209] on div "Days In Stock 7 Status Reserved Sales Type Retail" at bounding box center [915, 212] width 1307 height 95
drag, startPoint x: 418, startPoint y: 210, endPoint x: 457, endPoint y: 245, distance: 52.4
click at [456, 245] on div "Days In Stock 7 Status Reserved Sales Type Retail" at bounding box center [915, 212] width 1307 height 95
click at [458, 245] on div "Days In Stock 7" at bounding box center [592, 212] width 295 height 82
drag, startPoint x: 458, startPoint y: 245, endPoint x: 446, endPoint y: 216, distance: 31.4
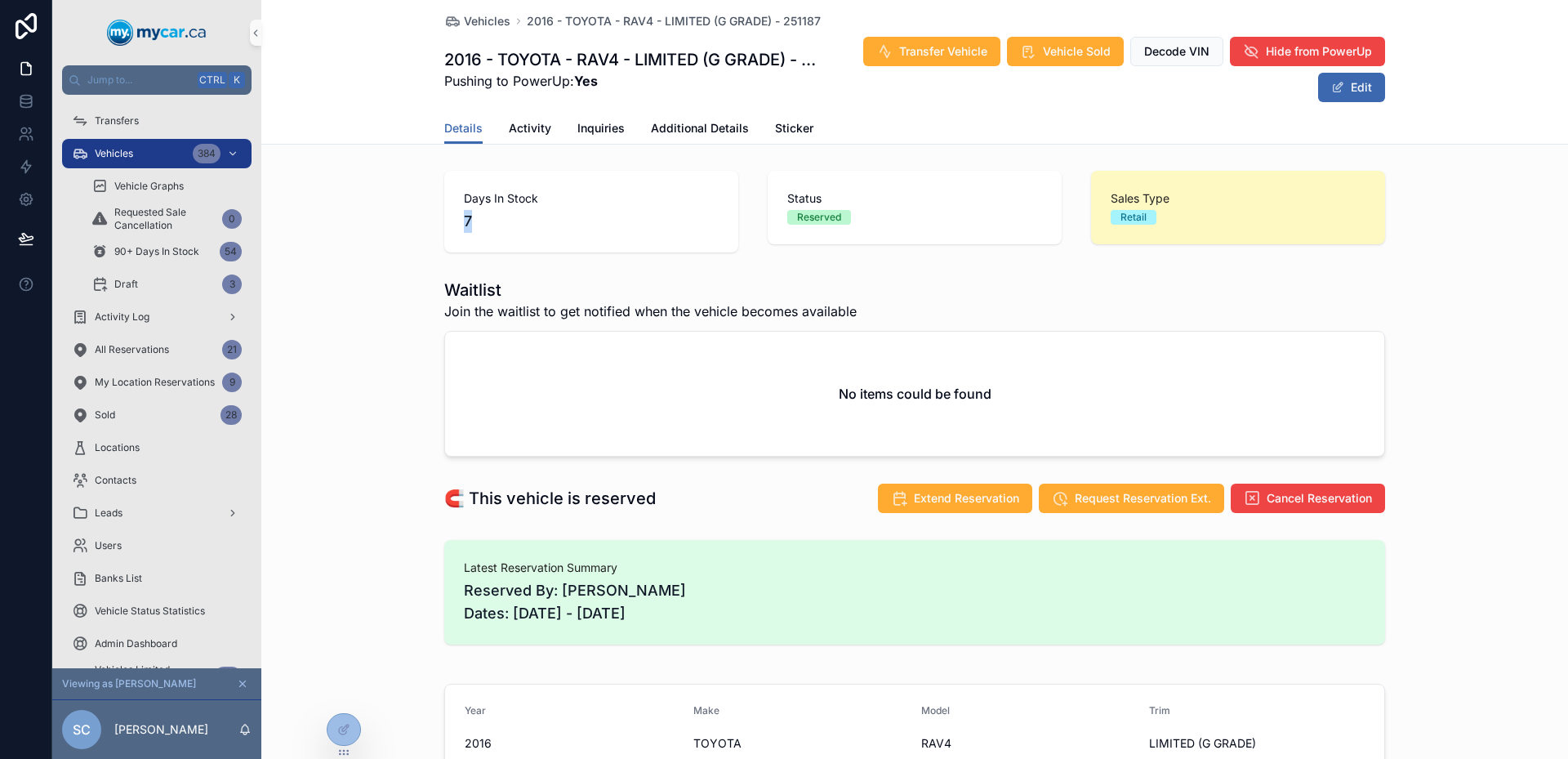
click at [447, 218] on div "Days In Stock 7" at bounding box center [592, 212] width 295 height 82
click at [444, 210] on div "Days In Stock 7" at bounding box center [592, 212] width 295 height 82
drag, startPoint x: 443, startPoint y: 197, endPoint x: 474, endPoint y: 233, distance: 47.5
click at [469, 230] on div "Days In Stock 7" at bounding box center [592, 212] width 295 height 82
click at [474, 233] on div "Days In Stock 7" at bounding box center [592, 212] width 295 height 82
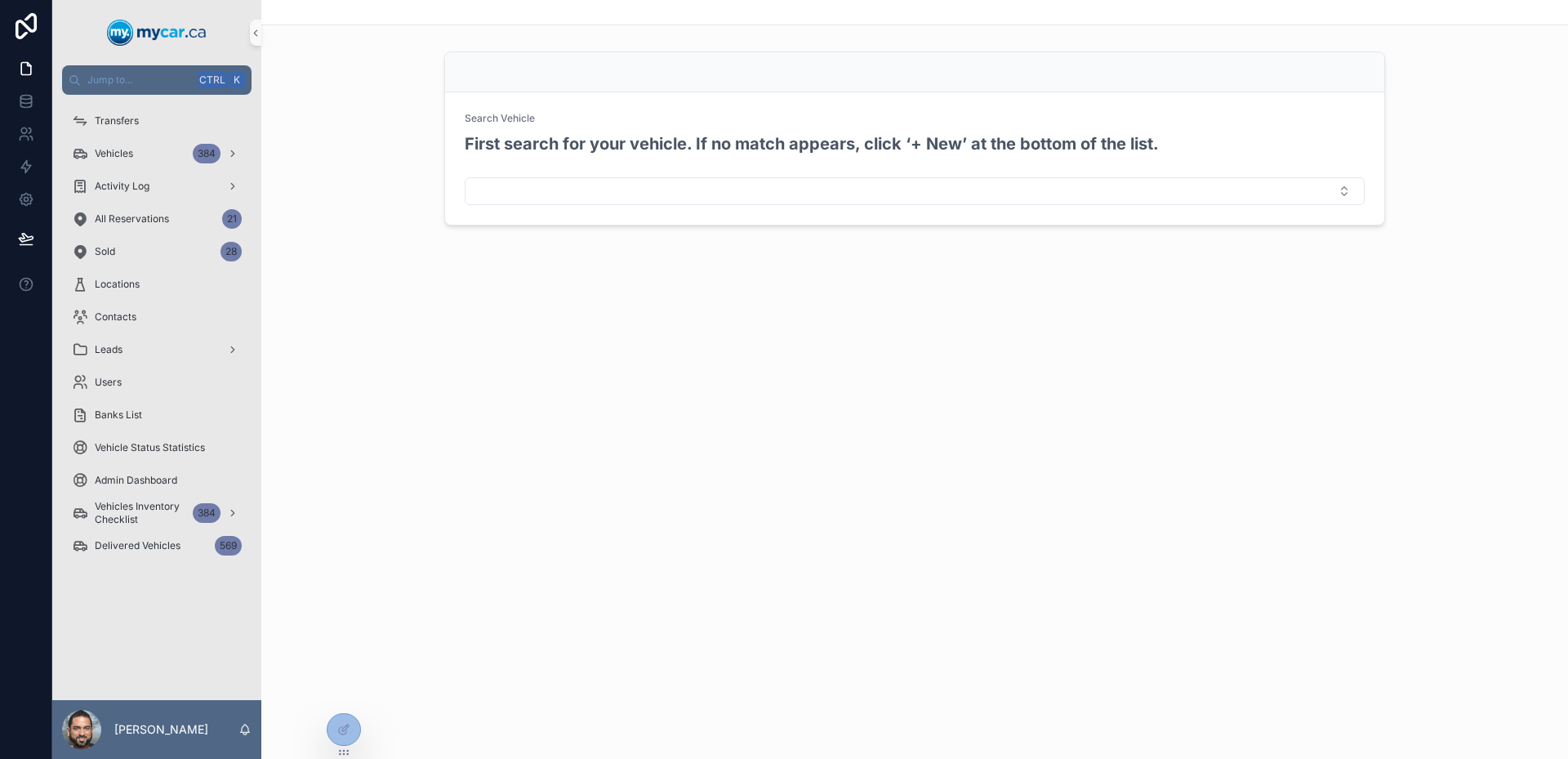
click at [724, 440] on div "Search Vehicle First search for your vehicle. If no match appears, click ‘+ New…" at bounding box center [915, 379] width 1307 height 759
